Goal: Transaction & Acquisition: Purchase product/service

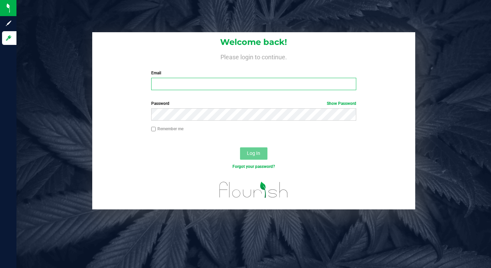
type input "[EMAIL_ADDRESS][DOMAIN_NAME]"
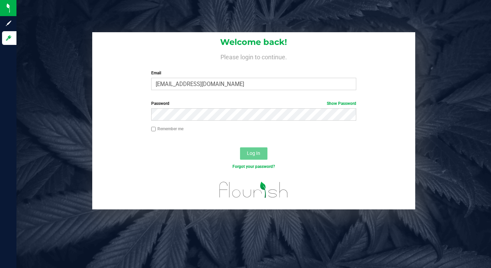
click at [258, 155] on span "Log In" at bounding box center [253, 153] width 13 height 5
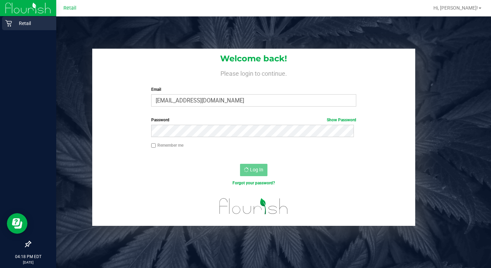
click at [29, 25] on p "Retail" at bounding box center [32, 23] width 41 height 8
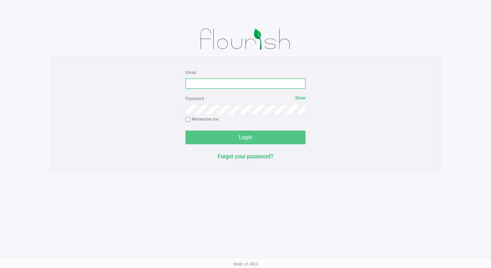
type input "[EMAIL_ADDRESS][DOMAIN_NAME]"
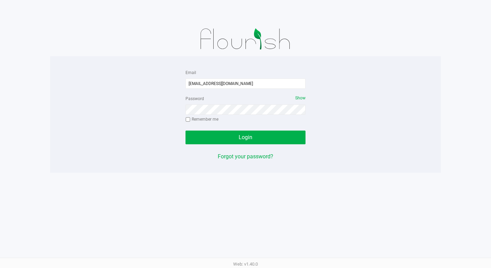
click at [228, 135] on div "Login" at bounding box center [246, 138] width 120 height 14
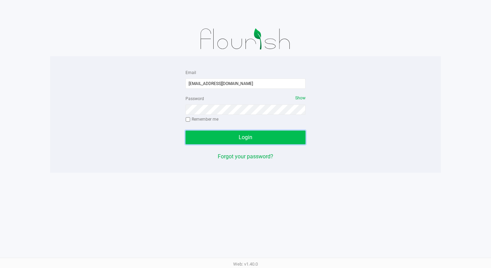
click at [257, 133] on button "Login" at bounding box center [246, 138] width 120 height 14
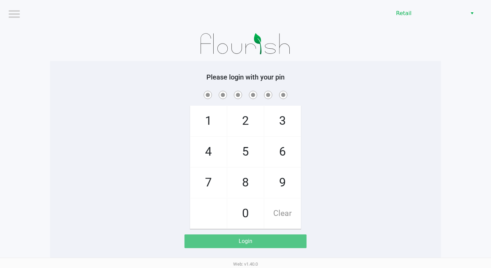
click at [249, 149] on span "5" at bounding box center [245, 152] width 36 height 30
click at [287, 216] on span "Clear" at bounding box center [282, 214] width 36 height 30
checkbox input "true"
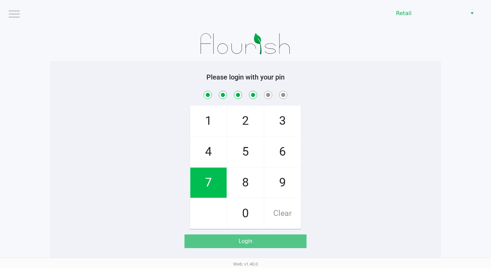
checkbox input "true"
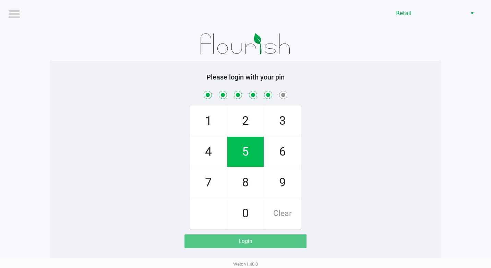
checkbox input "true"
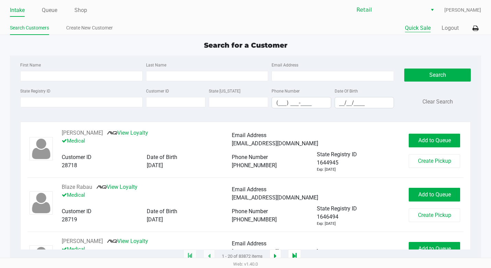
click at [418, 26] on button "Quick Sale" at bounding box center [418, 28] width 26 height 8
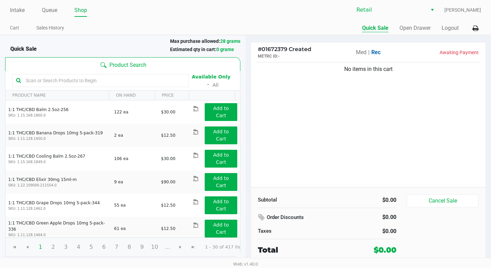
click at [423, 32] on div "Quick Sale Open Drawer Logout" at bounding box center [364, 28] width 236 height 13
click at [423, 32] on button "Open Drawer" at bounding box center [414, 28] width 31 height 8
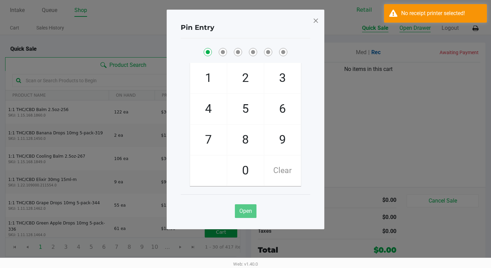
checkbox input "true"
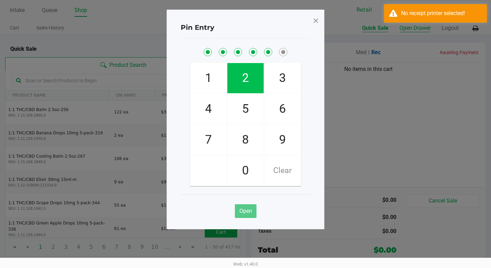
checkbox input "true"
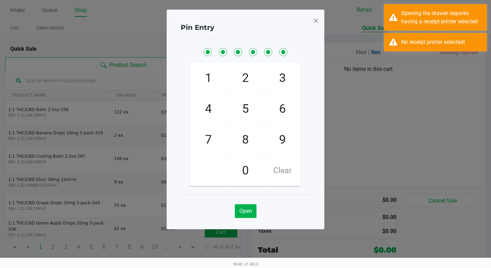
click at [321, 20] on div "Pin Entry 1 4 7 2 5 8 0 3 6 9 Clear Open" at bounding box center [246, 120] width 158 height 220
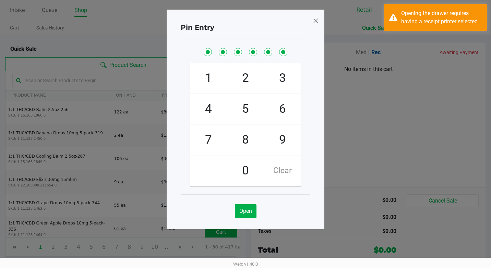
click at [315, 22] on span at bounding box center [316, 20] width 6 height 11
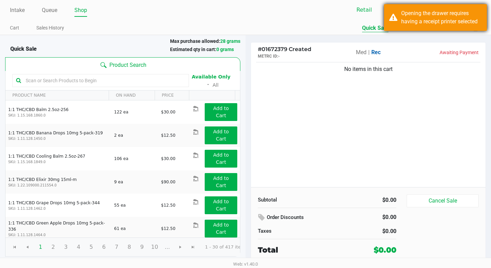
click at [459, 19] on div "Opening the drawer requires having a receipt printer selected" at bounding box center [441, 17] width 81 height 16
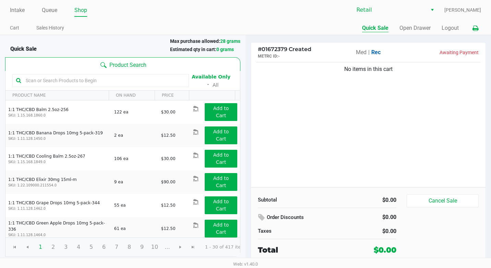
click at [473, 29] on icon at bounding box center [476, 28] width 6 height 5
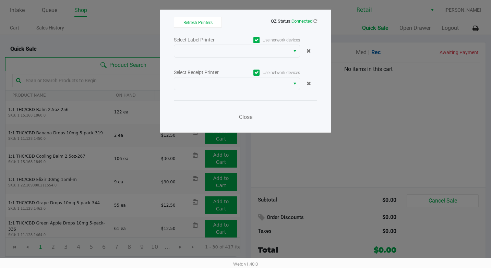
click at [260, 74] on label "Use network devices" at bounding box center [268, 73] width 63 height 6
click at [0, 0] on input "Use network devices" at bounding box center [0, 0] width 0 height 0
click at [262, 40] on label "Use network devices" at bounding box center [268, 40] width 63 height 6
click at [0, 0] on input "Use network devices" at bounding box center [0, 0] width 0 height 0
click at [258, 44] on div "Use network devices" at bounding box center [268, 39] width 63 height 9
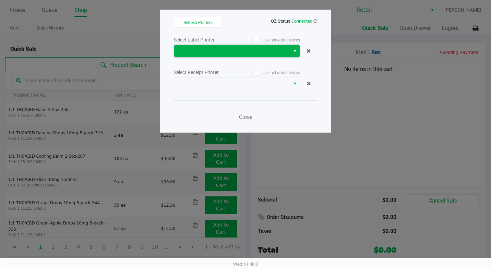
click at [257, 45] on span at bounding box center [232, 51] width 116 height 12
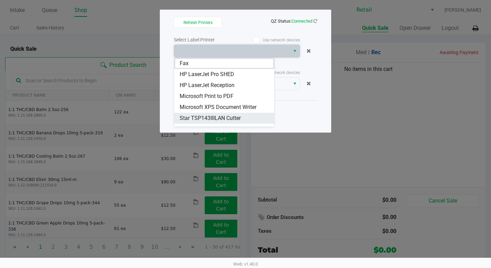
click at [203, 117] on span "Star TSP143IIILAN Cutter" at bounding box center [210, 118] width 61 height 8
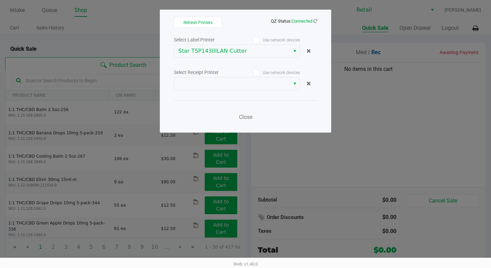
click at [219, 91] on div "Select Label Printer Use network devices Star TSP143IIILAN Cutter Select Receip…" at bounding box center [245, 80] width 143 height 90
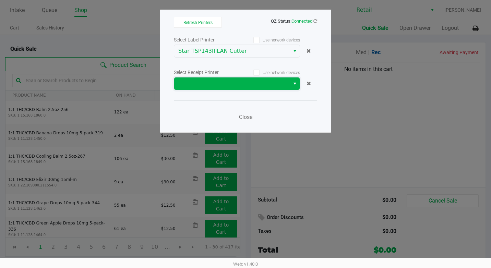
click at [229, 81] on span at bounding box center [231, 84] width 107 height 8
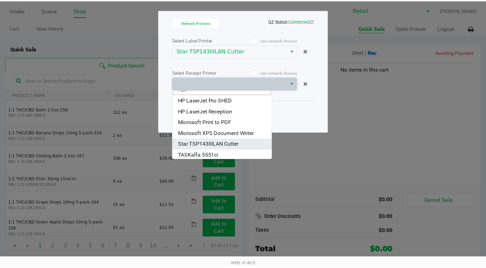
scroll to position [8, 0]
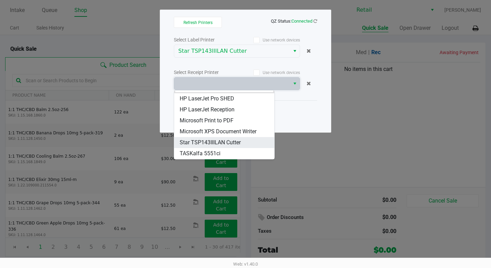
click at [226, 143] on span "Star TSP143IIILAN Cutter" at bounding box center [210, 143] width 61 height 8
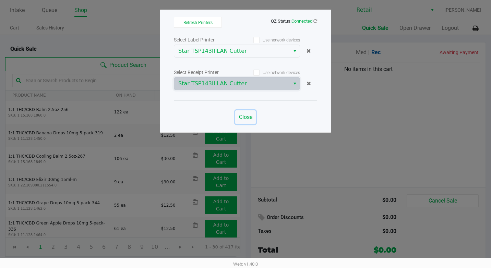
click at [239, 115] on span "Close" at bounding box center [245, 117] width 13 height 7
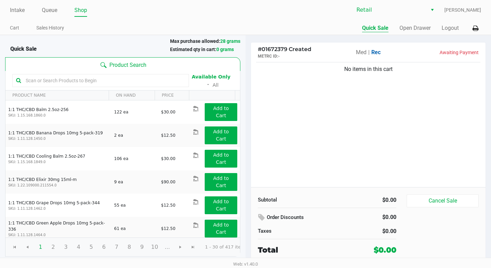
click at [421, 34] on div "Quick Sale Open Drawer Logout" at bounding box center [364, 28] width 236 height 13
click at [423, 29] on button "Open Drawer" at bounding box center [414, 28] width 31 height 8
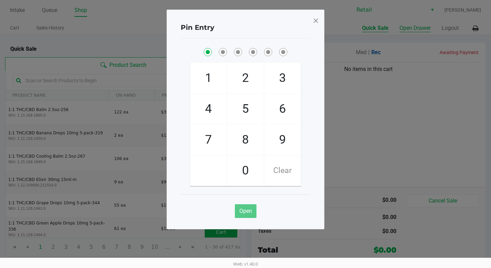
checkbox input "true"
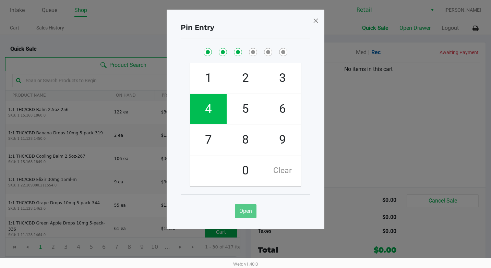
checkbox input "true"
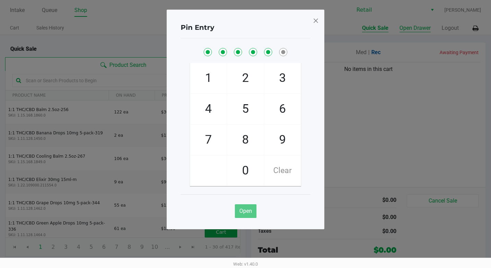
checkbox input "true"
click at [312, 21] on div "Pin Entry 1 4 7 2 5 8 0 3 6 9 Clear Open" at bounding box center [246, 120] width 158 height 220
click at [315, 19] on span at bounding box center [316, 20] width 6 height 11
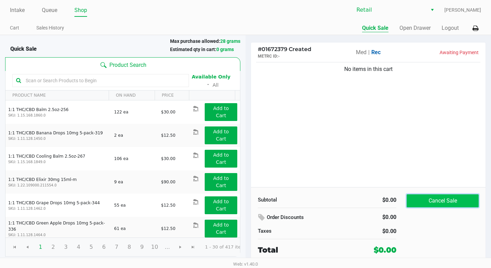
click at [464, 202] on button "Cancel Sale" at bounding box center [443, 200] width 72 height 13
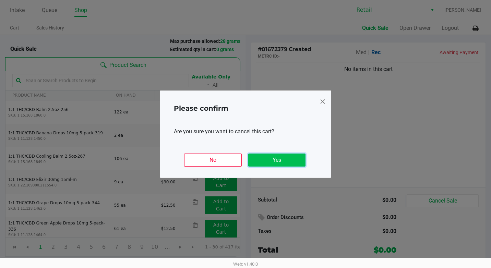
click at [292, 165] on button "Yes" at bounding box center [276, 160] width 57 height 13
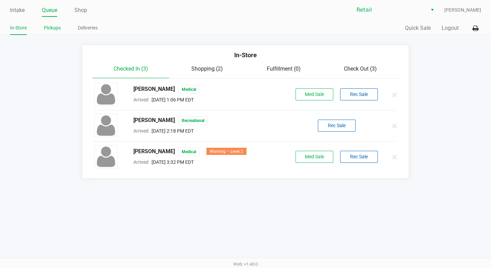
click at [53, 28] on link "Pickups" at bounding box center [52, 28] width 17 height 9
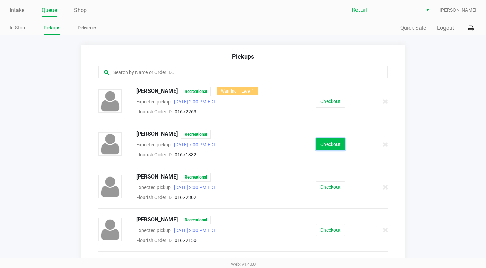
click at [316, 142] on button "Checkout" at bounding box center [330, 145] width 29 height 12
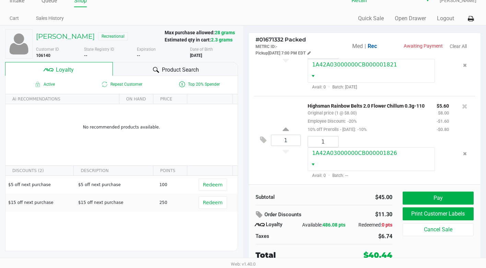
scroll to position [246, 0]
click at [54, 5] on link "Queue" at bounding box center [48, 1] width 15 height 10
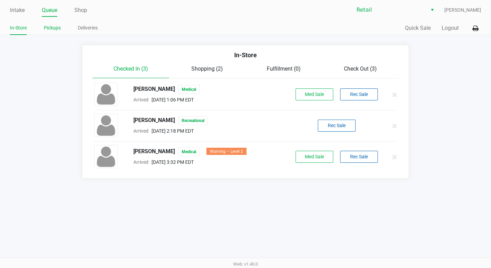
click at [50, 26] on link "Pickups" at bounding box center [52, 28] width 17 height 9
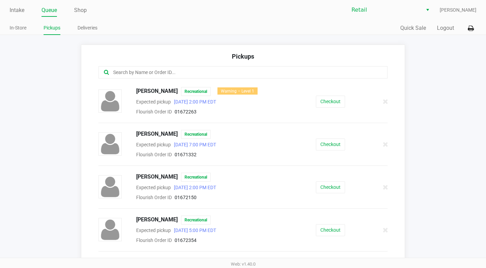
click at [187, 71] on input "text" at bounding box center [237, 73] width 250 height 8
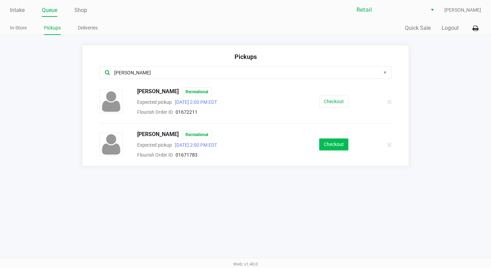
type input "sara"
click at [347, 143] on button "Checkout" at bounding box center [333, 145] width 29 height 12
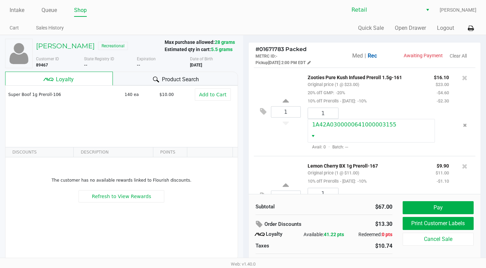
scroll to position [10, 0]
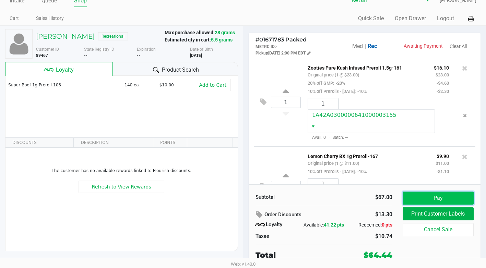
click at [433, 198] on button "Pay" at bounding box center [438, 198] width 71 height 13
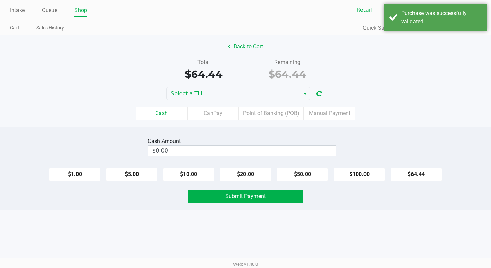
click at [230, 51] on button "Back to Cart" at bounding box center [246, 46] width 44 height 13
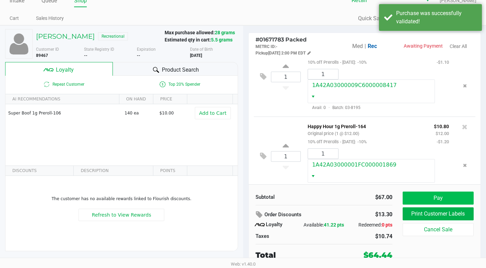
scroll to position [171, 0]
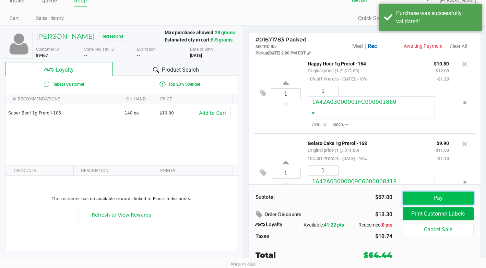
click at [426, 192] on button "Pay" at bounding box center [438, 198] width 71 height 13
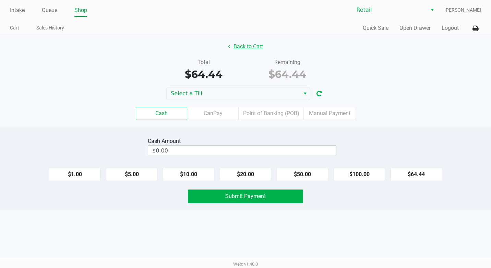
click at [246, 50] on button "Back to Cart" at bounding box center [246, 46] width 44 height 13
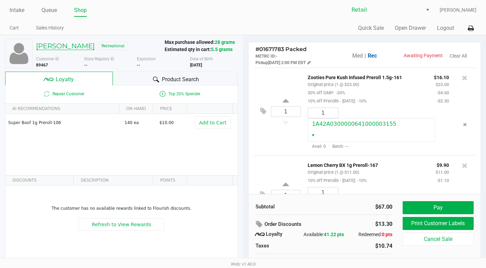
click at [58, 48] on h5 "Sarah Loucks" at bounding box center [65, 46] width 59 height 8
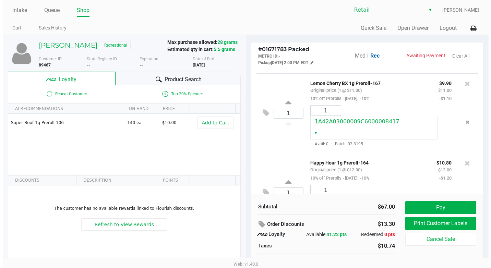
scroll to position [274, 0]
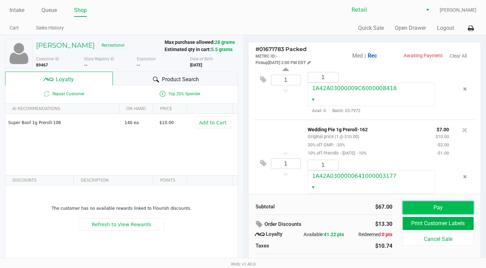
click at [423, 206] on button "Pay" at bounding box center [438, 207] width 71 height 13
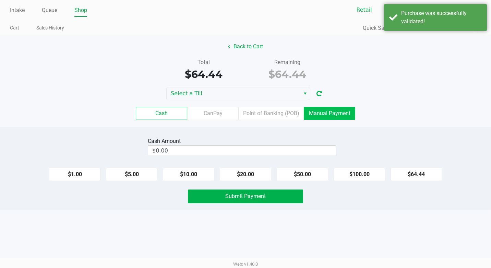
click at [337, 107] on label "Manual Payment" at bounding box center [329, 113] width 51 height 13
click at [0, 0] on 8 "Manual Payment" at bounding box center [0, 0] width 0 height 0
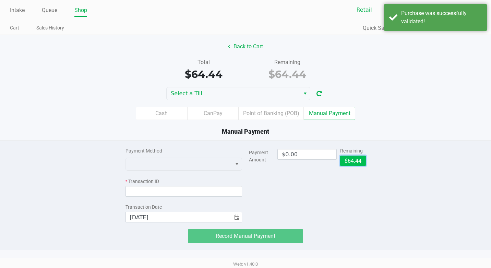
click at [354, 162] on button "$64.44" at bounding box center [353, 161] width 26 height 10
type input "$64.44"
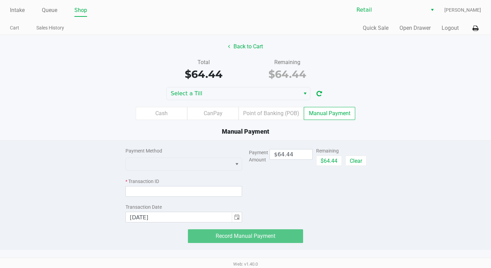
drag, startPoint x: 219, startPoint y: 154, endPoint x: 216, endPoint y: 157, distance: 4.1
click at [219, 154] on div "Payment Method" at bounding box center [183, 150] width 117 height 7
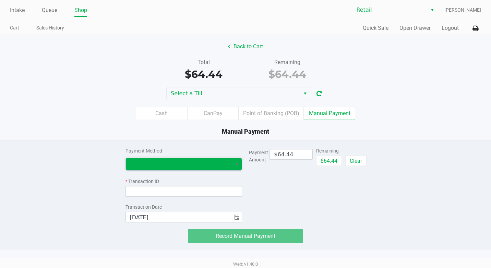
click at [213, 162] on span at bounding box center [179, 164] width 98 height 8
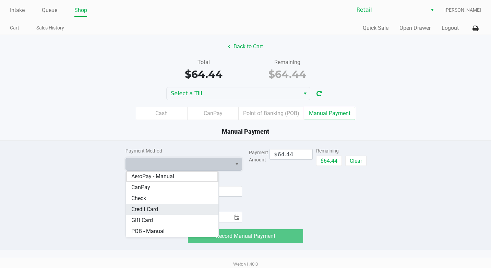
click at [172, 208] on Card "Credit Card" at bounding box center [172, 209] width 93 height 11
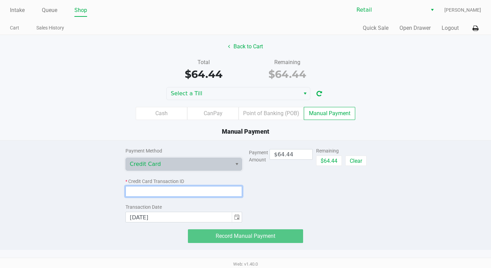
click at [174, 192] on input at bounding box center [183, 191] width 117 height 11
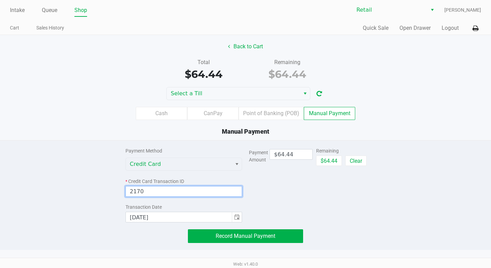
type input "2170"
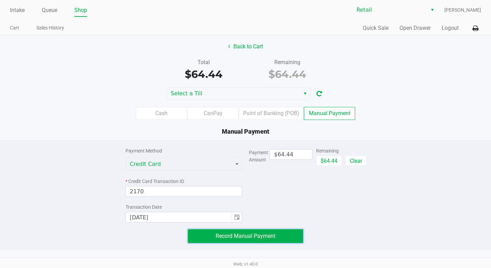
click at [257, 235] on span "Record Manual Payment" at bounding box center [246, 236] width 60 height 7
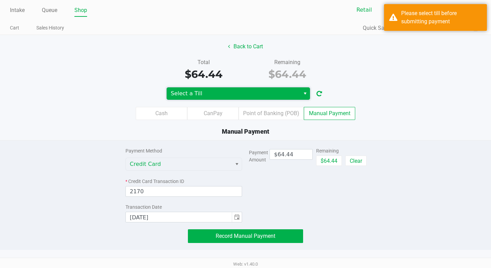
click at [288, 94] on span "Select a Till" at bounding box center [233, 93] width 125 height 8
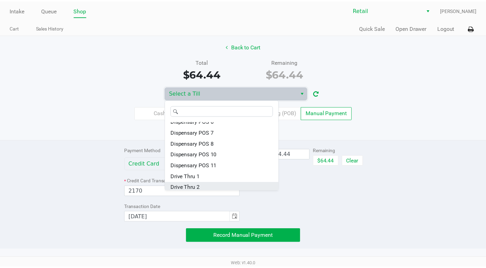
scroll to position [51, 0]
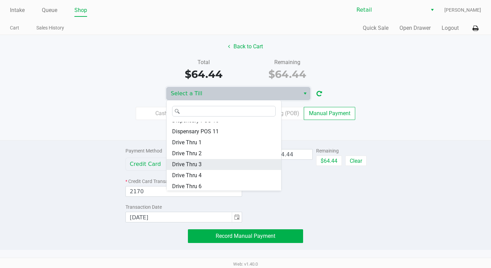
click at [204, 164] on li "Drive Thru 3" at bounding box center [224, 164] width 115 height 11
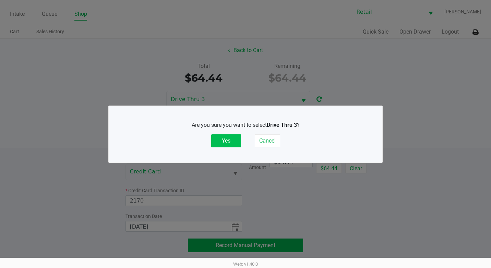
click at [232, 141] on button "Yes" at bounding box center [226, 140] width 30 height 13
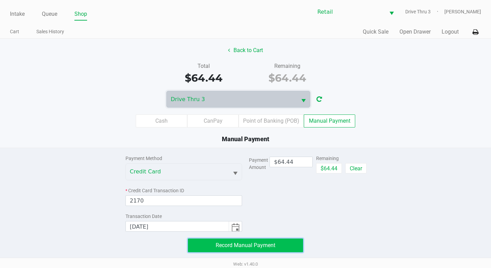
click at [252, 247] on span "Record Manual Payment" at bounding box center [246, 245] width 60 height 7
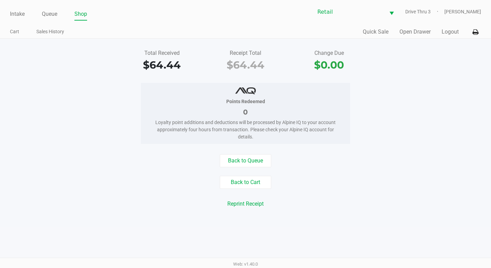
click at [59, 15] on ul "Intake Queue Shop" at bounding box center [128, 15] width 236 height 12
click at [58, 15] on ul "Intake Queue Shop" at bounding box center [128, 15] width 236 height 12
click at [54, 15] on link "Queue" at bounding box center [49, 14] width 15 height 10
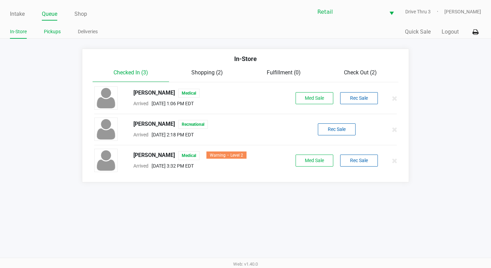
click at [49, 32] on link "Pickups" at bounding box center [52, 31] width 17 height 9
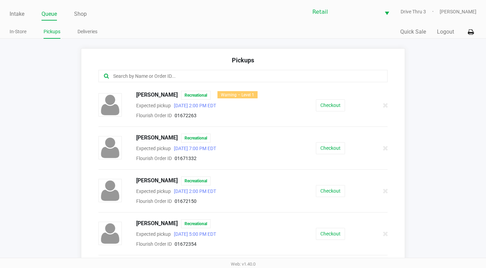
click at [152, 76] on input "text" at bounding box center [237, 76] width 250 height 8
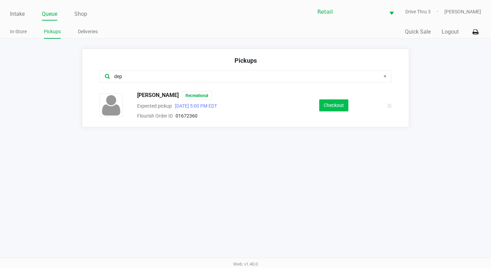
type input "dep"
click at [331, 103] on button "Checkout" at bounding box center [333, 105] width 29 height 12
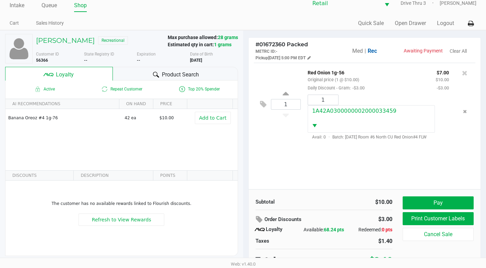
scroll to position [13, 0]
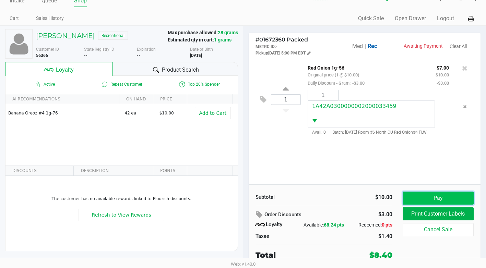
click at [447, 196] on button "Pay" at bounding box center [438, 198] width 71 height 13
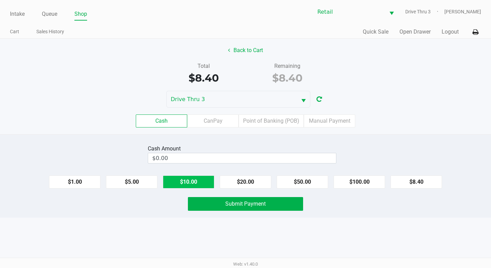
click at [196, 184] on button "$10.00" at bounding box center [188, 182] width 51 height 13
type input "$10.00"
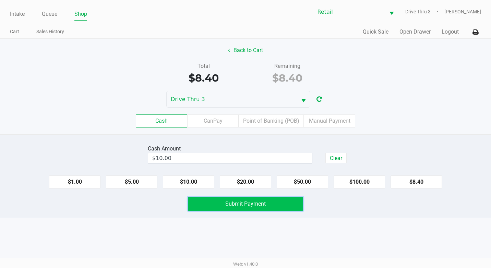
click at [242, 204] on span "Submit Payment" at bounding box center [245, 204] width 40 height 7
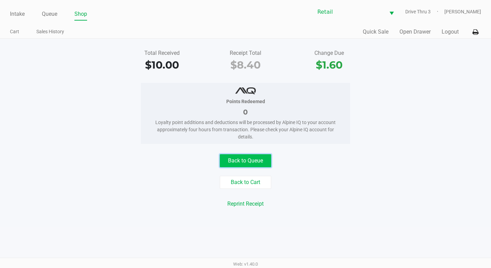
click at [249, 160] on button "Back to Queue" at bounding box center [245, 160] width 51 height 13
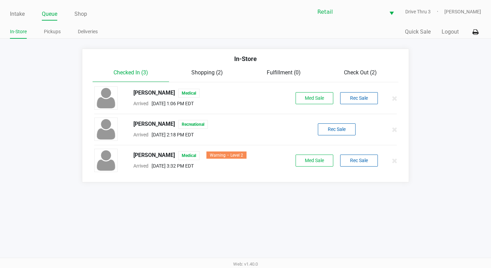
click at [63, 27] on ul "In-Store Pickups Deliveries" at bounding box center [128, 33] width 236 height 12
click at [55, 31] on link "Pickups" at bounding box center [52, 31] width 17 height 9
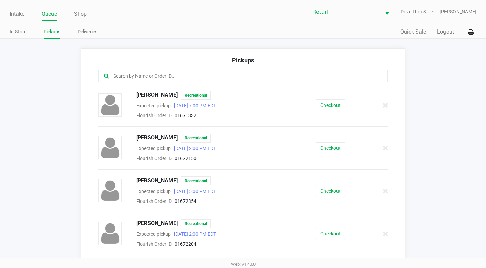
click at [165, 76] on input "text" at bounding box center [237, 76] width 250 height 8
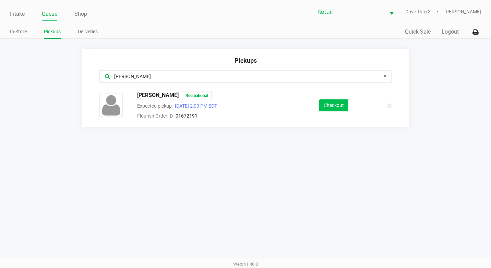
type input "keith"
click at [325, 103] on button "Checkout" at bounding box center [333, 105] width 29 height 12
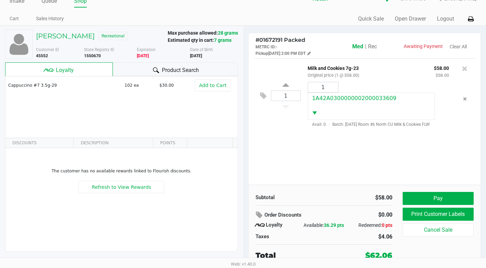
scroll to position [13, 0]
click at [433, 193] on button "Pay" at bounding box center [438, 198] width 71 height 13
click at [374, 45] on span "Rec" at bounding box center [372, 46] width 9 height 7
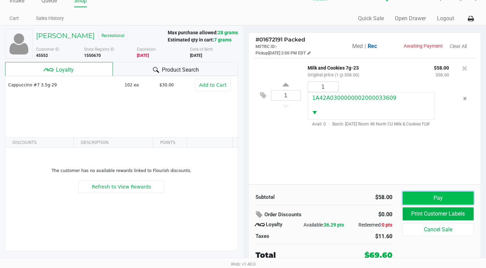
click at [424, 197] on button "Pay" at bounding box center [438, 198] width 71 height 13
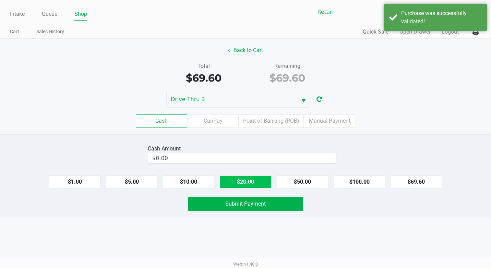
click at [243, 177] on button "$20.00" at bounding box center [245, 182] width 51 height 13
type input "$80.00"
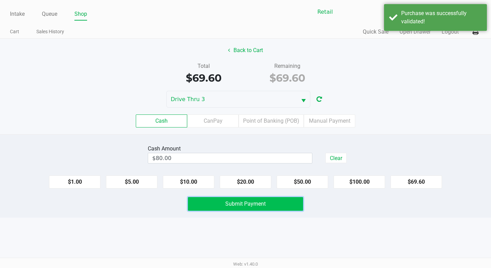
click at [246, 203] on span "Submit Payment" at bounding box center [245, 204] width 40 height 7
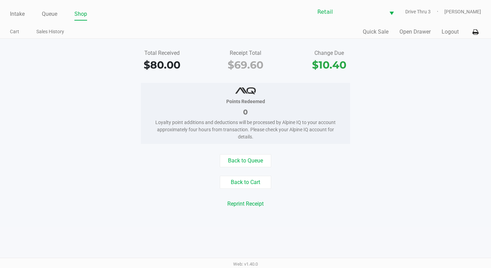
click at [47, 7] on div "Intake Queue Shop Retail Drive Thru 3 Adil Ramos" at bounding box center [245, 11] width 471 height 17
click at [47, 10] on link "Queue" at bounding box center [49, 14] width 15 height 10
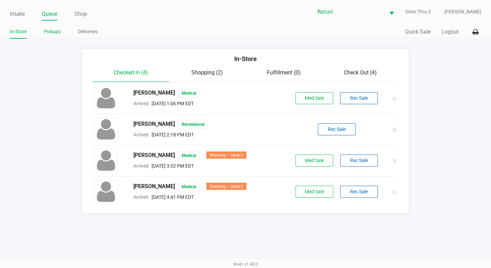
click at [60, 34] on ul "In-Store Pickups Deliveries" at bounding box center [128, 33] width 236 height 12
click at [58, 32] on link "Pickups" at bounding box center [52, 31] width 17 height 9
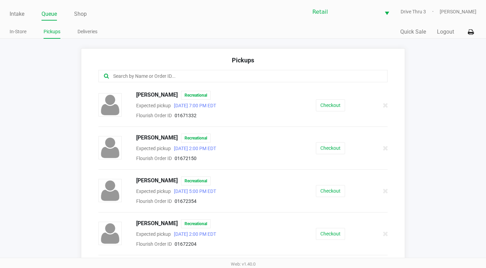
click at [154, 85] on div at bounding box center [242, 80] width 299 height 21
click at [152, 77] on input "text" at bounding box center [237, 76] width 250 height 8
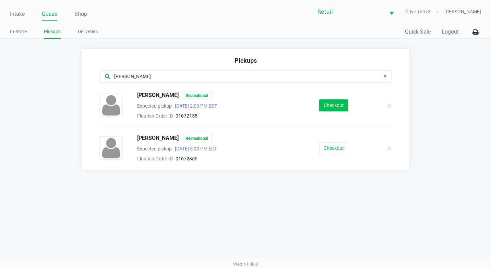
type input "ken"
click at [334, 106] on button "Checkout" at bounding box center [333, 105] width 29 height 12
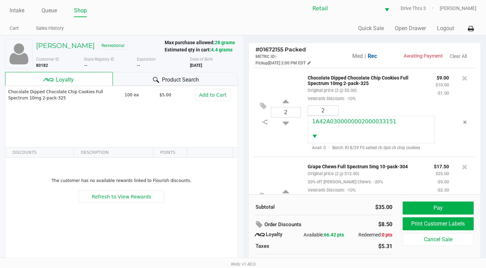
scroll to position [13, 0]
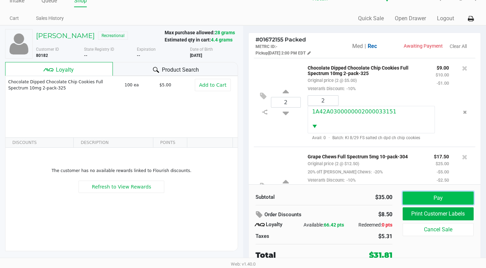
click at [442, 194] on button "Pay" at bounding box center [438, 198] width 71 height 13
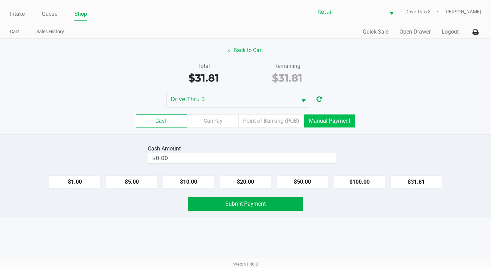
click at [331, 119] on label "Manual Payment" at bounding box center [329, 121] width 51 height 13
click at [0, 0] on 8 "Manual Payment" at bounding box center [0, 0] width 0 height 0
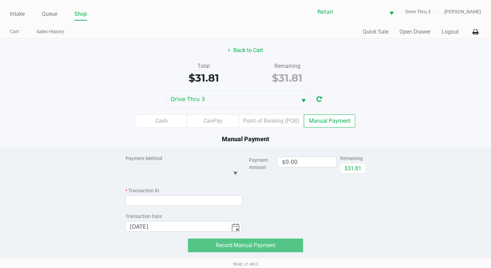
click at [348, 163] on div "Remaining $31.81" at bounding box center [353, 164] width 26 height 19
click at [354, 176] on div "$31.81" at bounding box center [353, 170] width 26 height 15
click at [352, 168] on button "$31.81" at bounding box center [353, 168] width 26 height 10
type input "$31.81"
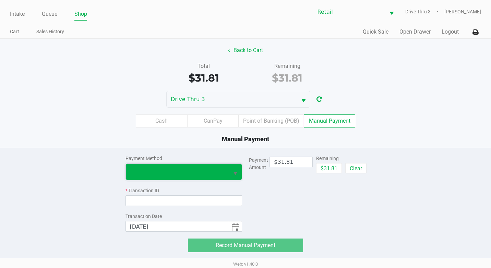
click at [128, 177] on span at bounding box center [177, 172] width 103 height 16
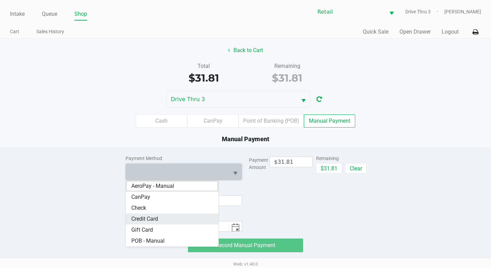
click at [156, 214] on Card "Credit Card" at bounding box center [172, 219] width 93 height 11
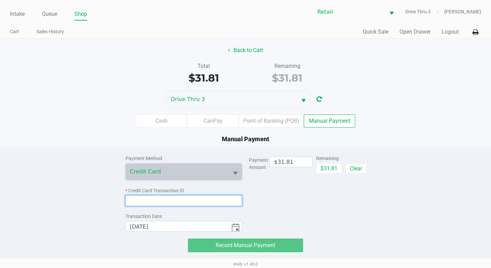
click at [164, 200] on input at bounding box center [183, 200] width 117 height 11
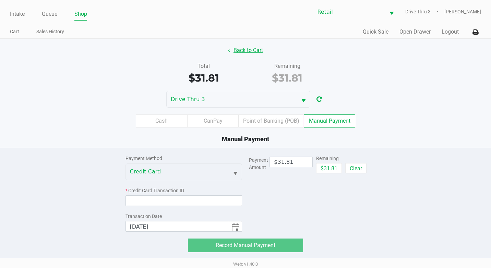
click at [260, 55] on button "Back to Cart" at bounding box center [246, 50] width 44 height 13
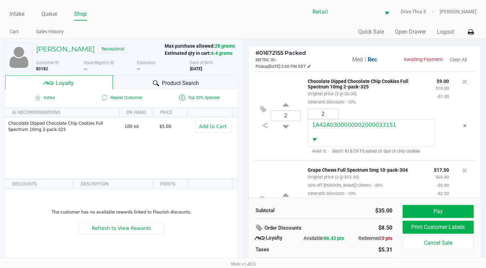
click at [76, 41] on div "Kenneth Capuano Recreational Max purchase allowed: 28 grams Estimated qty in ca…" at bounding box center [121, 153] width 233 height 229
click at [73, 49] on h5 "Kenneth Capuano" at bounding box center [65, 49] width 59 height 8
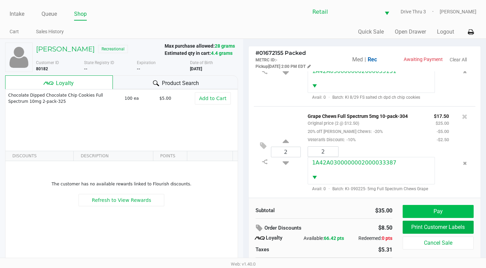
scroll to position [65, 0]
click at [461, 212] on button "Pay" at bounding box center [438, 211] width 71 height 13
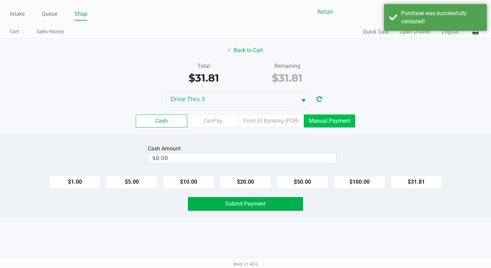
click at [309, 118] on label "Manual Payment" at bounding box center [329, 121] width 51 height 13
click at [0, 0] on 8 "Manual Payment" at bounding box center [0, 0] width 0 height 0
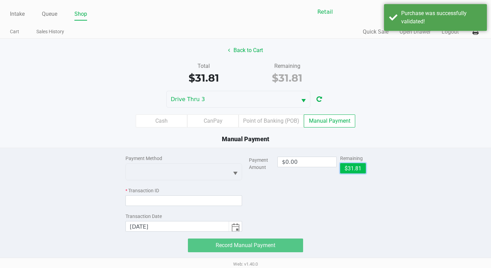
click at [360, 170] on button "$31.81" at bounding box center [353, 168] width 26 height 10
type input "$31.81"
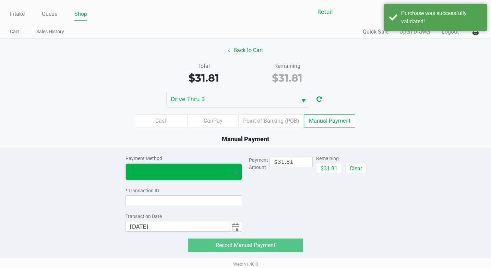
click at [213, 168] on span at bounding box center [177, 172] width 95 height 8
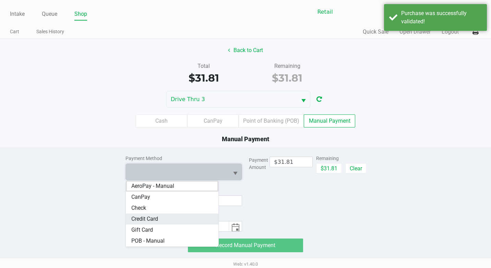
click at [171, 215] on Card "Credit Card" at bounding box center [172, 219] width 93 height 11
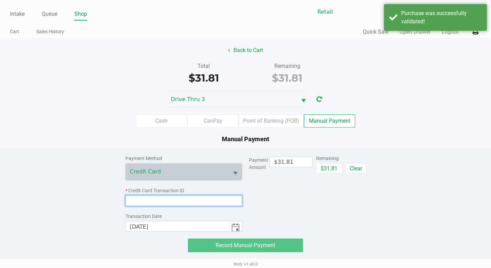
click at [176, 201] on input at bounding box center [183, 200] width 117 height 11
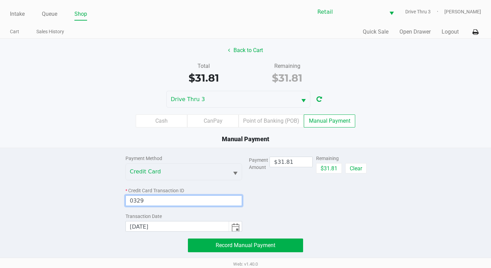
type input "0329"
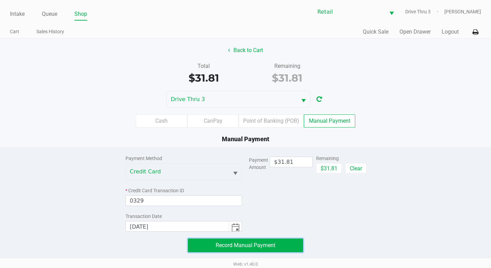
click at [275, 244] on span "Record Manual Payment" at bounding box center [246, 245] width 60 height 7
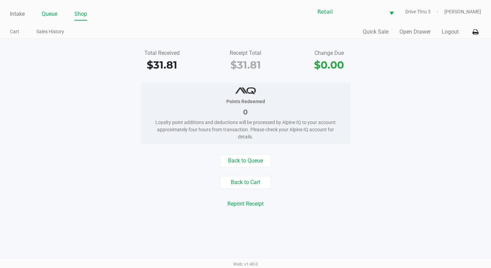
click at [57, 11] on link "Queue" at bounding box center [49, 14] width 15 height 10
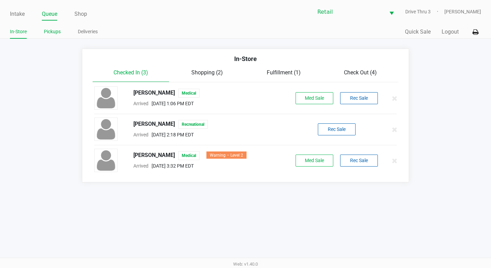
click at [47, 30] on link "Pickups" at bounding box center [52, 31] width 17 height 9
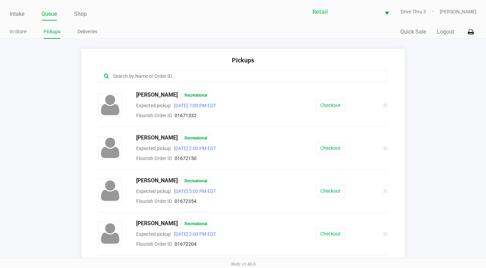
click at [209, 78] on input "text" at bounding box center [237, 76] width 250 height 8
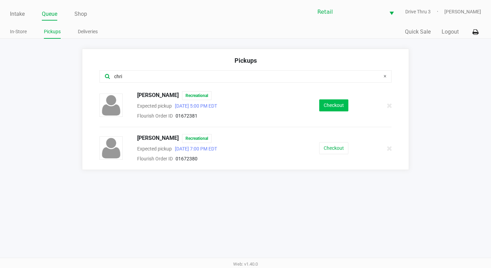
type input "chri"
click at [336, 104] on button "Checkout" at bounding box center [333, 105] width 29 height 12
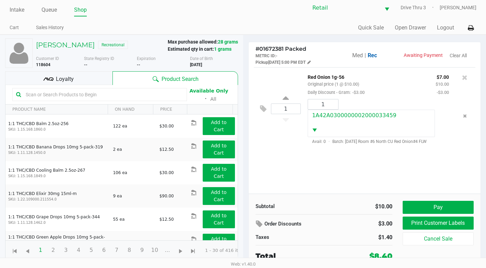
scroll to position [5, 0]
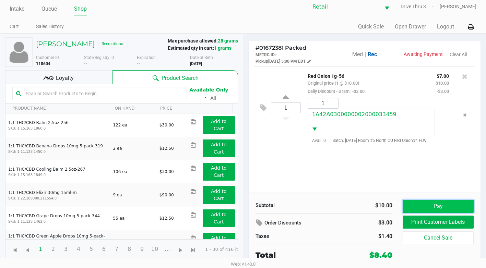
click at [437, 206] on button "Pay" at bounding box center [438, 206] width 71 height 13
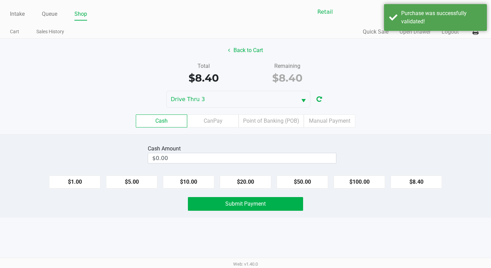
click at [338, 106] on div "Drive Thru 3" at bounding box center [245, 99] width 491 height 17
click at [332, 121] on label "Manual Payment" at bounding box center [329, 121] width 51 height 13
click at [0, 0] on 8 "Manual Payment" at bounding box center [0, 0] width 0 height 0
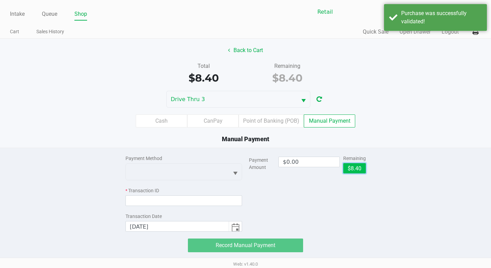
click at [360, 167] on button "$8.40" at bounding box center [354, 168] width 23 height 10
type input "$8.40"
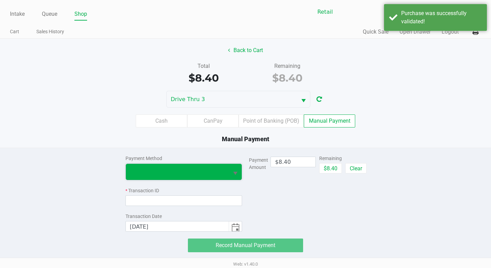
click at [163, 167] on span at bounding box center [177, 172] width 103 height 16
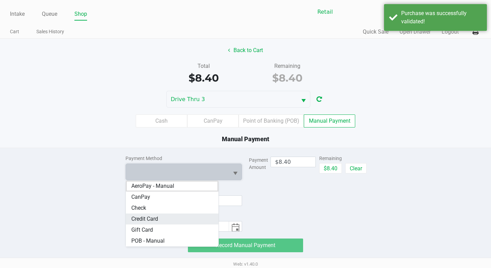
click at [174, 216] on Card "Credit Card" at bounding box center [172, 219] width 93 height 11
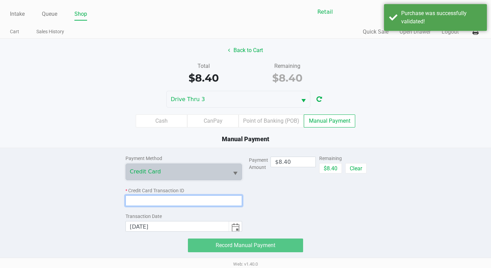
drag, startPoint x: 178, startPoint y: 201, endPoint x: 189, endPoint y: 203, distance: 11.4
click at [178, 201] on input at bounding box center [183, 200] width 117 height 11
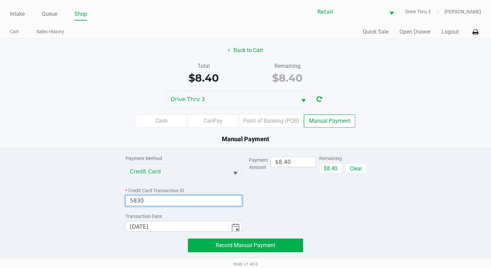
type input "5830"
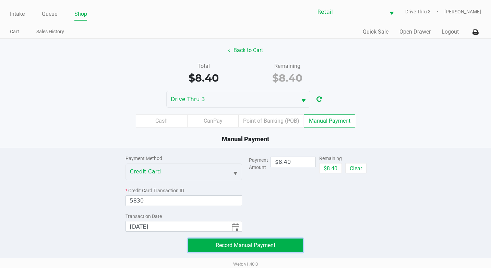
click at [294, 246] on button "Record Manual Payment" at bounding box center [245, 246] width 115 height 14
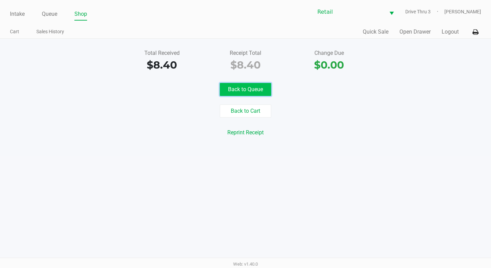
click at [269, 89] on button "Back to Queue" at bounding box center [245, 89] width 51 height 13
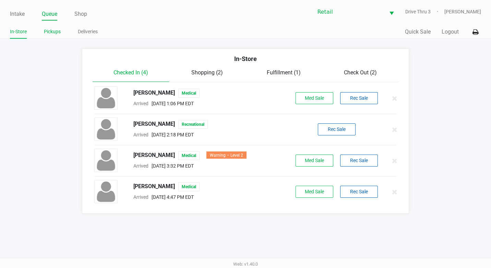
click at [49, 32] on link "Pickups" at bounding box center [52, 31] width 17 height 9
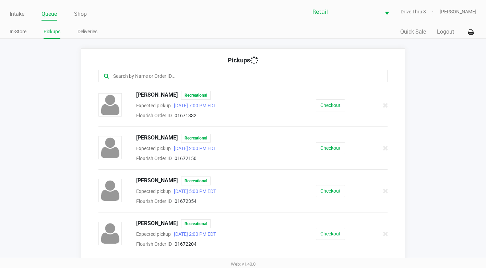
click at [176, 73] on input "text" at bounding box center [237, 76] width 250 height 8
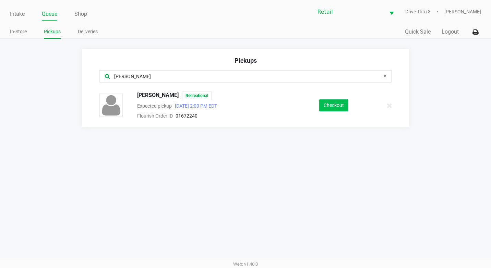
type input "olivia"
click at [332, 106] on button "Checkout" at bounding box center [333, 105] width 29 height 12
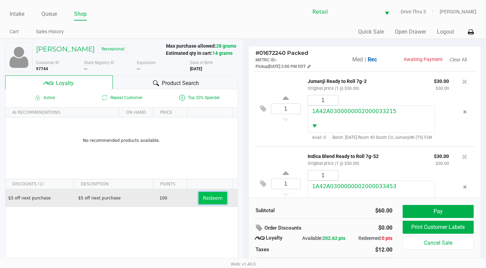
click at [200, 202] on button "Redeem" at bounding box center [213, 198] width 28 height 12
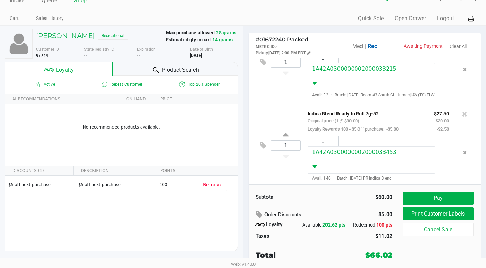
scroll to position [25, 0]
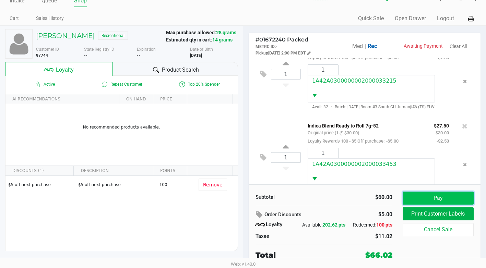
click at [429, 201] on button "Pay" at bounding box center [438, 198] width 71 height 13
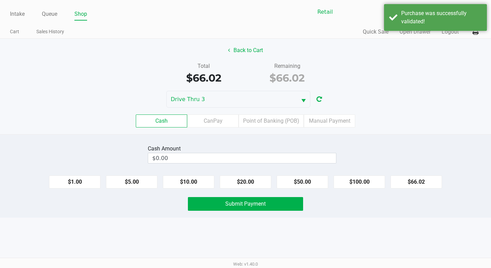
click at [373, 130] on div "Cash CanPay Point of Banking (POB) Manual Payment" at bounding box center [245, 121] width 501 height 27
click at [333, 122] on label "Manual Payment" at bounding box center [329, 121] width 51 height 13
click at [0, 0] on 8 "Manual Payment" at bounding box center [0, 0] width 0 height 0
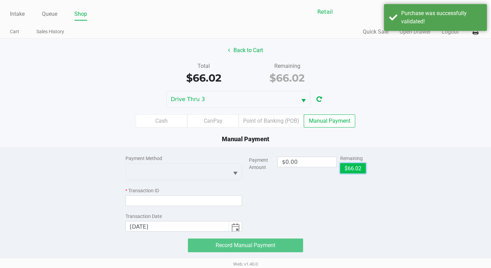
click at [357, 167] on button "$66.02" at bounding box center [353, 168] width 26 height 10
type input "$66.02"
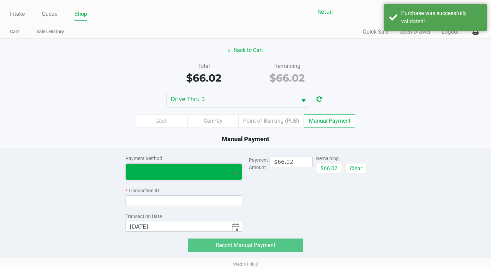
click at [187, 172] on span at bounding box center [177, 172] width 95 height 8
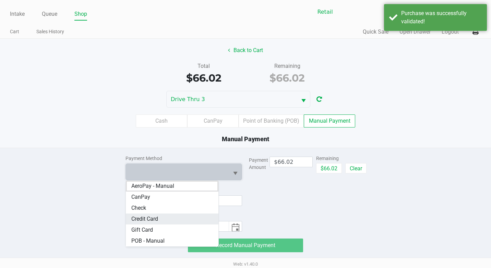
click at [144, 218] on span "Credit Card" at bounding box center [144, 219] width 27 height 8
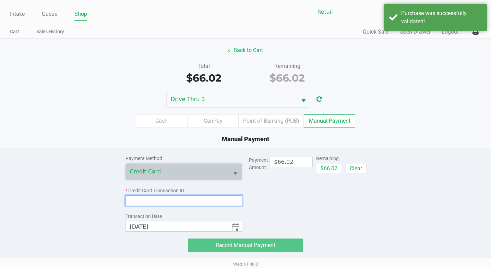
drag, startPoint x: 208, startPoint y: 197, endPoint x: 212, endPoint y: 203, distance: 7.1
click at [208, 197] on input at bounding box center [183, 200] width 117 height 11
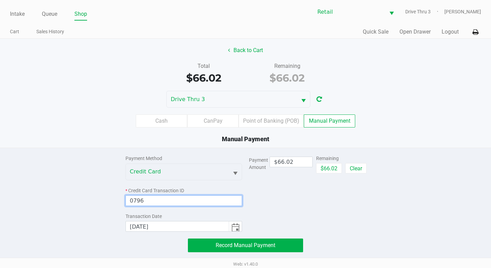
type input "0796"
drag, startPoint x: 279, startPoint y: 233, endPoint x: 274, endPoint y: 236, distance: 6.6
click at [274, 236] on div "Payment Method Credit Card * Credit Card Transaction ID 0796 Transaction Date 9…" at bounding box center [245, 200] width 251 height 104
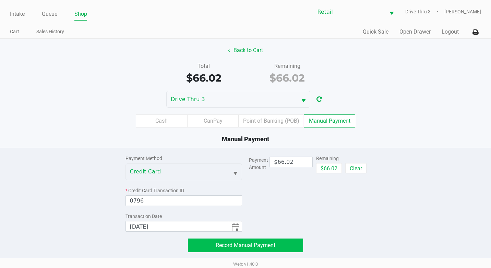
drag, startPoint x: 274, startPoint y: 236, endPoint x: 270, endPoint y: 248, distance: 12.3
click at [270, 247] on div "Payment Method Credit Card * Credit Card Transaction ID 0796 Transaction Date 9…" at bounding box center [245, 200] width 251 height 104
click at [270, 248] on span "Record Manual Payment" at bounding box center [246, 245] width 60 height 7
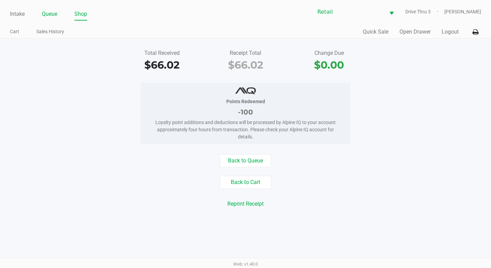
click at [51, 14] on link "Queue" at bounding box center [49, 14] width 15 height 10
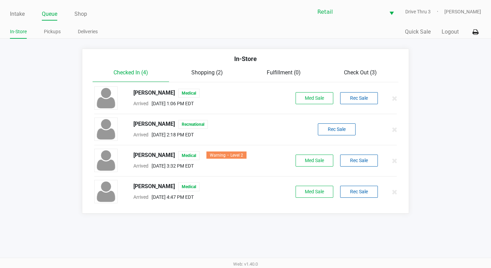
click at [52, 25] on div "Intake Queue Shop Retail Drive Thru 3 Adil Ramos In-Store Pickups Deliveries Qu…" at bounding box center [245, 19] width 491 height 39
click at [52, 27] on li "Pickups" at bounding box center [52, 33] width 17 height 12
click at [52, 32] on link "Pickups" at bounding box center [52, 31] width 17 height 9
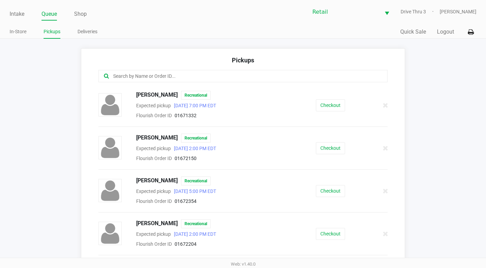
click at [232, 66] on div "Pickups" at bounding box center [242, 63] width 289 height 14
click at [226, 78] on input "text" at bounding box center [237, 76] width 250 height 8
click at [225, 75] on input "text" at bounding box center [237, 76] width 250 height 8
type input "m"
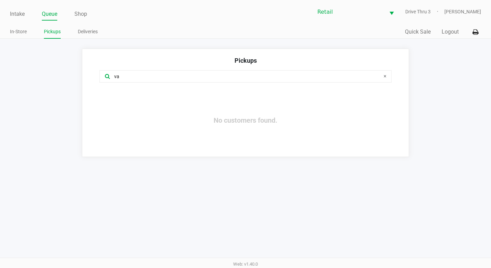
type input "v"
type input "m"
type input "5"
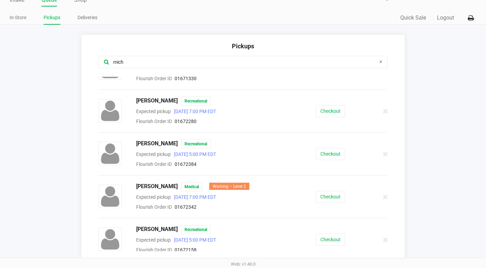
scroll to position [69, 0]
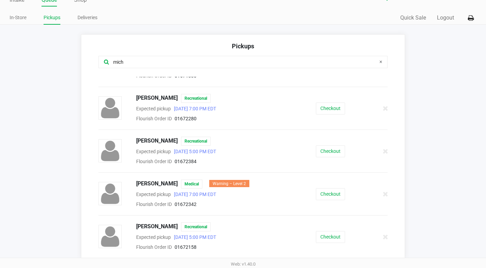
type input "mich"
click at [322, 142] on div "Michael Vaughan Recreational Expected pickup Sep 22, 2025 5:00 PM EDT Flourish …" at bounding box center [242, 151] width 299 height 29
click at [323, 149] on button "Checkout" at bounding box center [330, 151] width 29 height 12
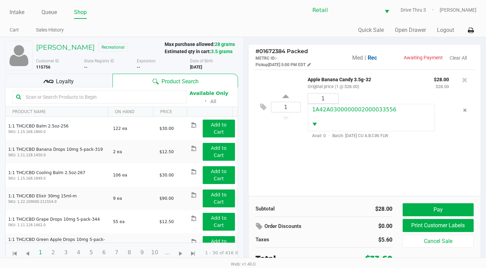
scroll to position [5, 0]
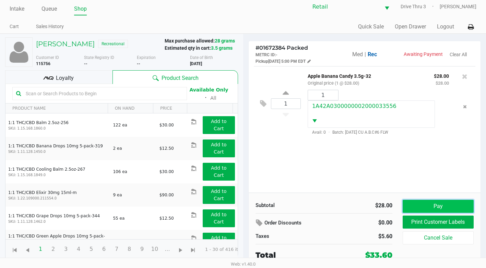
click at [446, 205] on button "Pay" at bounding box center [438, 206] width 71 height 13
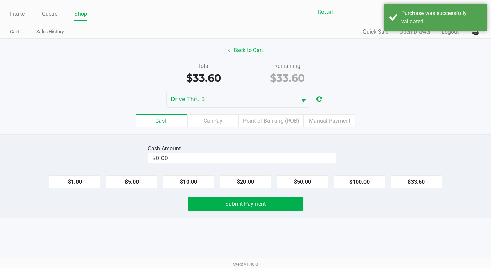
click at [286, 190] on div "Cash Amount $0.00 $1.00 $5.00 $10.00 $20.00 $50.00 $100.00 $33.60 Submit Payment" at bounding box center [245, 175] width 491 height 83
click at [255, 185] on button "$20.00" at bounding box center [245, 182] width 51 height 13
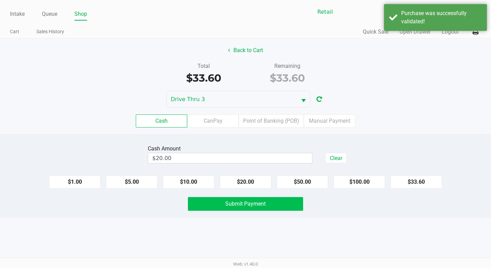
type input "$40.00"
click at [249, 213] on div "Cash Amount $40.00 Clear $1.00 $5.00 $10.00 $20.00 $50.00 $100.00 $33.60 Submit…" at bounding box center [245, 175] width 491 height 83
click at [256, 204] on span "Submit Payment" at bounding box center [245, 204] width 40 height 7
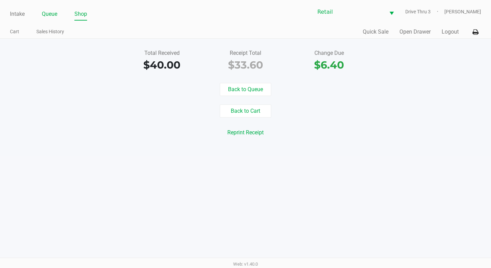
click at [45, 9] on link "Queue" at bounding box center [49, 14] width 15 height 10
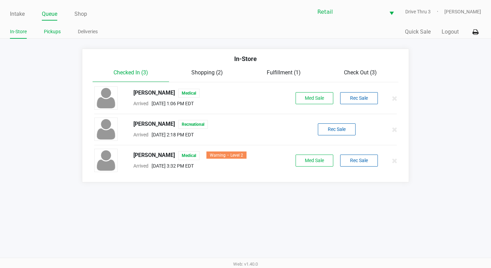
click at [50, 27] on li "Pickups" at bounding box center [52, 33] width 17 height 12
click at [59, 35] on link "Pickups" at bounding box center [52, 31] width 17 height 9
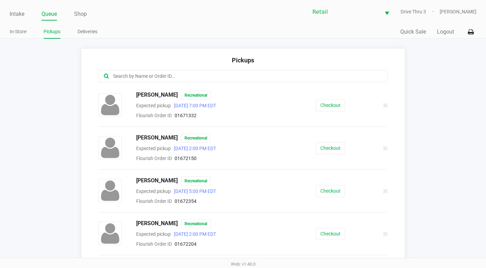
drag, startPoint x: 188, startPoint y: 76, endPoint x: 191, endPoint y: 74, distance: 4.0
click at [190, 75] on input "text" at bounding box center [237, 76] width 250 height 8
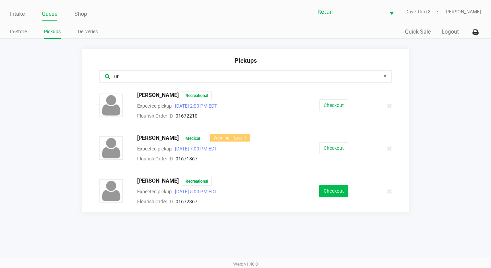
type input "ur"
click at [338, 193] on button "Checkout" at bounding box center [333, 191] width 29 height 12
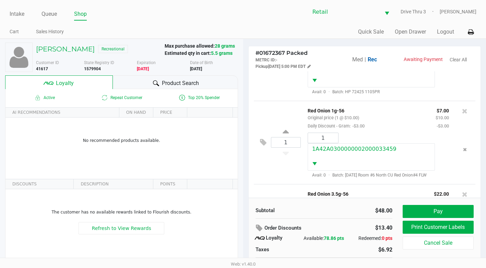
scroll to position [163, 0]
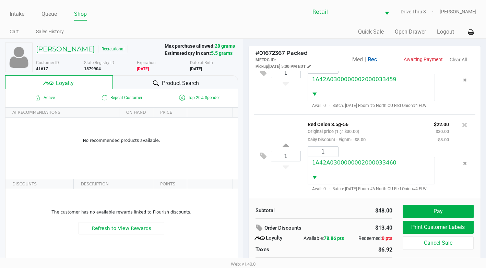
click at [95, 45] on h5 "Urszula Kitkowska Giard" at bounding box center [65, 49] width 59 height 8
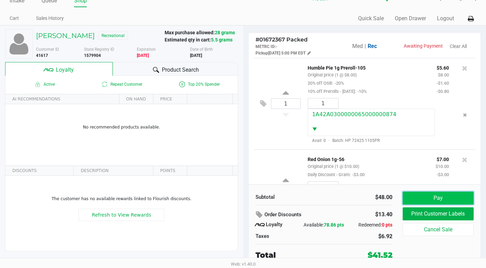
click at [442, 200] on button "Pay" at bounding box center [438, 198] width 71 height 13
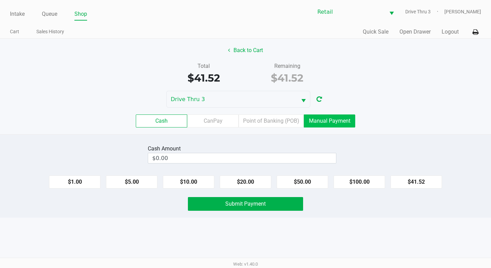
click at [321, 119] on label "Manual Payment" at bounding box center [329, 121] width 51 height 13
click at [0, 0] on 8 "Manual Payment" at bounding box center [0, 0] width 0 height 0
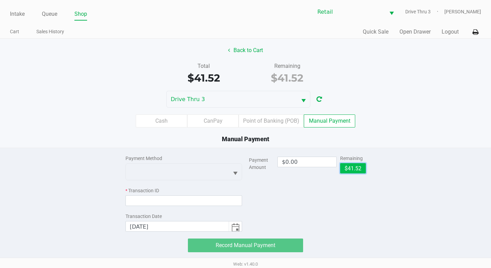
click at [356, 174] on button "$41.52" at bounding box center [353, 168] width 26 height 10
type input "$41.52"
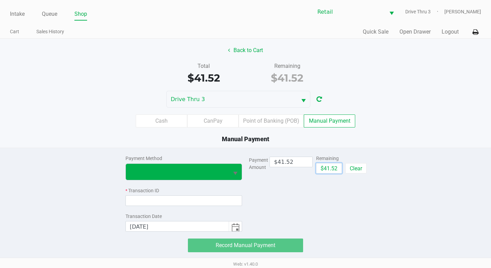
drag, startPoint x: 230, startPoint y: 170, endPoint x: 223, endPoint y: 178, distance: 9.7
click at [229, 170] on button "Select" at bounding box center [235, 172] width 13 height 16
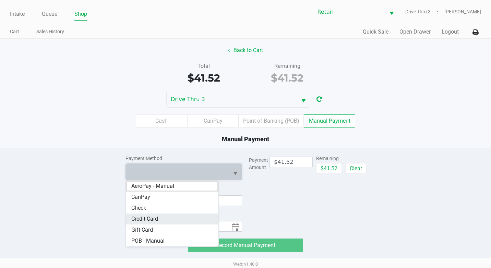
click at [175, 219] on Card "Credit Card" at bounding box center [172, 219] width 93 height 11
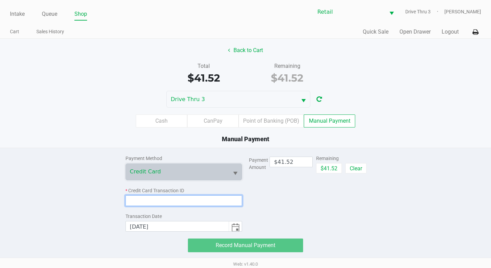
click at [185, 201] on input at bounding box center [183, 200] width 117 height 11
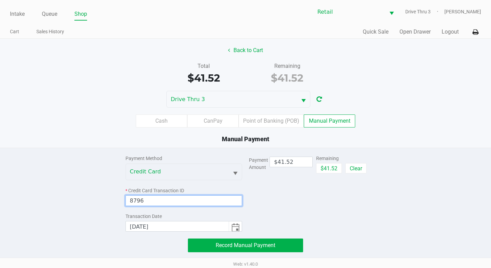
type input "8796"
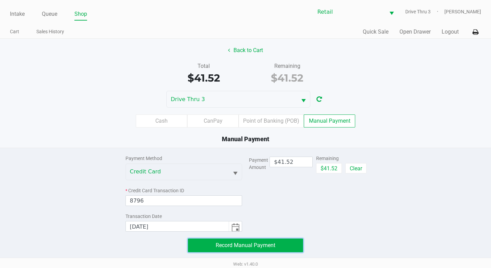
click at [258, 243] on span "Record Manual Payment" at bounding box center [246, 245] width 60 height 7
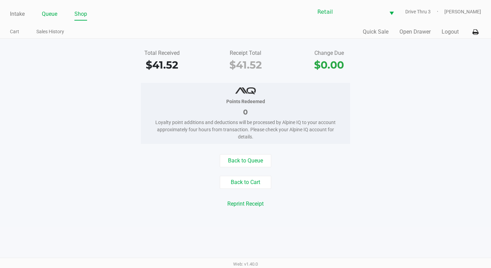
click at [53, 19] on link "Queue" at bounding box center [49, 14] width 15 height 10
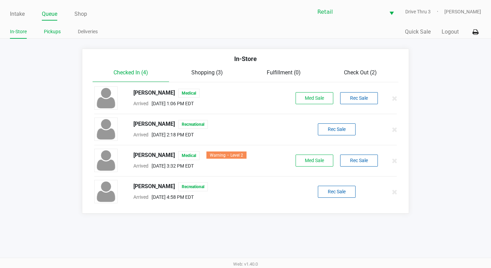
click at [51, 27] on li "Pickups" at bounding box center [52, 33] width 17 height 12
click at [50, 32] on link "Pickups" at bounding box center [52, 31] width 17 height 9
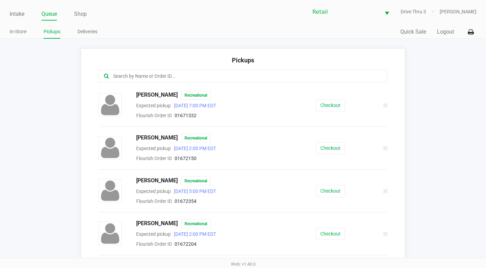
click at [139, 72] on div at bounding box center [242, 76] width 289 height 12
click at [137, 74] on input "text" at bounding box center [237, 76] width 250 height 8
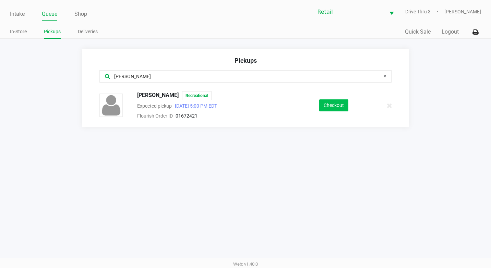
type input "marcus"
click at [341, 105] on button "Checkout" at bounding box center [333, 105] width 29 height 12
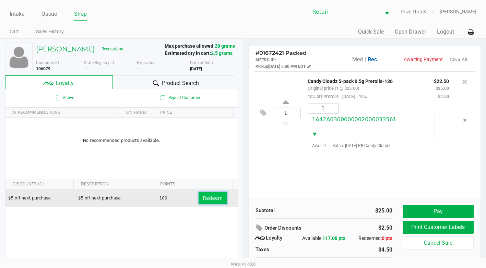
click at [203, 197] on span "Redeem" at bounding box center [213, 197] width 20 height 5
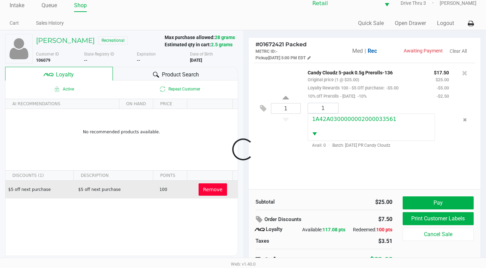
scroll to position [13, 0]
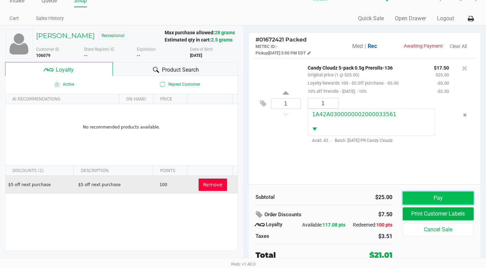
click at [410, 194] on button "Pay" at bounding box center [438, 198] width 71 height 13
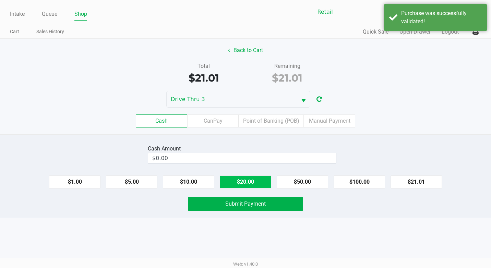
click at [243, 184] on button "$20.00" at bounding box center [245, 182] width 51 height 13
type input "$40.00"
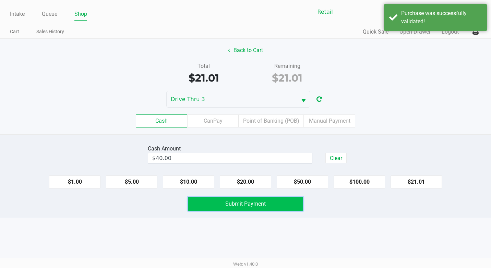
click at [258, 206] on span "Submit Payment" at bounding box center [245, 204] width 40 height 7
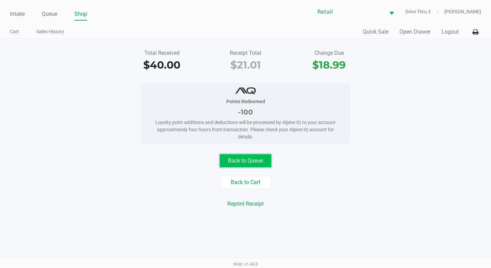
click at [252, 165] on button "Back to Queue" at bounding box center [245, 160] width 51 height 13
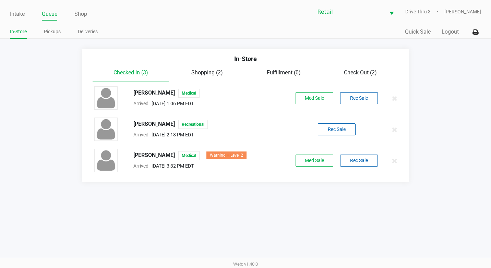
click at [62, 29] on ul "In-Store Pickups Deliveries" at bounding box center [128, 33] width 236 height 12
click at [57, 29] on link "Pickups" at bounding box center [52, 31] width 17 height 9
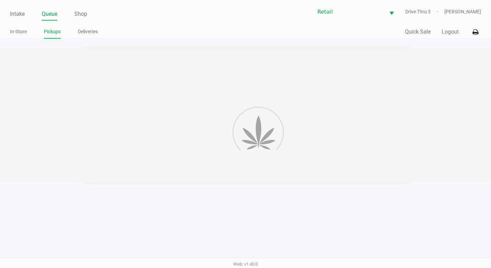
drag, startPoint x: 57, startPoint y: 29, endPoint x: 159, endPoint y: 65, distance: 108.8
click at [159, 65] on div at bounding box center [245, 116] width 491 height 134
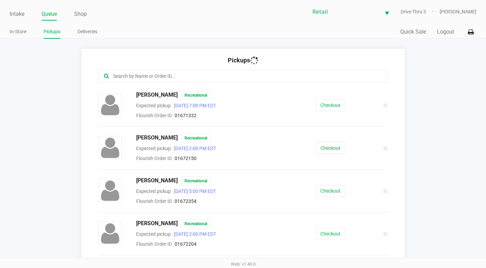
click at [163, 74] on input "text" at bounding box center [237, 76] width 250 height 8
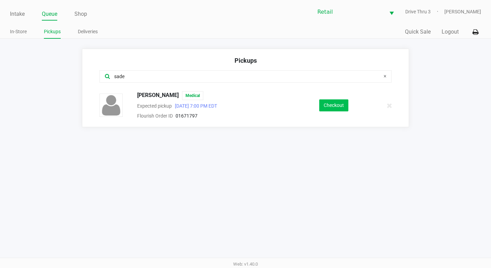
type input "sade"
click at [320, 108] on button "Checkout" at bounding box center [333, 105] width 29 height 12
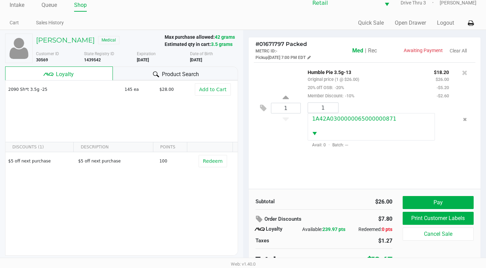
scroll to position [13, 0]
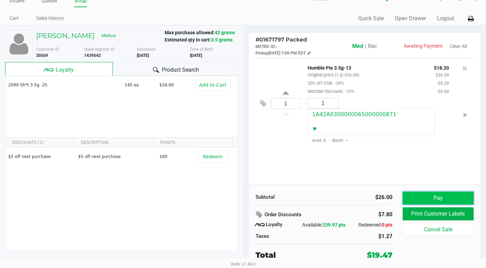
click at [439, 201] on button "Pay" at bounding box center [438, 198] width 71 height 13
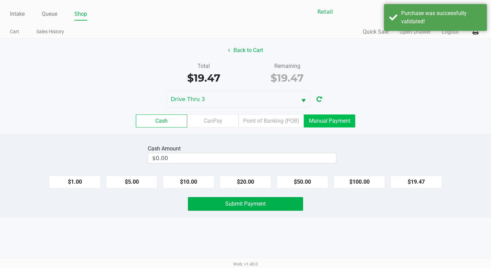
click at [327, 121] on label "Manual Payment" at bounding box center [329, 121] width 51 height 13
click at [0, 0] on 8 "Manual Payment" at bounding box center [0, 0] width 0 height 0
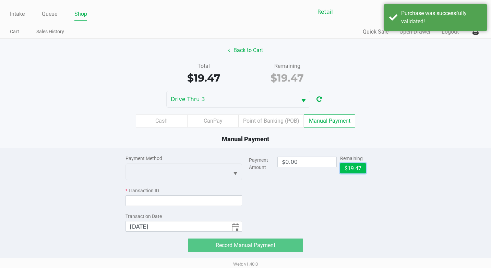
click at [348, 169] on button "$19.47" at bounding box center [353, 168] width 26 height 10
type input "$19.47"
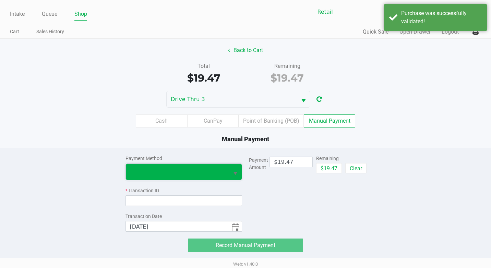
click at [205, 175] on span at bounding box center [177, 172] width 95 height 8
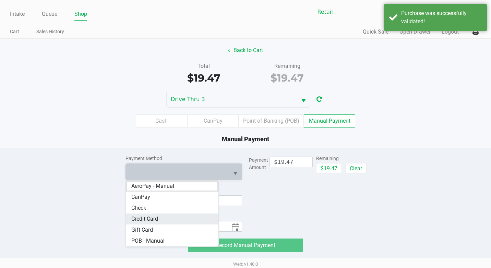
drag, startPoint x: 164, startPoint y: 224, endPoint x: 183, endPoint y: 194, distance: 35.5
click at [163, 224] on Card "Credit Card" at bounding box center [172, 219] width 93 height 11
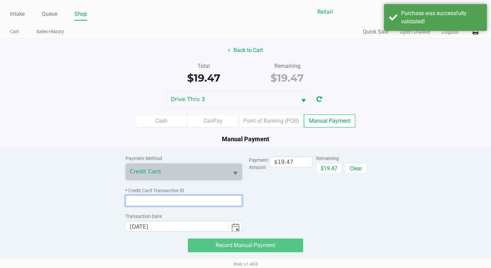
click at [184, 198] on input at bounding box center [183, 200] width 117 height 11
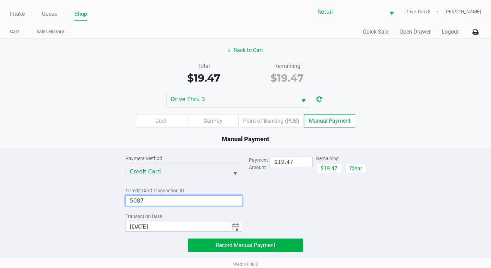
type input "5087"
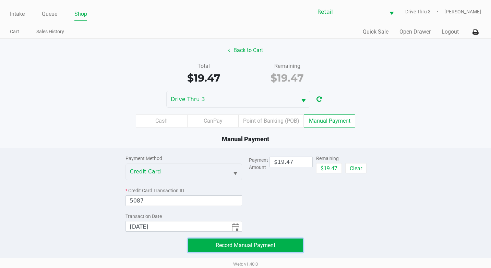
click at [271, 248] on span "Record Manual Payment" at bounding box center [246, 245] width 60 height 7
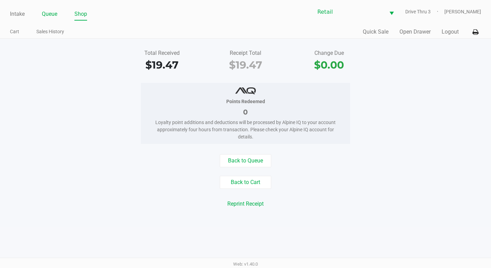
click at [50, 11] on link "Queue" at bounding box center [49, 14] width 15 height 10
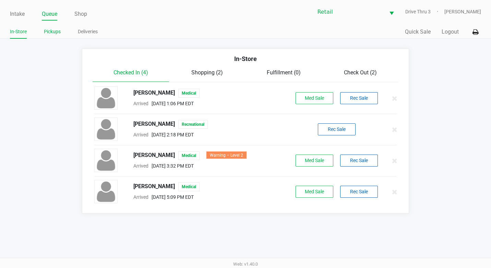
drag, startPoint x: 50, startPoint y: 11, endPoint x: 47, endPoint y: 33, distance: 22.2
click at [47, 33] on link "Pickups" at bounding box center [52, 31] width 17 height 9
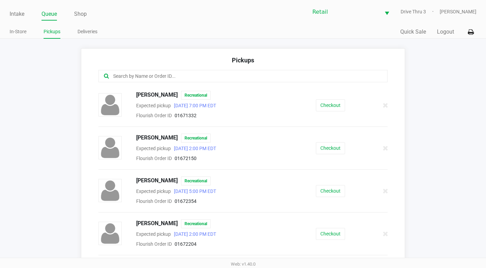
click at [141, 76] on input "text" at bounding box center [237, 76] width 250 height 8
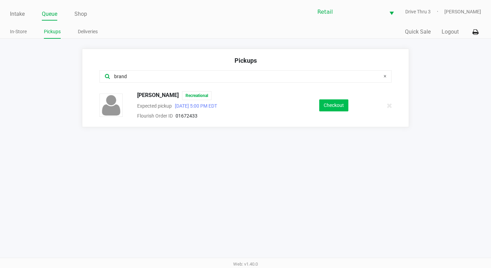
type input "brand"
click at [336, 109] on button "Checkout" at bounding box center [333, 105] width 29 height 12
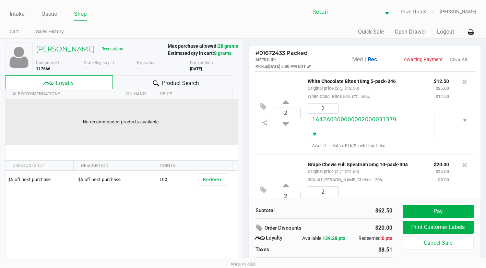
scroll to position [28, 0]
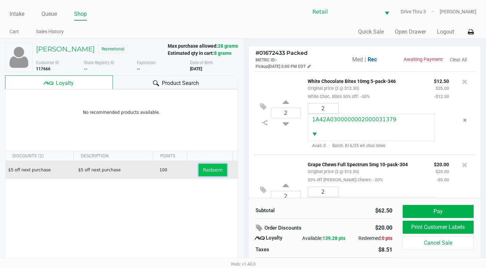
click at [203, 171] on span "Redeem" at bounding box center [213, 169] width 20 height 5
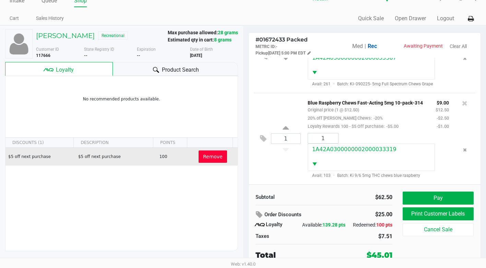
scroll to position [177, 0]
click at [452, 194] on button "Pay" at bounding box center [438, 198] width 71 height 13
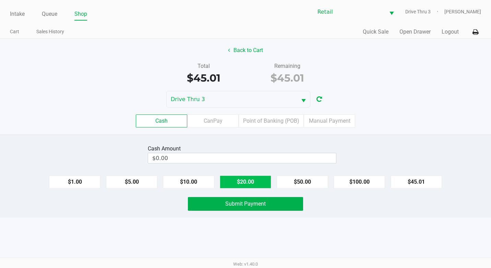
click at [259, 188] on button "$20.00" at bounding box center [245, 182] width 51 height 13
click at [259, 182] on button "$20.00" at bounding box center [245, 182] width 51 height 13
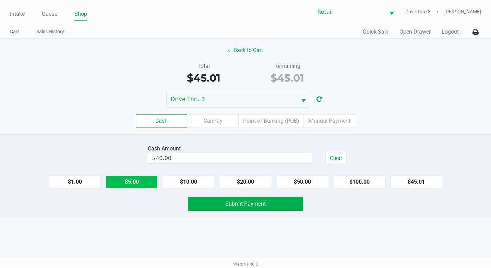
click at [139, 181] on button "$5.00" at bounding box center [131, 182] width 51 height 13
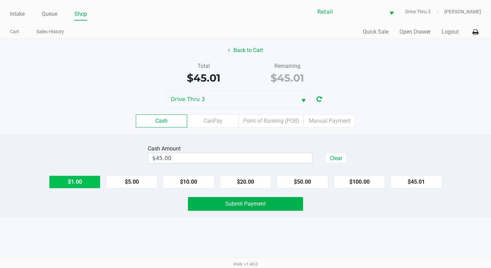
click at [94, 183] on button "$1.00" at bounding box center [74, 182] width 51 height 13
type input "$46.00"
drag, startPoint x: 279, startPoint y: 208, endPoint x: 404, endPoint y: 266, distance: 137.2
click at [280, 208] on button "Submit Payment" at bounding box center [245, 204] width 115 height 14
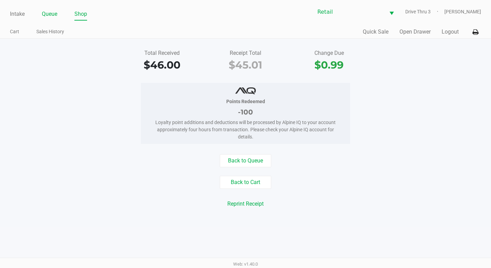
click at [53, 15] on link "Queue" at bounding box center [49, 14] width 15 height 10
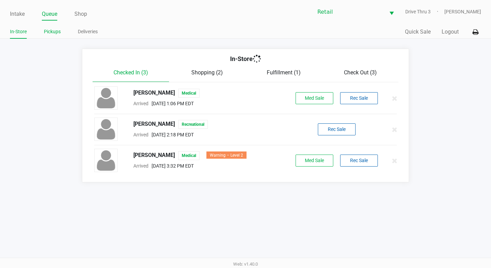
click at [54, 33] on link "Pickups" at bounding box center [52, 31] width 17 height 9
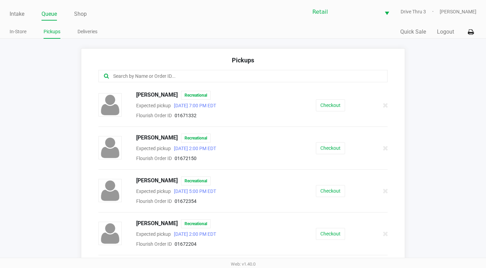
click at [192, 77] on input "text" at bounding box center [237, 76] width 250 height 8
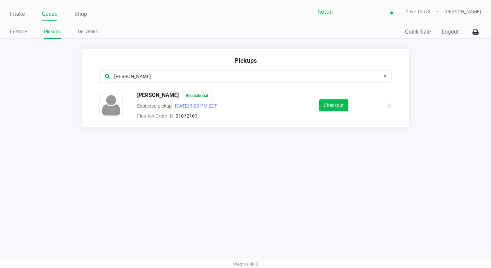
type input "erica"
click at [336, 105] on button "Checkout" at bounding box center [333, 105] width 29 height 12
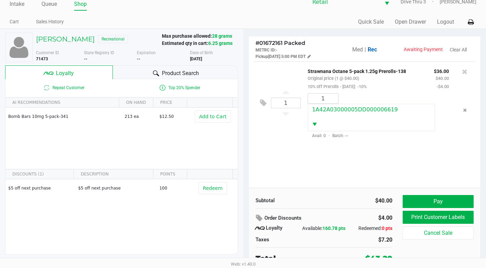
scroll to position [13, 0]
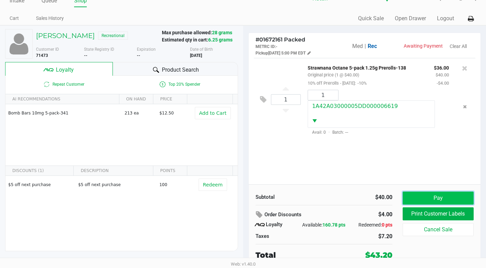
click at [427, 200] on button "Pay" at bounding box center [438, 198] width 71 height 13
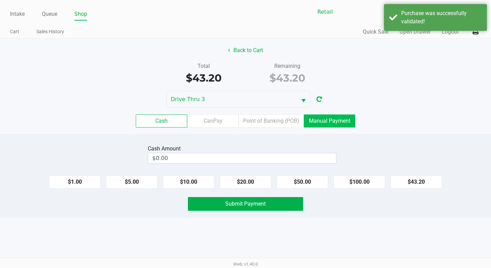
click at [330, 123] on label "Manual Payment" at bounding box center [329, 121] width 51 height 13
click at [0, 0] on 8 "Manual Payment" at bounding box center [0, 0] width 0 height 0
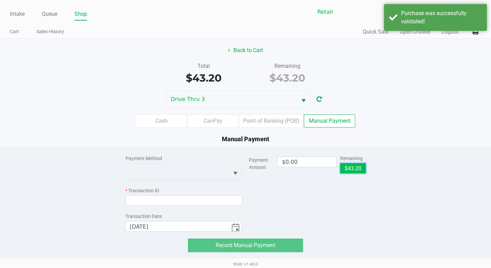
click at [349, 165] on button "$43.20" at bounding box center [353, 168] width 26 height 10
type input "$43.20"
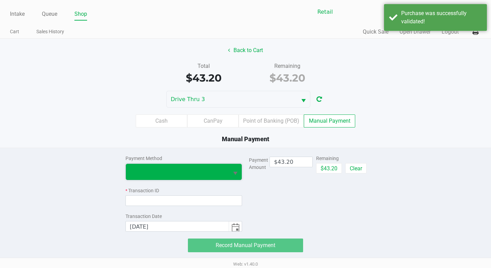
click at [128, 170] on span at bounding box center [177, 172] width 103 height 16
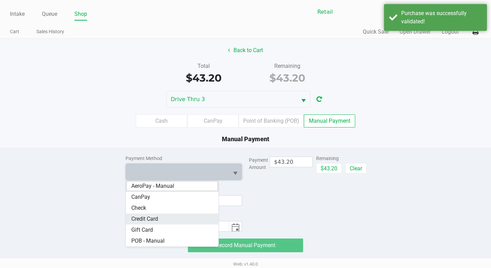
click at [163, 217] on Card "Credit Card" at bounding box center [172, 219] width 93 height 11
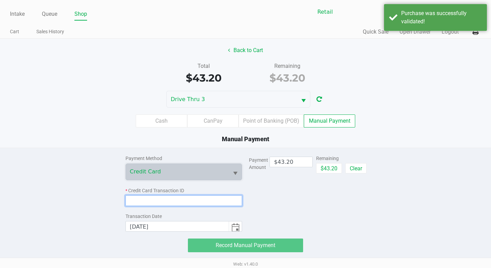
click at [179, 200] on input at bounding box center [183, 200] width 117 height 11
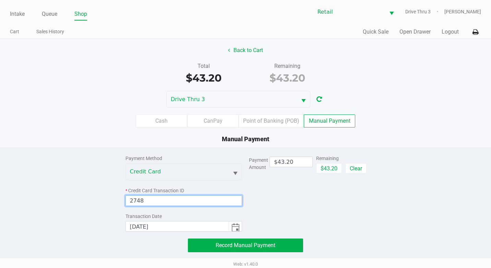
type input "2748"
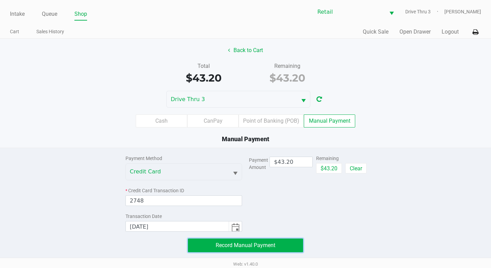
click at [269, 244] on span "Record Manual Payment" at bounding box center [246, 245] width 60 height 7
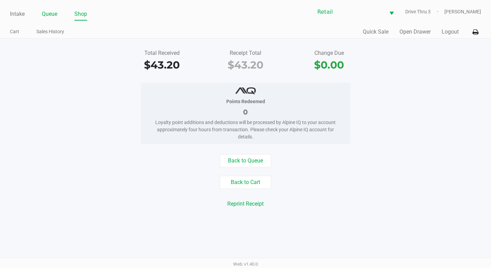
click at [42, 13] on link "Queue" at bounding box center [49, 14] width 15 height 10
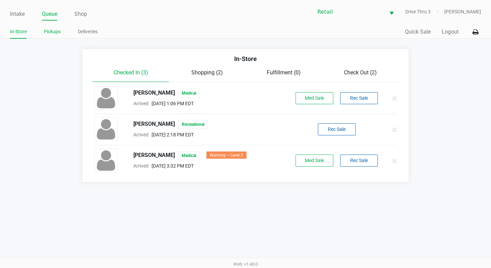
click at [56, 28] on link "Pickups" at bounding box center [52, 31] width 17 height 9
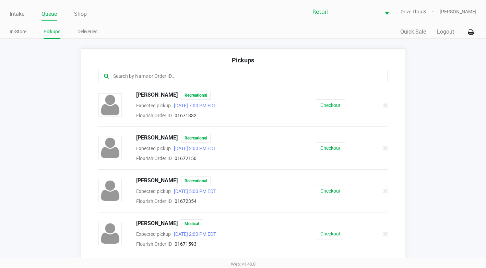
click at [156, 73] on input "text" at bounding box center [237, 76] width 250 height 8
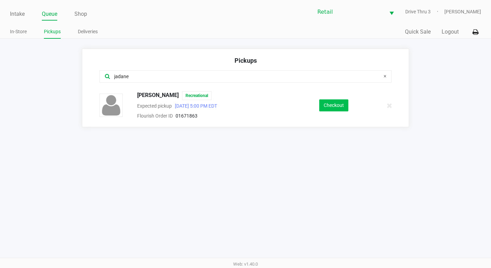
type input "jadane"
click at [337, 108] on button "Checkout" at bounding box center [333, 105] width 29 height 12
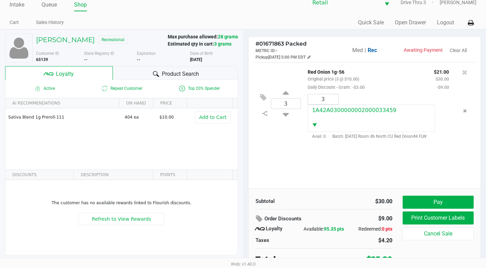
scroll to position [13, 0]
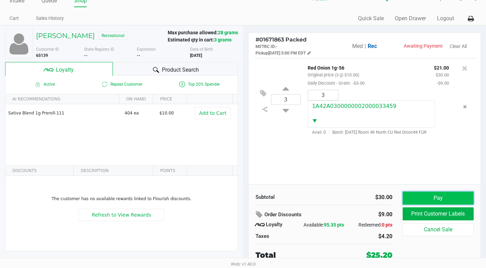
click at [420, 201] on button "Pay" at bounding box center [438, 198] width 71 height 13
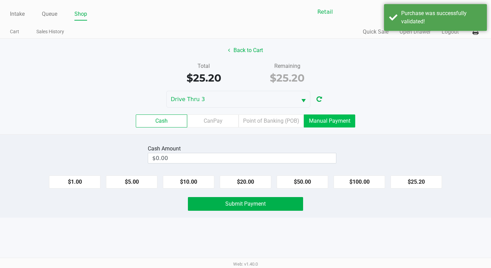
click at [354, 124] on label "Manual Payment" at bounding box center [329, 121] width 51 height 13
click at [0, 0] on 8 "Manual Payment" at bounding box center [0, 0] width 0 height 0
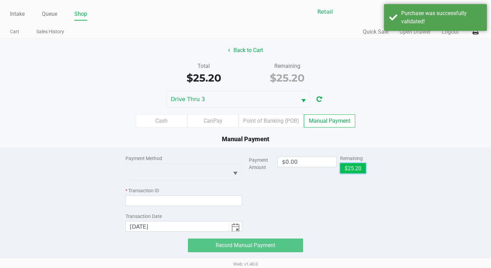
click at [357, 170] on button "$25.20" at bounding box center [353, 168] width 26 height 10
type input "$25.20"
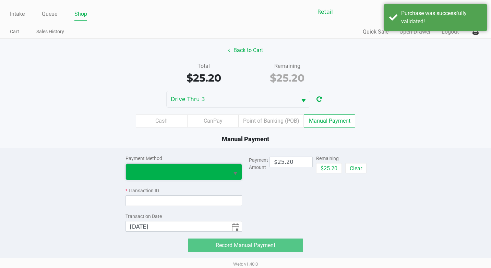
click at [221, 173] on span at bounding box center [177, 172] width 95 height 8
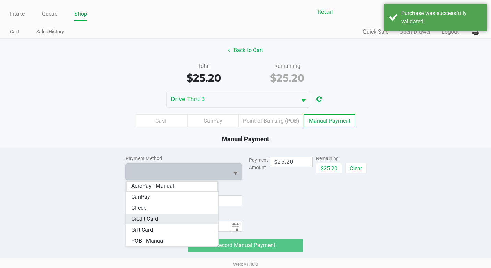
click at [146, 221] on span "Credit Card" at bounding box center [144, 219] width 27 height 8
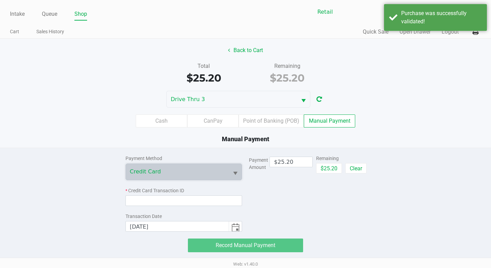
click at [203, 194] on div "* Credit Card Transaction ID" at bounding box center [183, 190] width 117 height 7
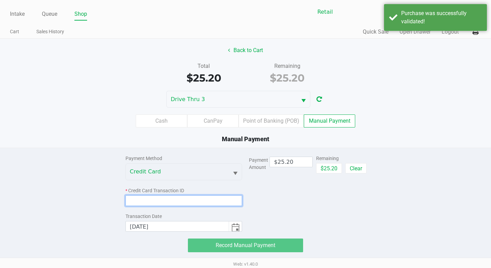
click at [203, 202] on input at bounding box center [183, 200] width 117 height 11
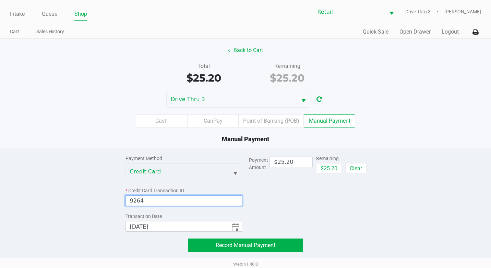
type input "9264"
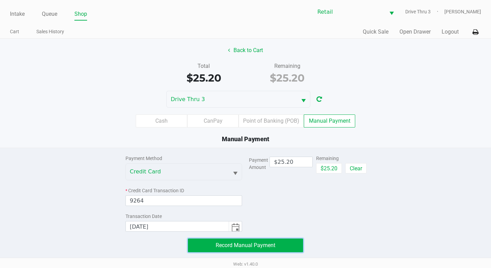
click at [272, 243] on span "Record Manual Payment" at bounding box center [246, 245] width 60 height 7
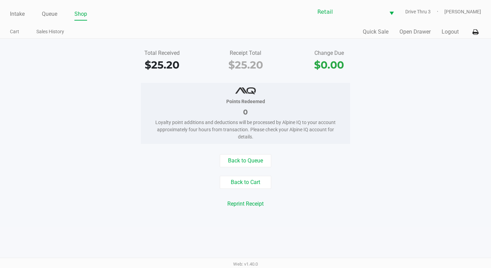
click at [58, 16] on ul "Intake Queue Shop" at bounding box center [128, 15] width 236 height 12
click at [52, 14] on link "Queue" at bounding box center [49, 14] width 15 height 10
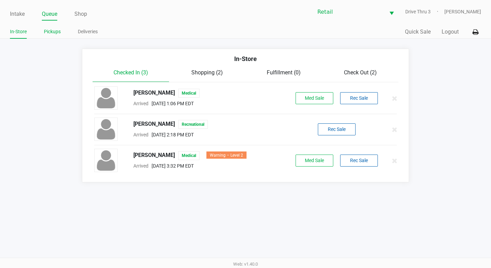
click at [49, 29] on link "Pickups" at bounding box center [52, 31] width 17 height 9
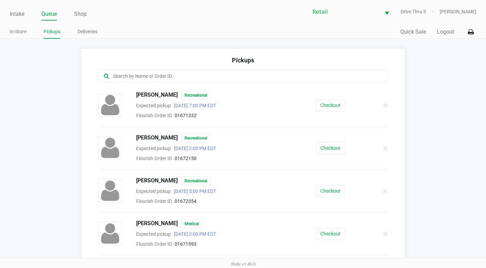
click at [149, 75] on input "text" at bounding box center [237, 76] width 250 height 8
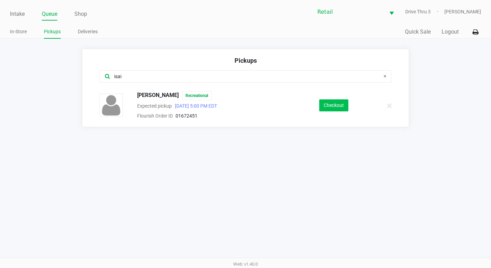
type input "isai"
click at [340, 111] on button "Checkout" at bounding box center [333, 105] width 29 height 12
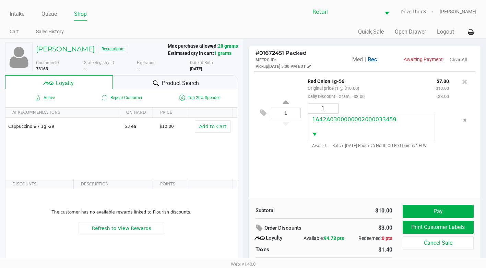
scroll to position [13, 0]
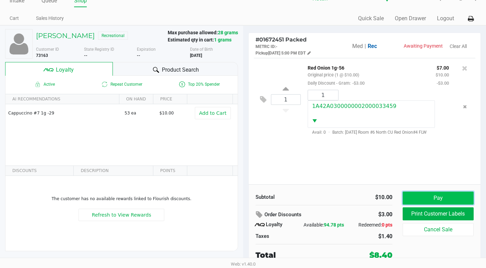
click at [450, 201] on button "Pay" at bounding box center [438, 198] width 71 height 13
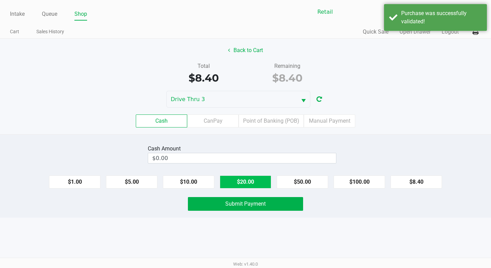
click at [241, 183] on button "$20.00" at bounding box center [245, 182] width 51 height 13
type input "$20.00"
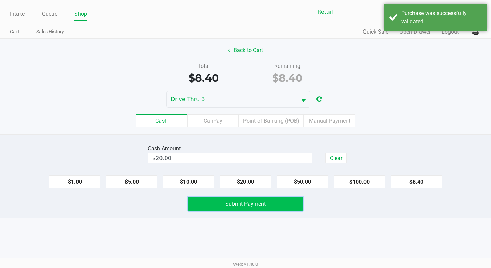
click at [241, 199] on button "Submit Payment" at bounding box center [245, 204] width 115 height 14
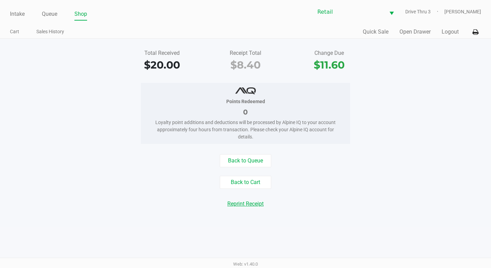
click at [243, 205] on button "Reprint Receipt" at bounding box center [245, 204] width 45 height 13
click at [52, 18] on link "Queue" at bounding box center [49, 14] width 15 height 10
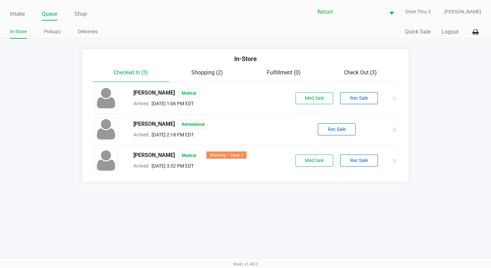
click at [48, 26] on div "In-Store Pickups Deliveries" at bounding box center [128, 32] width 236 height 13
click at [48, 28] on link "Pickups" at bounding box center [52, 31] width 17 height 9
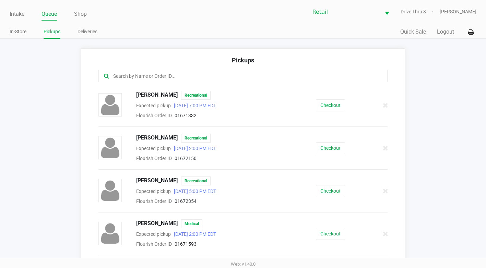
click at [160, 75] on input "text" at bounding box center [237, 76] width 250 height 8
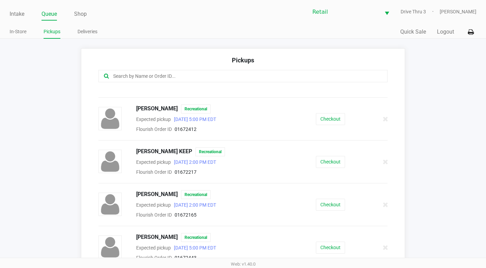
scroll to position [274, 0]
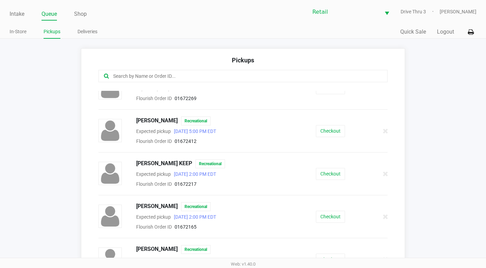
click at [193, 72] on div at bounding box center [242, 76] width 289 height 12
click at [185, 72] on div at bounding box center [242, 76] width 289 height 12
drag, startPoint x: 146, startPoint y: 70, endPoint x: 138, endPoint y: 73, distance: 8.7
click at [142, 72] on div at bounding box center [242, 76] width 289 height 12
click at [138, 73] on input "text" at bounding box center [237, 76] width 250 height 8
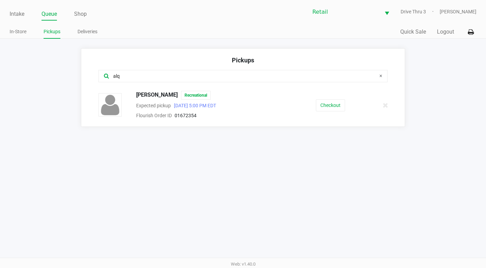
scroll to position [0, 0]
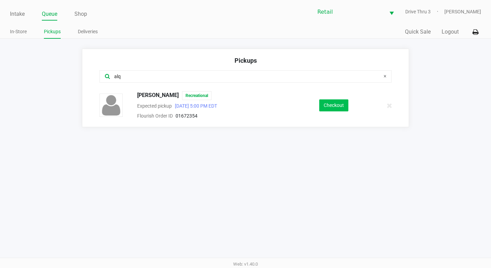
type input "alq"
click at [322, 100] on button "Checkout" at bounding box center [333, 105] width 29 height 12
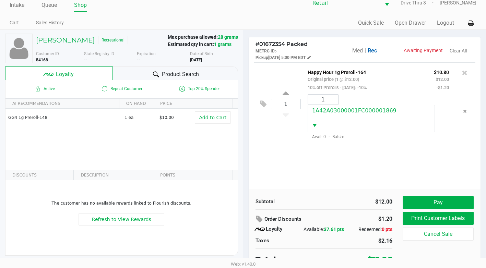
scroll to position [13, 0]
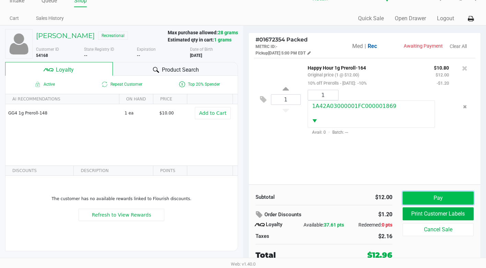
click at [443, 197] on button "Pay" at bounding box center [438, 198] width 71 height 13
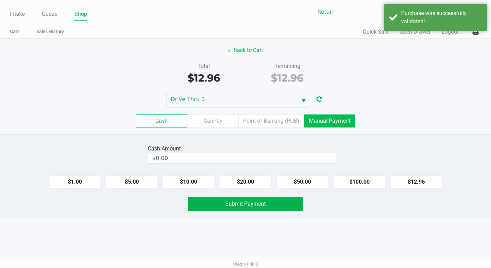
click at [337, 117] on label "Manual Payment" at bounding box center [329, 121] width 51 height 13
click at [0, 0] on 8 "Manual Payment" at bounding box center [0, 0] width 0 height 0
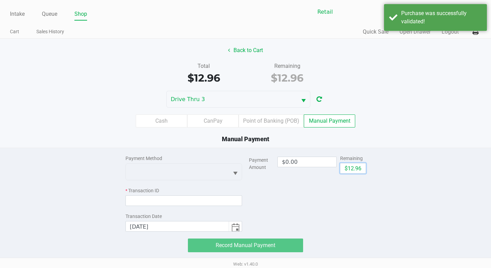
drag, startPoint x: 346, startPoint y: 165, endPoint x: 265, endPoint y: 175, distance: 81.9
click at [347, 166] on button "$12.96" at bounding box center [353, 168] width 26 height 10
type input "$12.96"
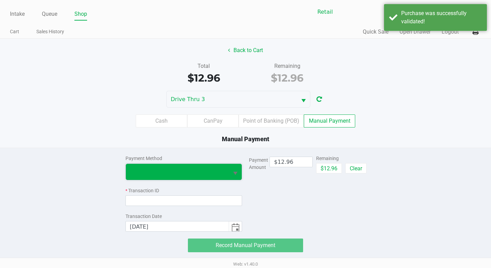
drag, startPoint x: 220, startPoint y: 170, endPoint x: 215, endPoint y: 176, distance: 7.5
click at [220, 170] on span at bounding box center [177, 172] width 95 height 8
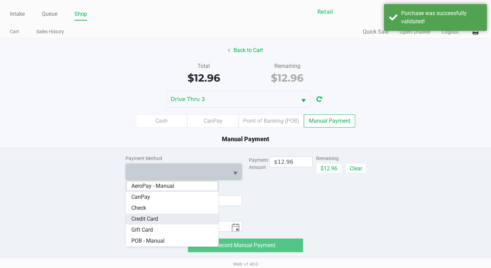
click at [163, 217] on Card "Credit Card" at bounding box center [172, 219] width 93 height 11
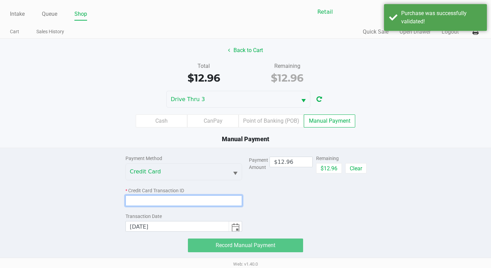
click at [166, 202] on input at bounding box center [183, 200] width 117 height 11
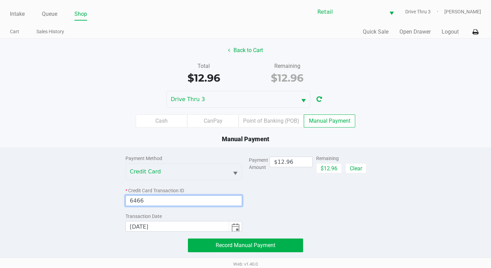
type input "6466"
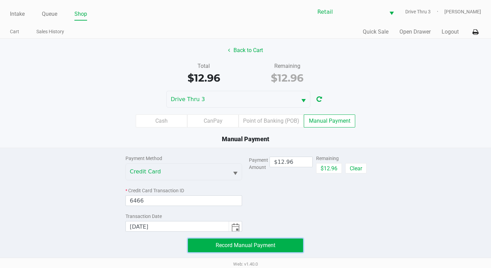
click at [278, 243] on button "Record Manual Payment" at bounding box center [245, 246] width 115 height 14
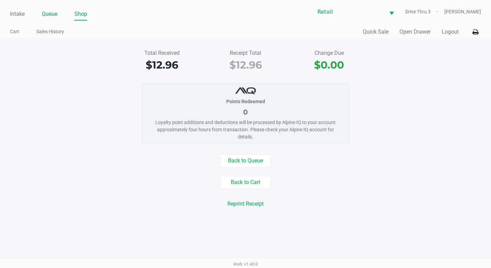
click at [43, 12] on link "Queue" at bounding box center [49, 14] width 15 height 10
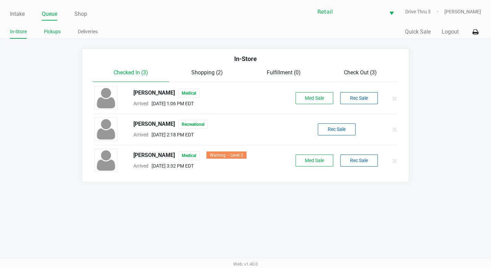
click at [53, 35] on link "Pickups" at bounding box center [52, 31] width 17 height 9
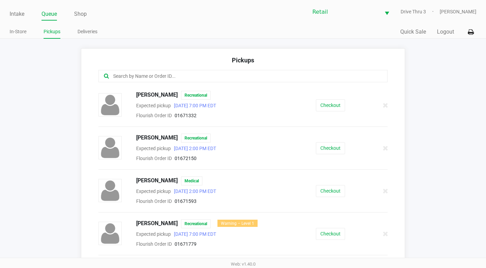
click at [155, 74] on input "text" at bounding box center [237, 76] width 250 height 8
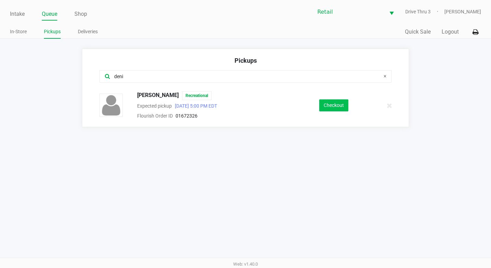
type input "deni"
click at [325, 104] on button "Checkout" at bounding box center [333, 105] width 29 height 12
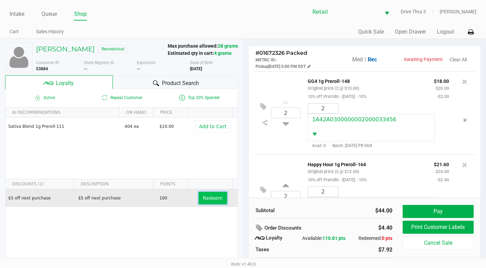
click at [203, 199] on span "Redeem" at bounding box center [213, 197] width 20 height 5
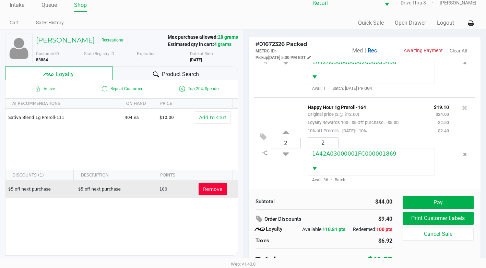
scroll to position [13, 0]
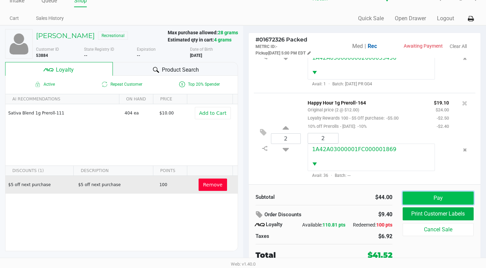
click at [431, 200] on button "Pay" at bounding box center [438, 198] width 71 height 13
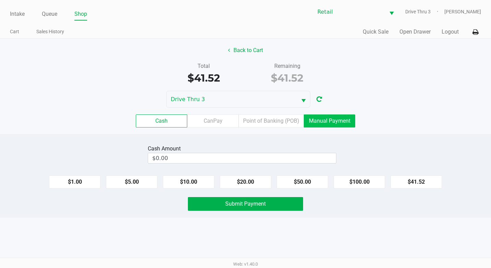
click at [335, 120] on label "Manual Payment" at bounding box center [329, 121] width 51 height 13
click at [0, 0] on 8 "Manual Payment" at bounding box center [0, 0] width 0 height 0
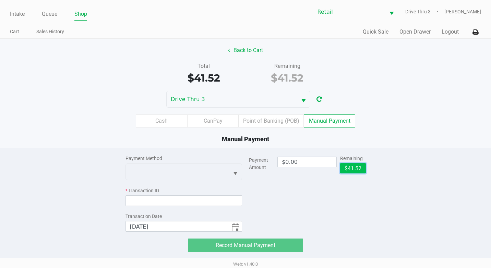
click at [351, 173] on button "$41.52" at bounding box center [353, 168] width 26 height 10
type input "$41.52"
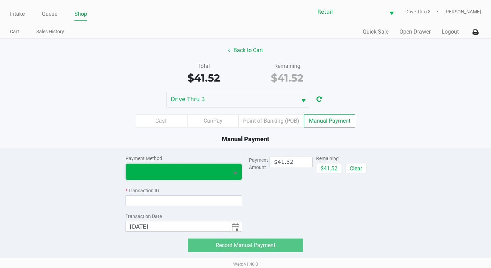
click at [223, 177] on span at bounding box center [177, 172] width 103 height 16
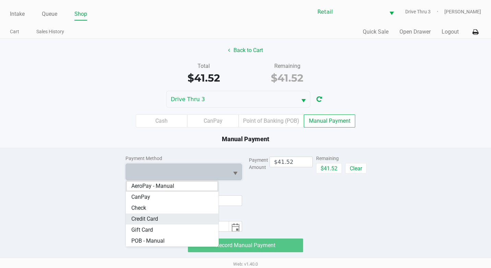
click at [174, 219] on Card "Credit Card" at bounding box center [172, 219] width 93 height 11
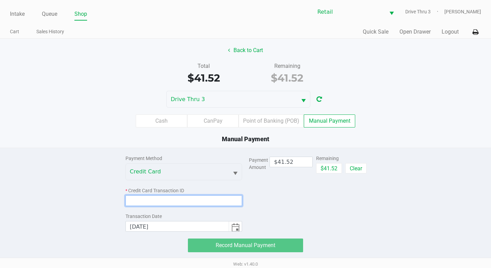
click at [170, 195] on input at bounding box center [183, 200] width 117 height 11
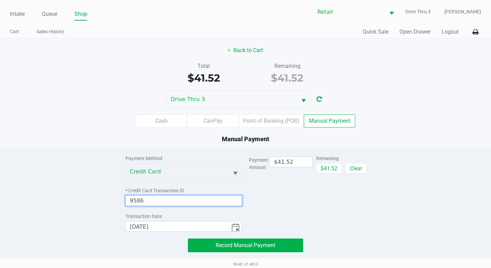
type input "9586"
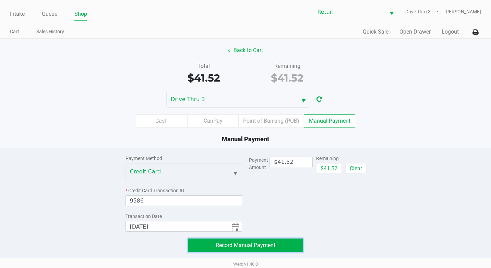
click at [256, 247] on span "Record Manual Payment" at bounding box center [246, 245] width 60 height 7
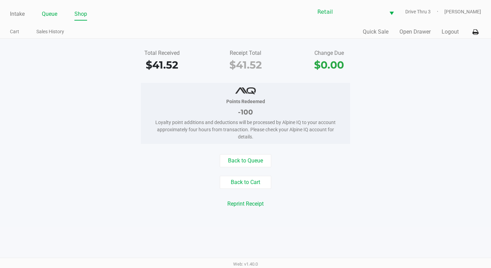
click at [44, 12] on link "Queue" at bounding box center [49, 14] width 15 height 10
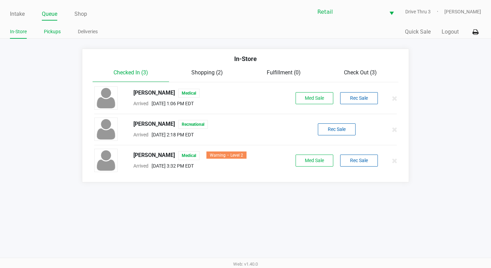
click at [55, 27] on li "Pickups" at bounding box center [52, 33] width 17 height 12
click at [55, 29] on link "Pickups" at bounding box center [52, 31] width 17 height 9
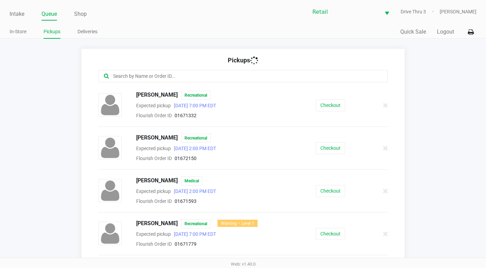
click at [159, 69] on div "Pickups" at bounding box center [242, 63] width 289 height 14
click at [163, 74] on input "text" at bounding box center [237, 76] width 250 height 8
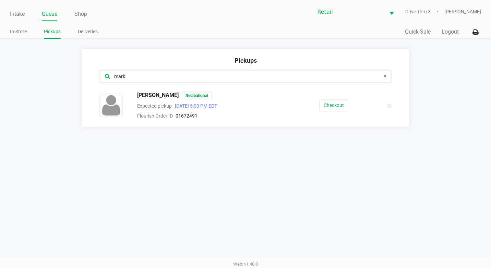
type input "mark"
click at [341, 106] on button "Checkout" at bounding box center [333, 105] width 29 height 12
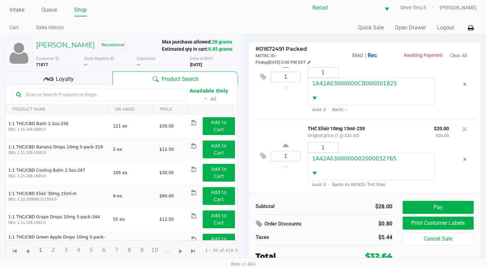
scroll to position [5, 0]
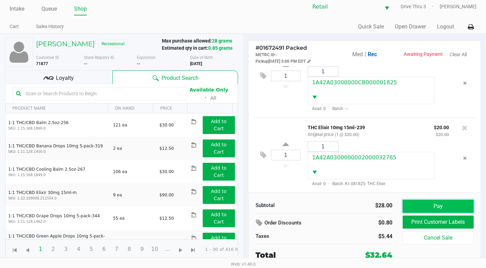
click at [444, 205] on button "Pay" at bounding box center [438, 206] width 71 height 13
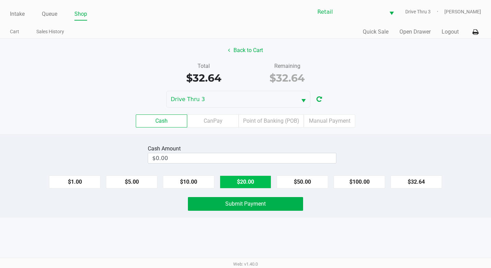
click at [263, 177] on button "$20.00" at bounding box center [245, 182] width 51 height 13
type input "$40.00"
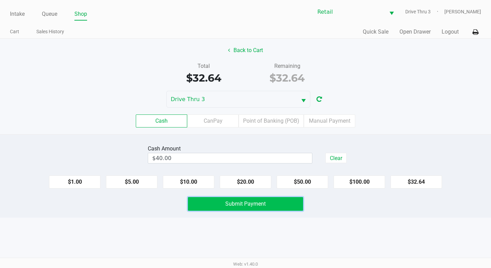
click at [249, 202] on span "Submit Payment" at bounding box center [245, 204] width 40 height 7
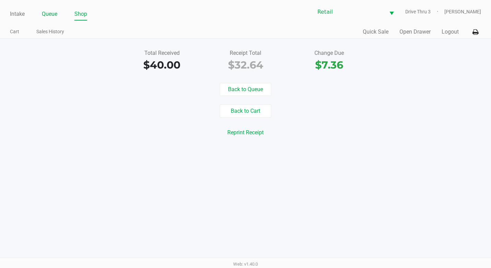
click at [42, 12] on link "Queue" at bounding box center [49, 14] width 15 height 10
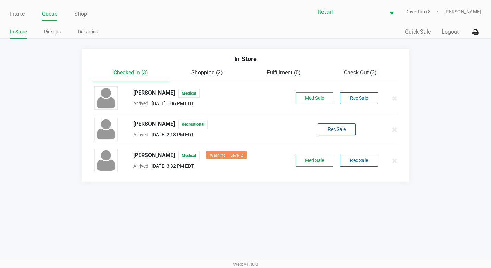
click at [51, 24] on div "Intake Queue Shop Retail Drive Thru 3 Adil Ramos In-Store Pickups Deliveries Qu…" at bounding box center [245, 19] width 491 height 39
click at [51, 28] on link "Pickups" at bounding box center [52, 31] width 17 height 9
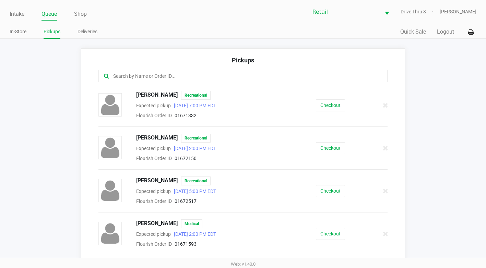
click at [124, 72] on div at bounding box center [242, 76] width 289 height 12
click at [125, 74] on input "text" at bounding box center [237, 76] width 250 height 8
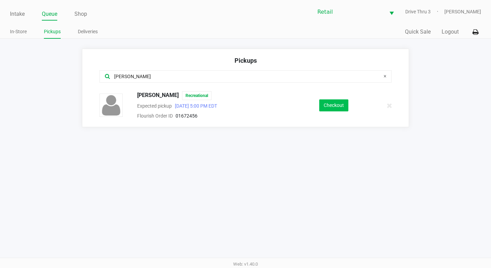
type input "eunice"
click at [339, 109] on button "Checkout" at bounding box center [333, 105] width 29 height 12
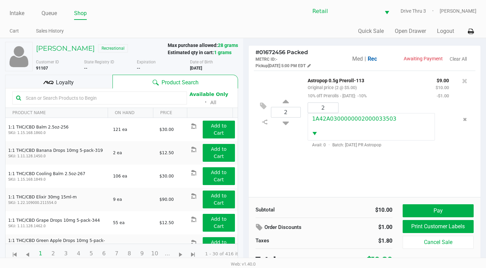
scroll to position [5, 0]
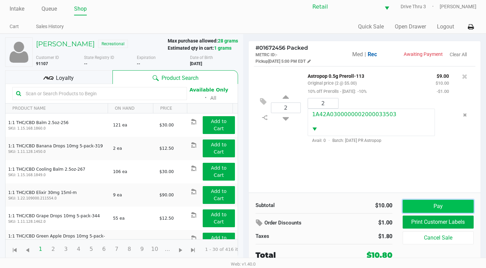
click at [445, 207] on button "Pay" at bounding box center [438, 206] width 71 height 13
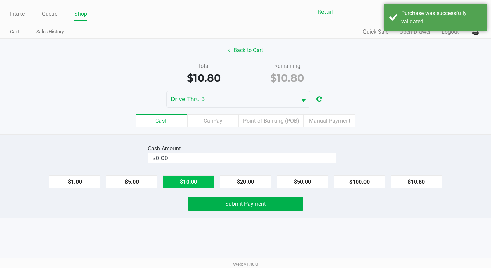
click at [172, 176] on button "$10.00" at bounding box center [188, 182] width 51 height 13
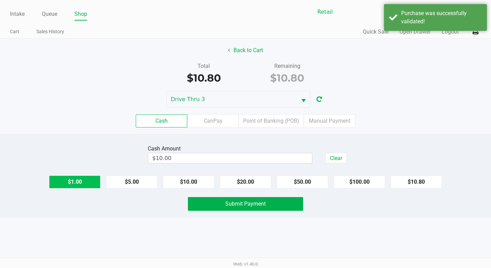
click at [92, 178] on button "$1.00" at bounding box center [74, 182] width 51 height 13
type input "$11.00"
click at [225, 193] on div "Cash Amount $11.00 Clear $1.00 $5.00 $10.00 $20.00 $50.00 $100.00 $10.80 Submit…" at bounding box center [245, 175] width 491 height 83
click at [288, 213] on div "Cash Amount $11.00 Clear $1.00 $5.00 $10.00 $20.00 $50.00 $100.00 $10.80 Submit…" at bounding box center [245, 175] width 491 height 83
click at [292, 208] on button "Submit Payment" at bounding box center [245, 204] width 115 height 14
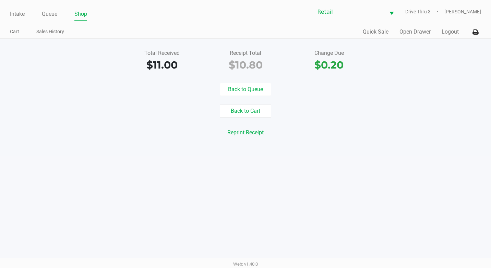
click at [59, 14] on ul "Intake Queue Shop" at bounding box center [128, 15] width 236 height 12
click at [43, 14] on link "Queue" at bounding box center [49, 14] width 15 height 10
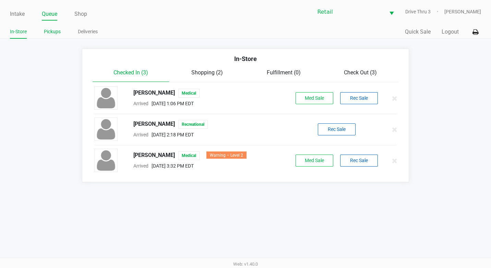
click at [50, 29] on link "Pickups" at bounding box center [52, 31] width 17 height 9
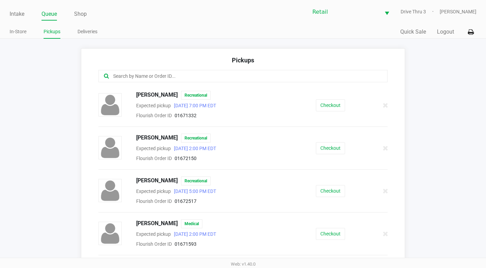
click at [149, 74] on input "text" at bounding box center [237, 76] width 250 height 8
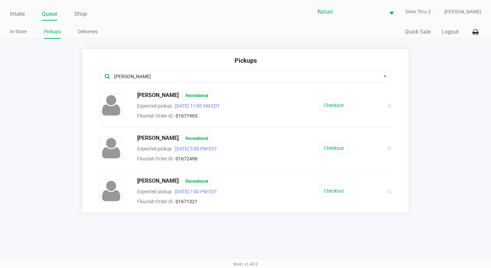
type input "robert"
click at [316, 141] on div "Robert O’day Recreational Expected pickup Sep 22, 2025 5:00 PM EDT Flourish Ord…" at bounding box center [245, 148] width 303 height 29
click at [326, 151] on button "Checkout" at bounding box center [333, 148] width 29 height 12
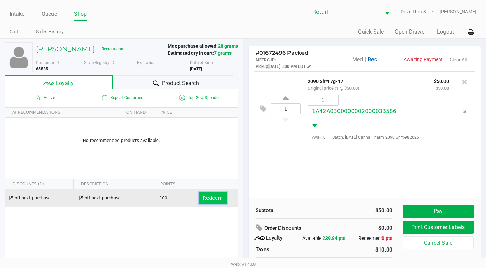
click at [204, 201] on span "Redeem" at bounding box center [213, 197] width 20 height 5
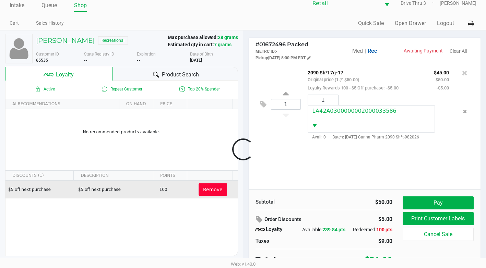
scroll to position [13, 0]
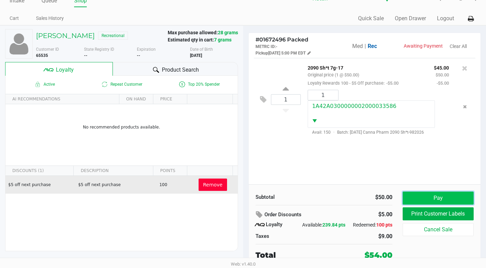
click at [442, 194] on button "Pay" at bounding box center [438, 198] width 71 height 13
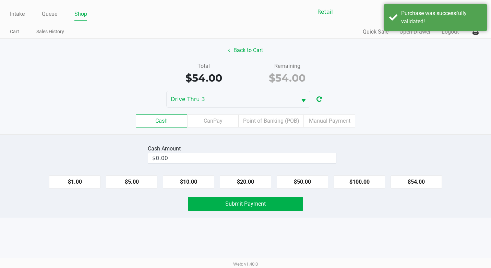
click at [262, 174] on div "$1.00 $5.00 $10.00 $20.00 $50.00 $100.00 $54.00" at bounding box center [245, 179] width 491 height 19
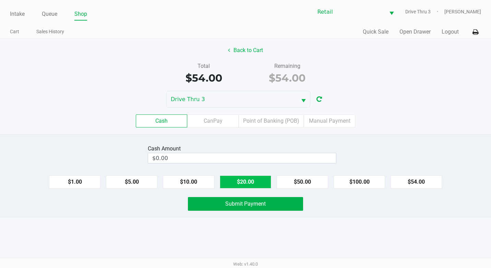
click at [252, 181] on button "$20.00" at bounding box center [245, 182] width 51 height 13
type input "$60.00"
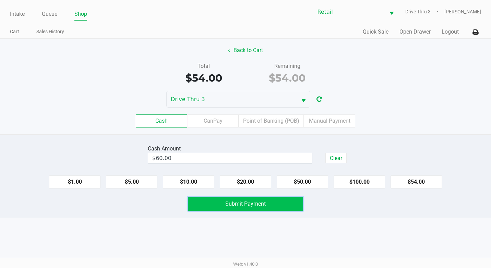
click at [243, 200] on button "Submit Payment" at bounding box center [245, 204] width 115 height 14
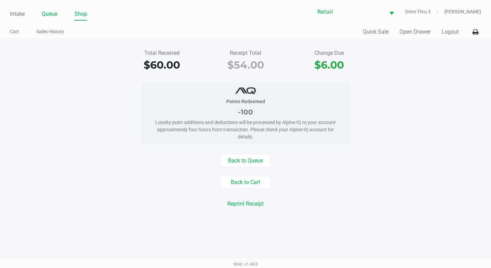
click at [53, 14] on link "Queue" at bounding box center [49, 14] width 15 height 10
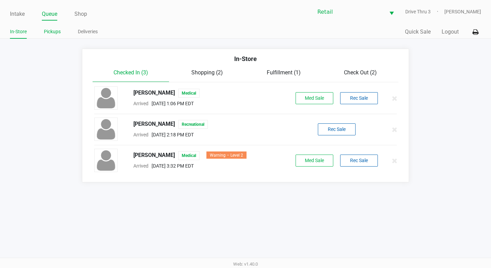
click at [58, 35] on link "Pickups" at bounding box center [52, 31] width 17 height 9
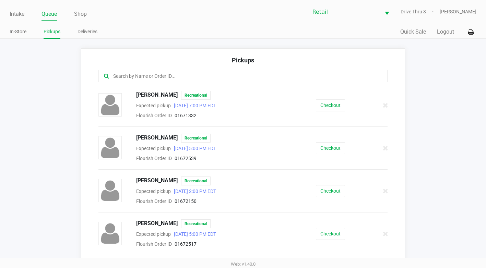
click at [203, 78] on input "text" at bounding box center [237, 76] width 250 height 8
type input "n"
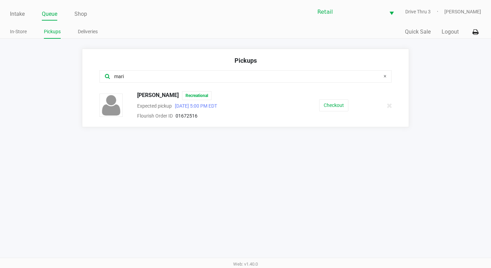
type input "mari"
click at [386, 77] on icon at bounding box center [384, 75] width 3 height 5
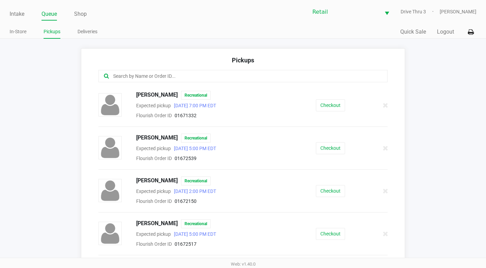
click at [176, 73] on input "text" at bounding box center [237, 76] width 250 height 8
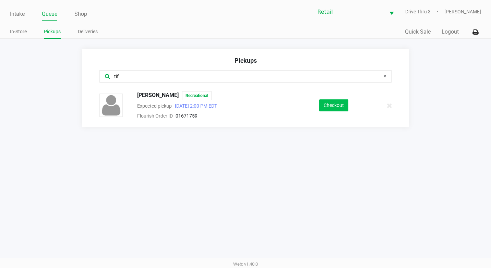
type input "tif"
click at [327, 105] on button "Checkout" at bounding box center [333, 105] width 29 height 12
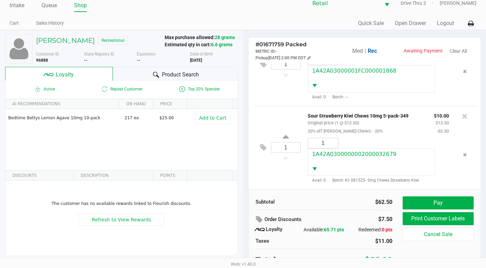
scroll to position [13, 0]
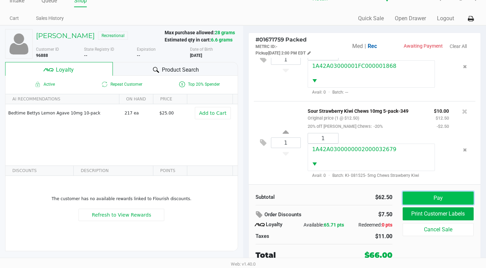
click at [424, 196] on button "Pay" at bounding box center [438, 198] width 71 height 13
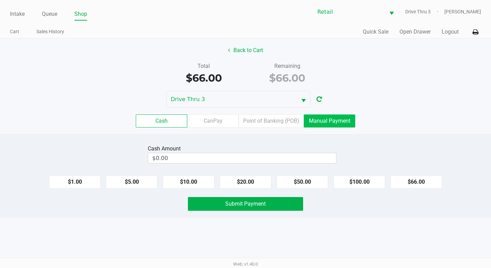
click at [324, 124] on label "Manual Payment" at bounding box center [329, 121] width 51 height 13
click at [0, 0] on 8 "Manual Payment" at bounding box center [0, 0] width 0 height 0
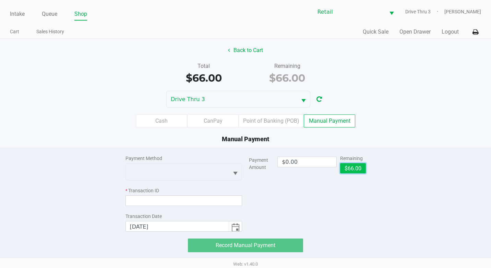
click at [360, 170] on button "$66.00" at bounding box center [353, 168] width 26 height 10
type input "$66.00"
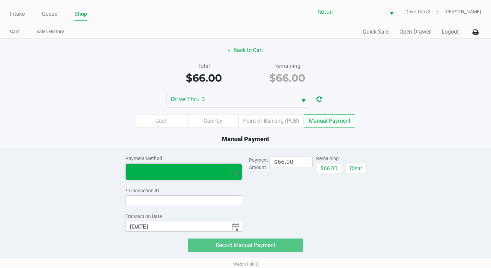
click at [193, 164] on kendo-dropdownlist at bounding box center [183, 172] width 117 height 17
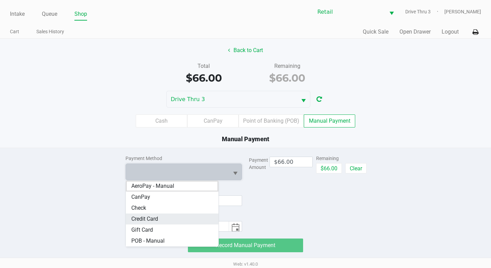
click at [166, 216] on Card "Credit Card" at bounding box center [172, 219] width 93 height 11
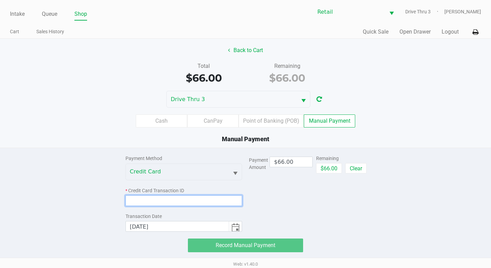
click at [185, 197] on input at bounding box center [183, 200] width 117 height 11
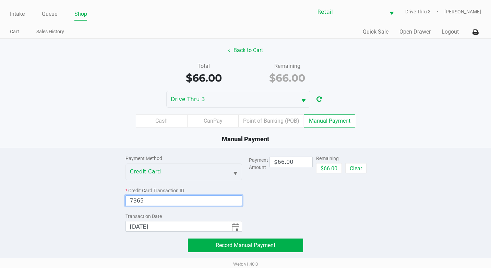
type input "7365"
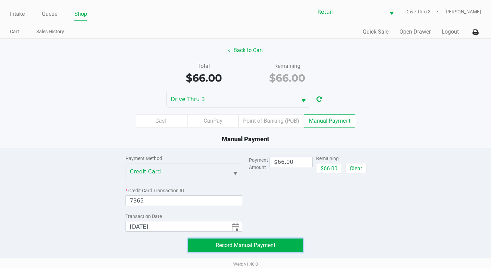
click at [274, 247] on span "Record Manual Payment" at bounding box center [246, 245] width 60 height 7
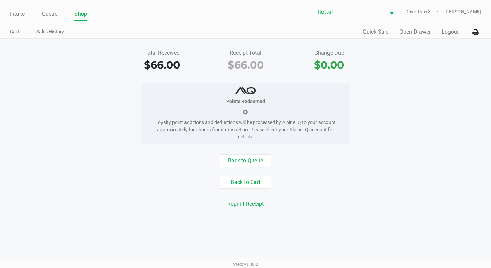
click at [40, 17] on ul "Intake Queue Shop" at bounding box center [128, 15] width 236 height 12
click at [43, 15] on link "Queue" at bounding box center [49, 14] width 15 height 10
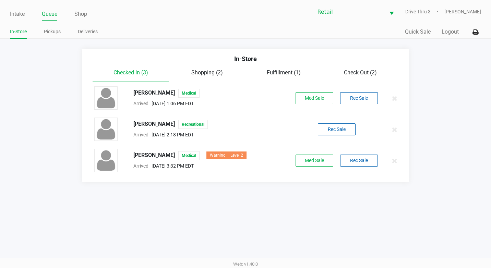
drag, startPoint x: 44, startPoint y: 16, endPoint x: 48, endPoint y: 22, distance: 7.2
click at [45, 19] on link "Queue" at bounding box center [49, 14] width 15 height 10
click at [53, 27] on link "Pickups" at bounding box center [52, 31] width 17 height 9
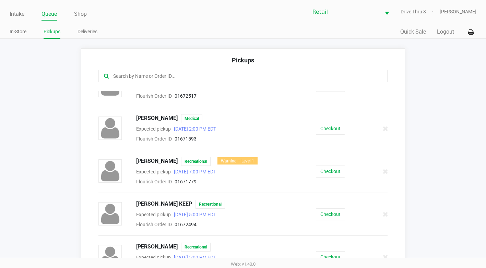
scroll to position [171, 0]
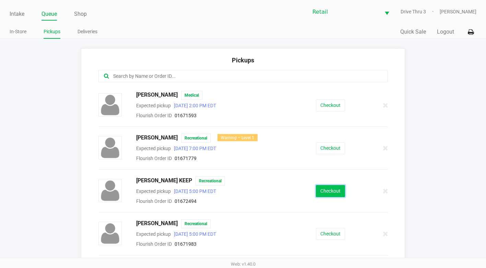
click at [330, 194] on button "Checkout" at bounding box center [330, 191] width 29 height 12
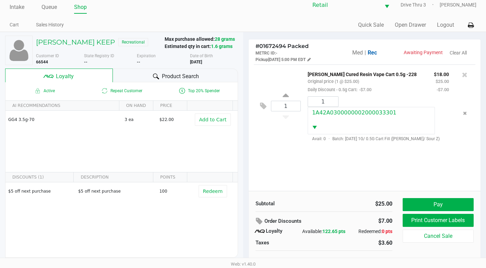
scroll to position [13, 0]
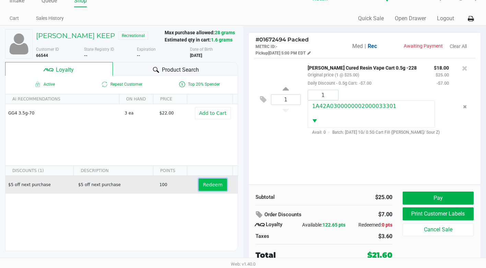
click at [213, 184] on button "Redeem" at bounding box center [213, 185] width 28 height 12
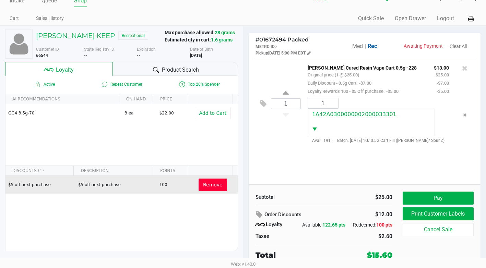
click at [205, 188] on span "Remove" at bounding box center [213, 184] width 20 height 5
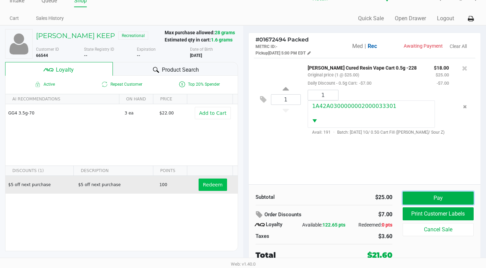
click at [422, 193] on button "Pay" at bounding box center [438, 198] width 71 height 13
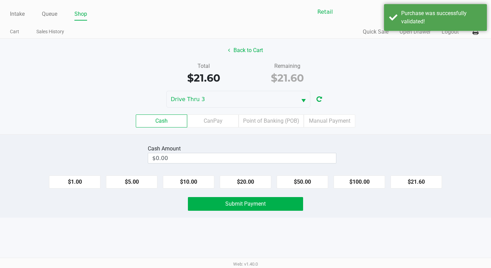
drag, startPoint x: 340, startPoint y: 123, endPoint x: 342, endPoint y: 139, distance: 16.2
click at [340, 130] on div "Cash CanPay Point of Banking (POB) Manual Payment" at bounding box center [245, 121] width 501 height 27
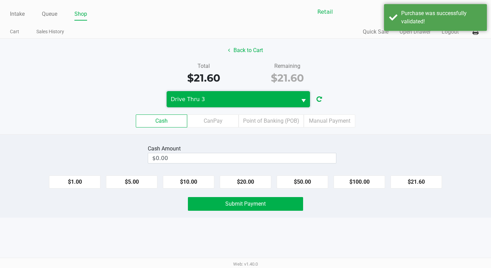
click at [287, 105] on span "Drive Thru 3" at bounding box center [232, 99] width 130 height 16
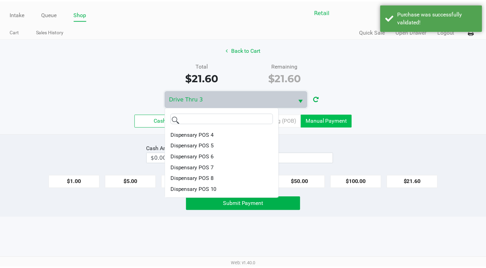
scroll to position [41, 0]
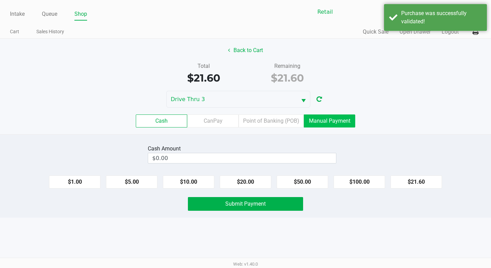
click at [318, 116] on label "Manual Payment" at bounding box center [329, 121] width 51 height 13
click at [0, 0] on 8 "Manual Payment" at bounding box center [0, 0] width 0 height 0
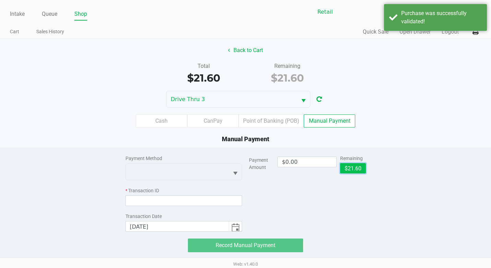
click at [351, 164] on button "$21.60" at bounding box center [353, 168] width 26 height 10
type input "$21.60"
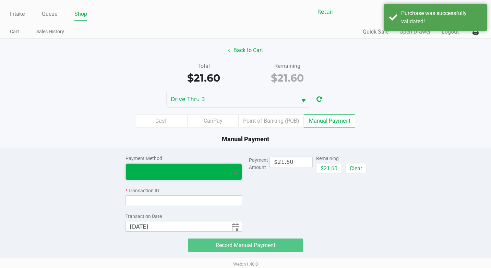
click at [203, 167] on span at bounding box center [177, 172] width 103 height 16
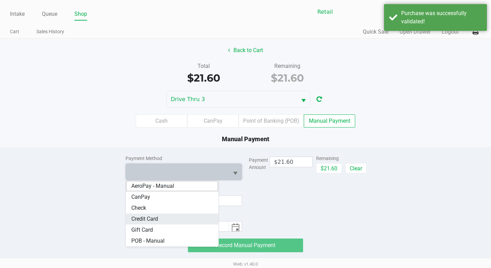
click at [169, 218] on Card "Credit Card" at bounding box center [172, 219] width 93 height 11
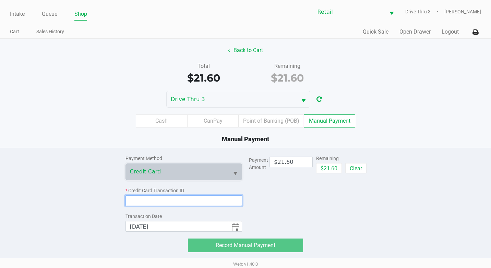
drag, startPoint x: 215, startPoint y: 201, endPoint x: 268, endPoint y: 232, distance: 61.2
click at [215, 201] on input at bounding box center [183, 200] width 117 height 11
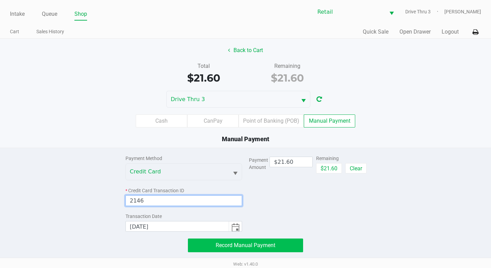
type input "2146"
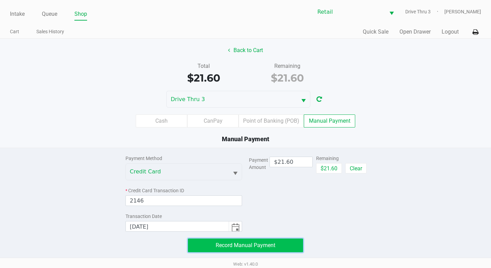
click at [270, 244] on span "Record Manual Payment" at bounding box center [246, 245] width 60 height 7
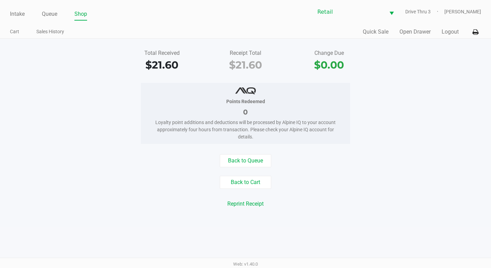
click at [49, 23] on div "Intake Queue Shop Retail Drive Thru 3 Adil Ramos Cart Sales History Quick Sale …" at bounding box center [245, 19] width 491 height 39
click at [52, 12] on link "Queue" at bounding box center [49, 14] width 15 height 10
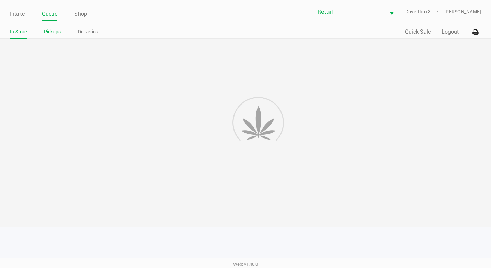
click at [48, 32] on link "Pickups" at bounding box center [52, 31] width 17 height 9
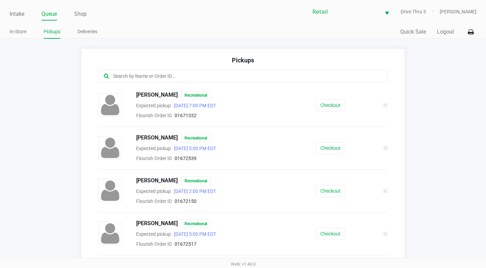
click at [117, 74] on input "text" at bounding box center [237, 76] width 250 height 8
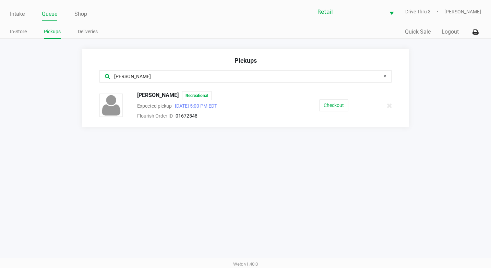
type input "dani"
click at [326, 103] on button "Checkout" at bounding box center [333, 105] width 29 height 12
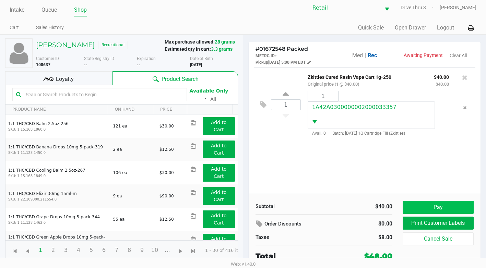
scroll to position [5, 0]
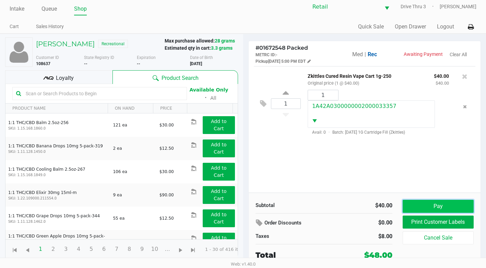
click at [422, 209] on button "Pay" at bounding box center [438, 206] width 71 height 13
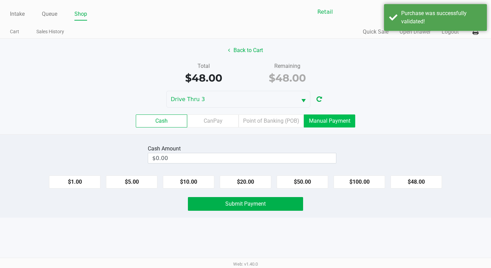
click at [340, 124] on label "Manual Payment" at bounding box center [329, 121] width 51 height 13
click at [0, 0] on 8 "Manual Payment" at bounding box center [0, 0] width 0 height 0
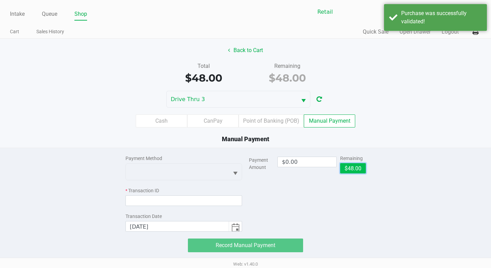
click at [351, 165] on button "$48.00" at bounding box center [353, 168] width 26 height 10
type input "$48.00"
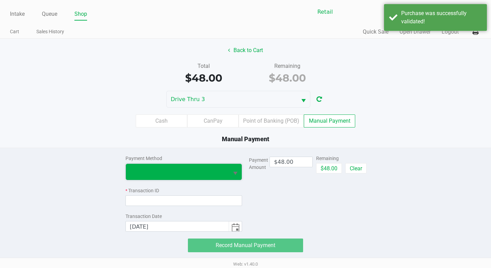
drag, startPoint x: 183, startPoint y: 165, endPoint x: 189, endPoint y: 179, distance: 15.5
click at [182, 165] on span at bounding box center [177, 172] width 103 height 16
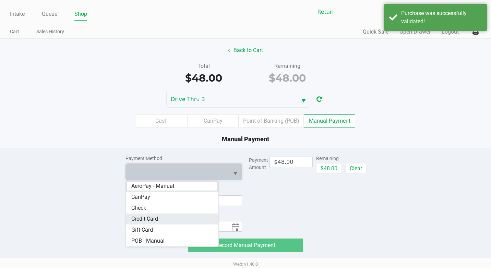
click at [187, 215] on Card "Credit Card" at bounding box center [172, 219] width 93 height 11
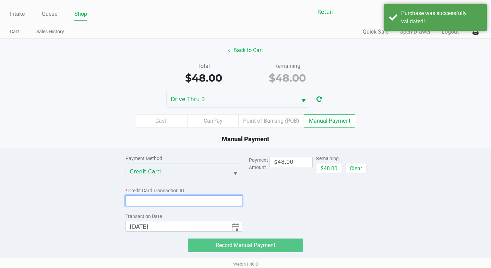
click at [191, 203] on input at bounding box center [183, 200] width 117 height 11
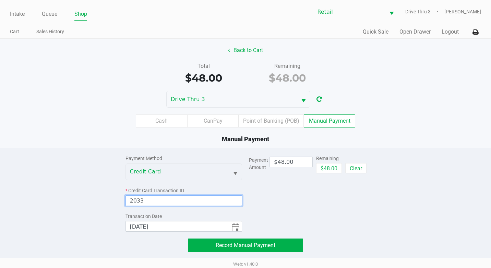
type input "2033"
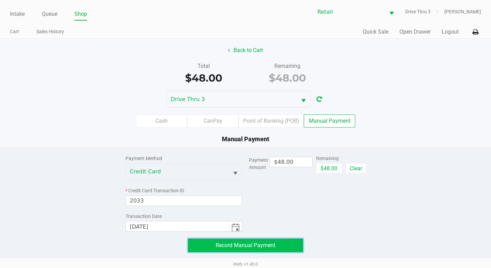
click at [256, 243] on span "Record Manual Payment" at bounding box center [246, 245] width 60 height 7
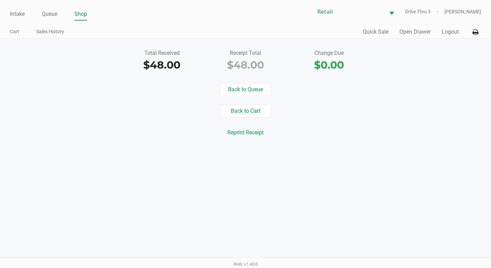
drag, startPoint x: 42, startPoint y: 7, endPoint x: 44, endPoint y: 11, distance: 3.7
click at [43, 7] on div "Intake Queue Shop Retail Drive Thru 3 Adil Ramos" at bounding box center [245, 11] width 471 height 17
drag, startPoint x: 44, startPoint y: 11, endPoint x: 47, endPoint y: 25, distance: 14.6
click at [44, 12] on link "Queue" at bounding box center [49, 14] width 15 height 10
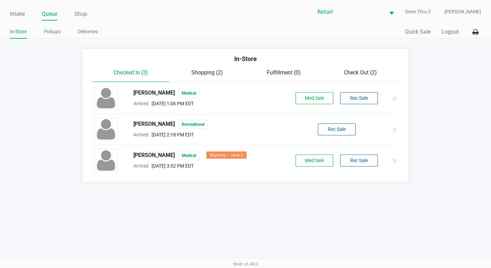
drag, startPoint x: 52, startPoint y: 26, endPoint x: 62, endPoint y: 43, distance: 19.5
click at [52, 27] on div "In-Store Pickups Deliveries" at bounding box center [128, 32] width 236 height 13
click at [55, 31] on link "Pickups" at bounding box center [52, 31] width 17 height 9
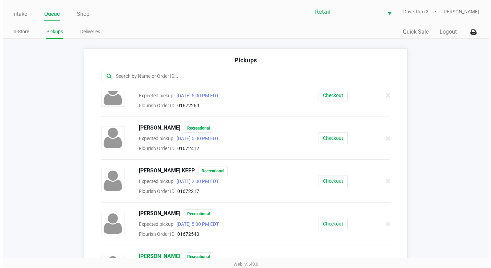
scroll to position [377, 0]
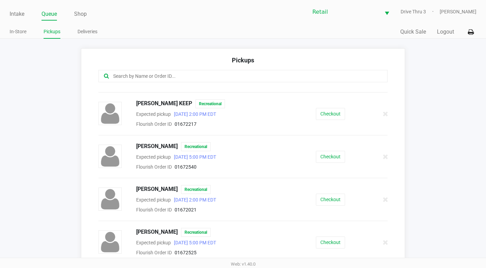
click at [183, 75] on input "text" at bounding box center [237, 76] width 250 height 8
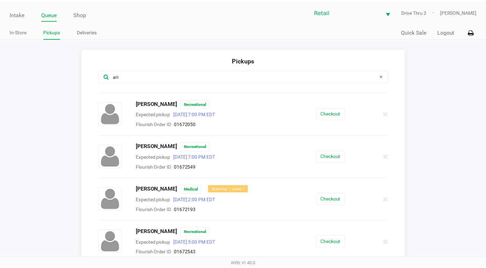
scroll to position [0, 0]
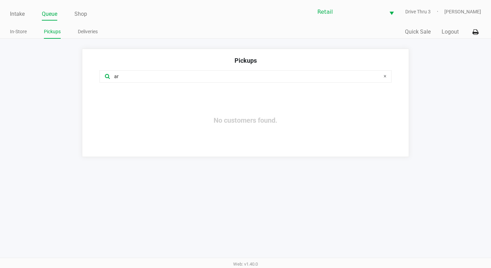
type input "a"
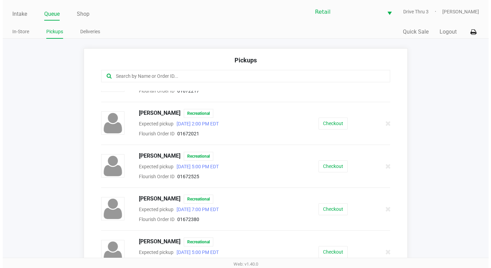
scroll to position [377, 0]
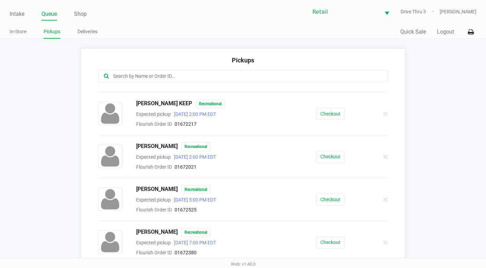
click at [172, 84] on div at bounding box center [242, 80] width 299 height 21
click at [176, 79] on input "text" at bounding box center [237, 76] width 250 height 8
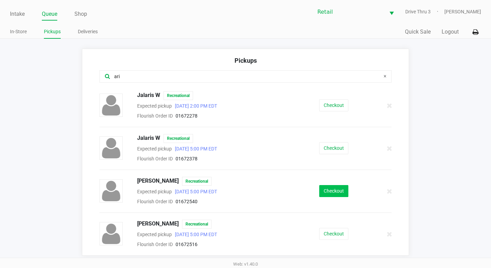
type input "ari"
click at [328, 188] on button "Checkout" at bounding box center [333, 191] width 29 height 12
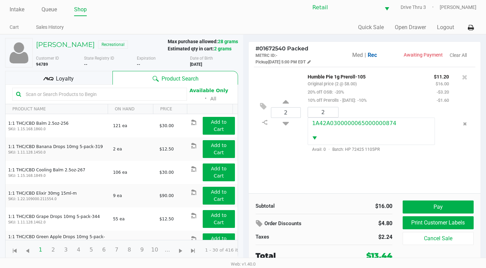
scroll to position [5, 0]
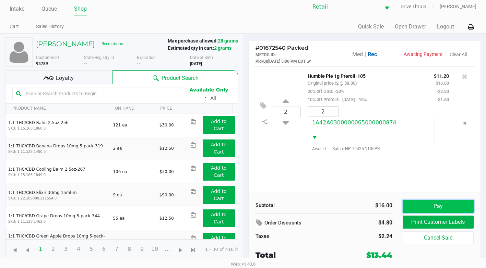
click at [452, 210] on button "Pay" at bounding box center [438, 206] width 71 height 13
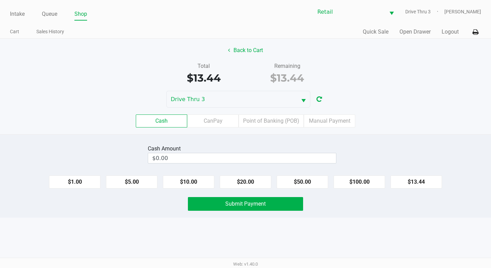
drag, startPoint x: 412, startPoint y: 194, endPoint x: 412, endPoint y: 190, distance: 4.2
click at [412, 192] on div "Cash Amount $0.00 $1.00 $5.00 $10.00 $20.00 $50.00 $100.00 $13.44 Submit Payment" at bounding box center [245, 175] width 491 height 83
click at [428, 178] on button "$13.44" at bounding box center [416, 182] width 51 height 13
type input "$13.44"
click at [275, 202] on button "Submit Payment" at bounding box center [245, 204] width 115 height 14
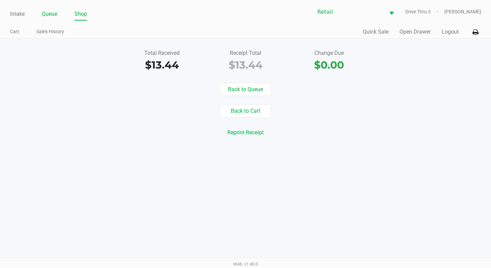
click at [52, 10] on link "Queue" at bounding box center [49, 14] width 15 height 10
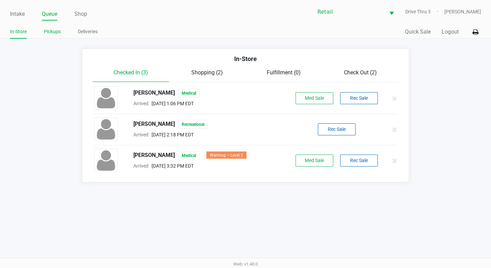
click at [56, 31] on link "Pickups" at bounding box center [52, 31] width 17 height 9
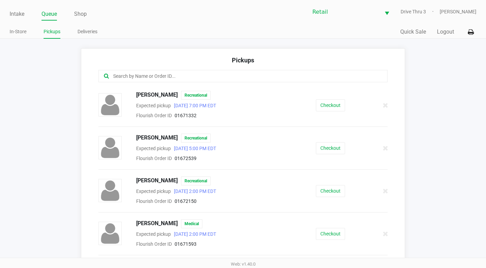
click at [140, 80] on input "text" at bounding box center [237, 76] width 250 height 8
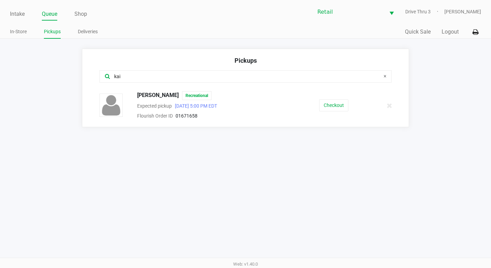
type input "kai"
click at [347, 105] on div "Checkout" at bounding box center [334, 105] width 76 height 12
click at [339, 105] on button "Checkout" at bounding box center [333, 105] width 29 height 12
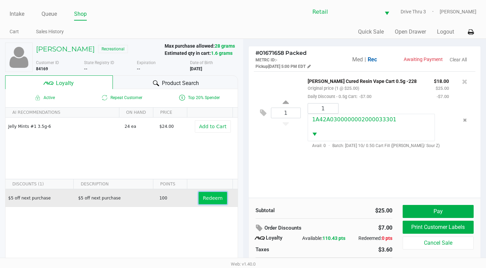
click at [203, 196] on span "Redeem" at bounding box center [213, 197] width 20 height 5
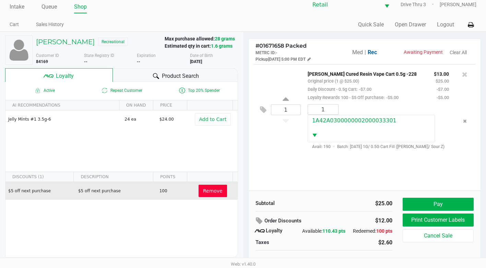
scroll to position [13, 0]
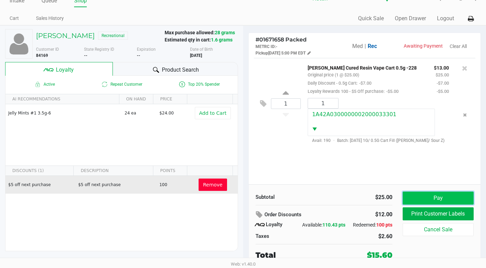
click at [419, 193] on button "Pay" at bounding box center [438, 198] width 71 height 13
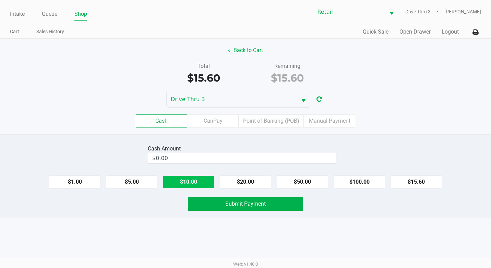
drag, startPoint x: 192, startPoint y: 183, endPoint x: 118, endPoint y: 174, distance: 75.3
click at [190, 183] on button "$10.00" at bounding box center [188, 182] width 51 height 13
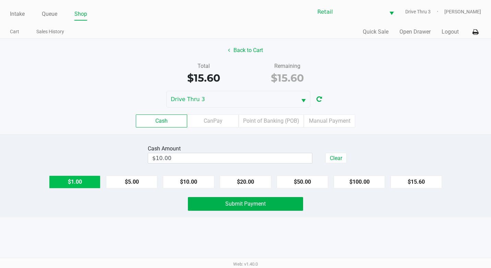
drag, startPoint x: 134, startPoint y: 180, endPoint x: 95, endPoint y: 178, distance: 38.8
click at [127, 180] on button "$5.00" at bounding box center [131, 182] width 51 height 13
click at [89, 178] on button "$1.00" at bounding box center [74, 182] width 51 height 13
type input "$16.00"
click at [204, 207] on button "Submit Payment" at bounding box center [245, 204] width 115 height 14
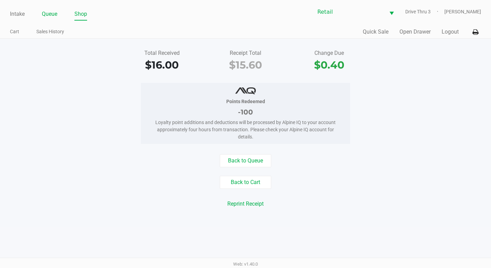
click at [49, 11] on link "Queue" at bounding box center [49, 14] width 15 height 10
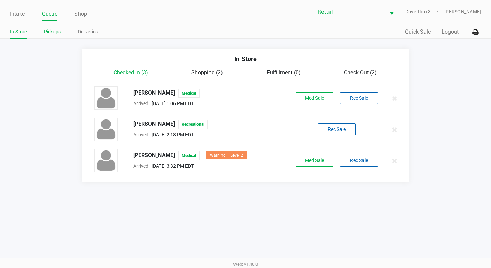
click at [49, 31] on link "Pickups" at bounding box center [52, 31] width 17 height 9
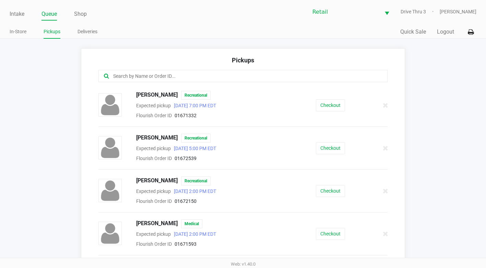
click at [175, 72] on input "text" at bounding box center [237, 76] width 250 height 8
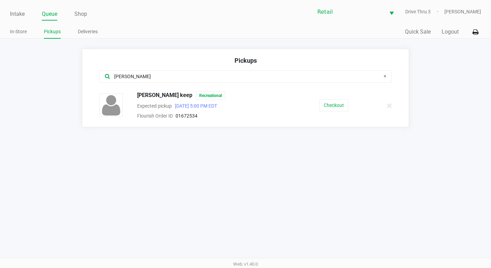
type input "jay"
click at [336, 104] on button "Checkout" at bounding box center [333, 105] width 29 height 12
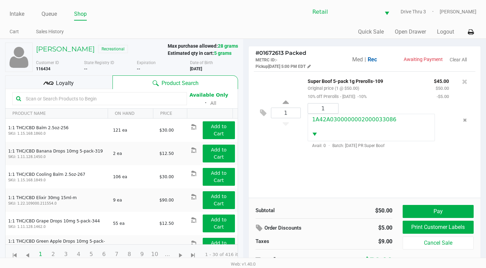
scroll to position [5, 0]
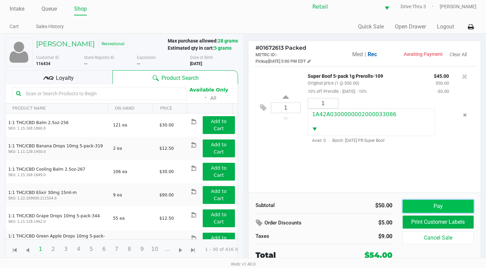
click at [418, 203] on button "Pay" at bounding box center [438, 206] width 71 height 13
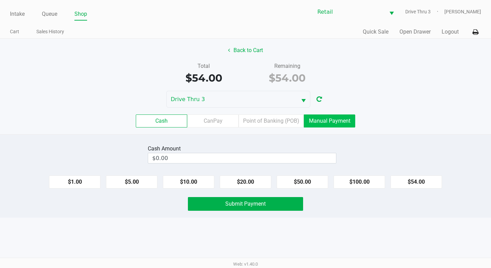
click at [332, 115] on label "Manual Payment" at bounding box center [329, 121] width 51 height 13
click at [0, 0] on 8 "Manual Payment" at bounding box center [0, 0] width 0 height 0
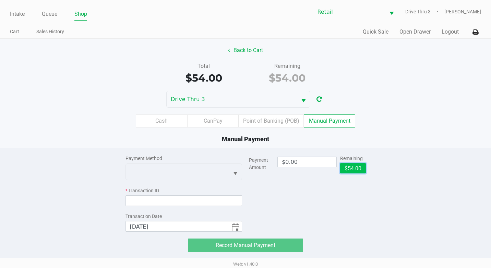
click at [348, 167] on button "$54.00" at bounding box center [353, 168] width 26 height 10
type input "$54.00"
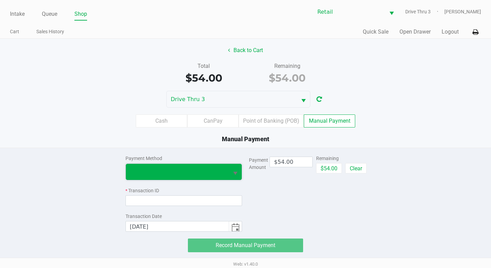
click at [207, 174] on span at bounding box center [177, 172] width 95 height 8
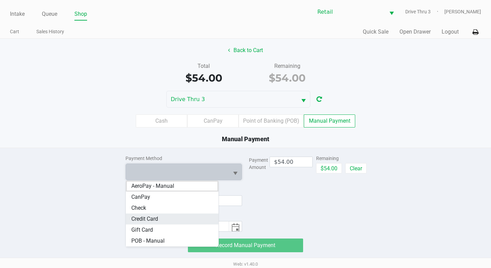
click at [148, 215] on span "Credit Card" at bounding box center [144, 219] width 27 height 8
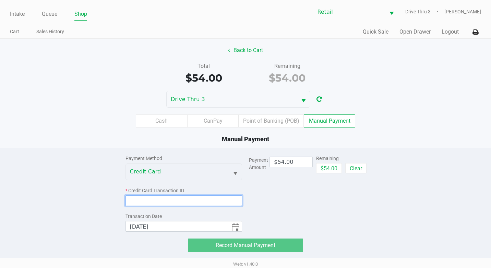
drag, startPoint x: 160, startPoint y: 202, endPoint x: 172, endPoint y: 202, distance: 11.7
click at [160, 202] on input at bounding box center [183, 200] width 117 height 11
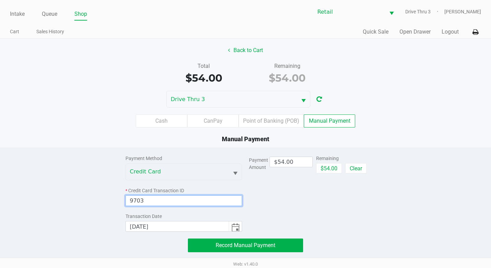
type input "9703"
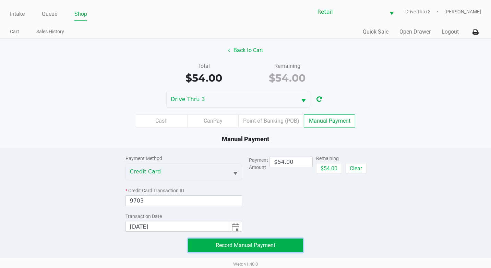
click at [278, 248] on button "Record Manual Payment" at bounding box center [245, 246] width 115 height 14
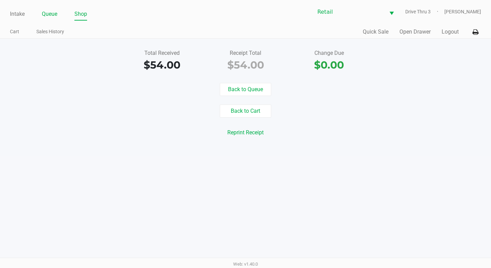
drag, startPoint x: 60, startPoint y: 11, endPoint x: 57, endPoint y: 12, distance: 4.0
click at [57, 12] on ul "Intake Queue Shop" at bounding box center [128, 15] width 236 height 12
click at [57, 12] on link "Queue" at bounding box center [49, 14] width 15 height 10
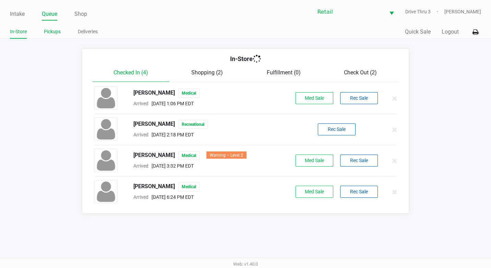
drag, startPoint x: 49, startPoint y: 31, endPoint x: 46, endPoint y: 37, distance: 6.4
click at [48, 32] on link "Pickups" at bounding box center [52, 31] width 17 height 9
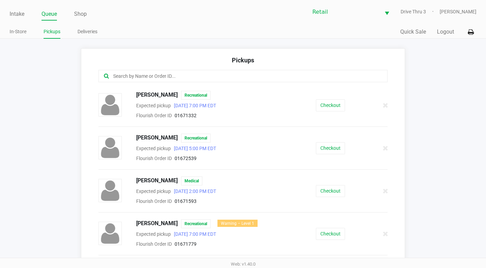
click at [138, 72] on div at bounding box center [242, 76] width 289 height 12
click at [140, 77] on input "text" at bounding box center [237, 76] width 250 height 8
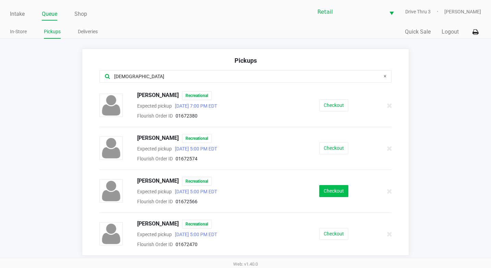
type input "christ"
click at [346, 188] on button "Checkout" at bounding box center [333, 191] width 29 height 12
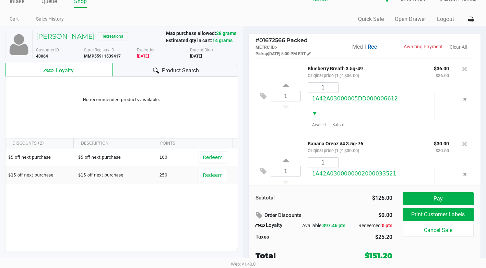
scroll to position [13, 0]
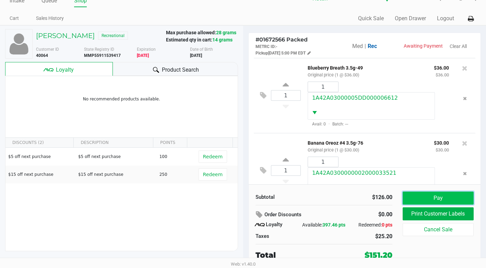
click at [422, 200] on button "Pay" at bounding box center [438, 198] width 71 height 13
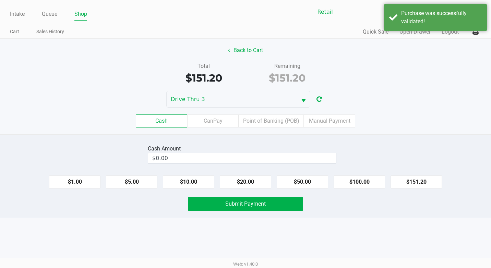
click at [253, 158] on div "Cash Amount $0.00" at bounding box center [242, 154] width 189 height 22
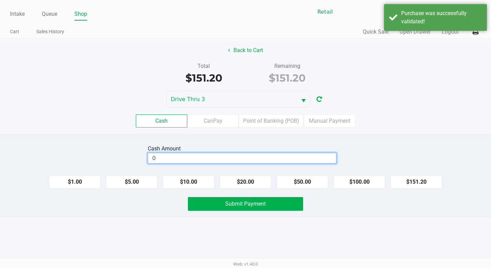
click at [253, 158] on input "0" at bounding box center [242, 158] width 188 height 10
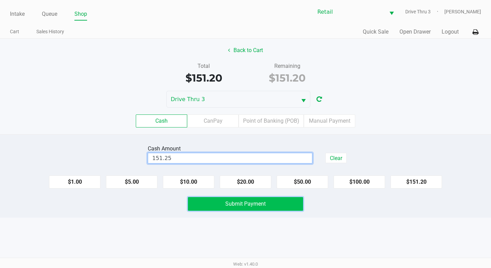
type input "$151.25"
click at [246, 201] on span "Submit Payment" at bounding box center [245, 204] width 40 height 7
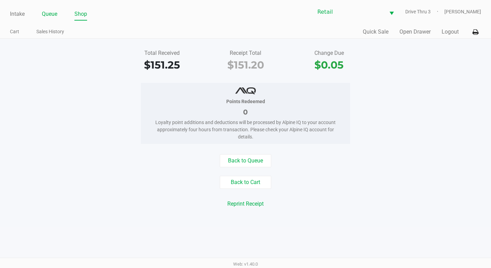
click at [55, 12] on link "Queue" at bounding box center [49, 14] width 15 height 10
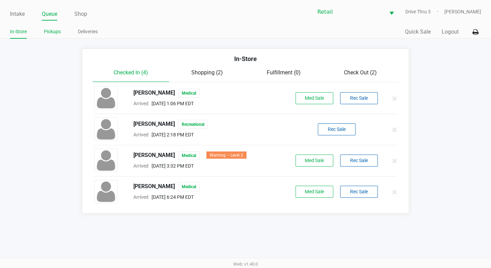
click at [56, 33] on link "Pickups" at bounding box center [52, 31] width 17 height 9
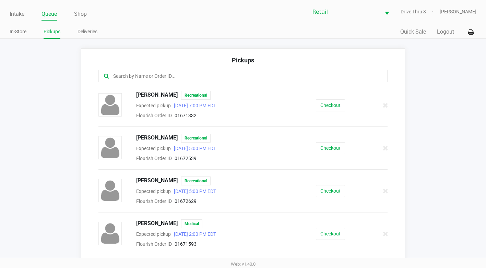
click at [171, 77] on input "text" at bounding box center [237, 76] width 250 height 8
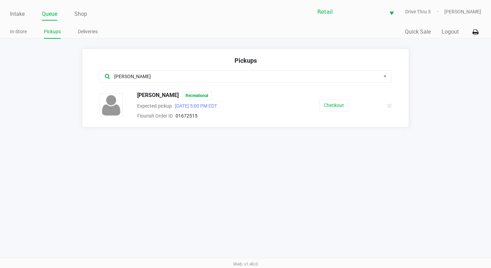
type input "harold"
click at [151, 98] on span "Harold Diaz" at bounding box center [157, 95] width 41 height 9
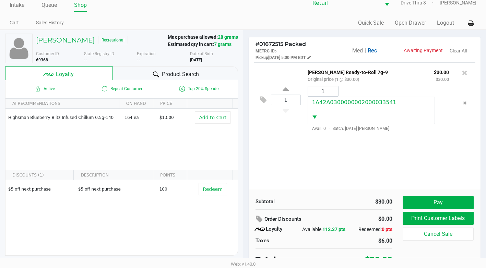
scroll to position [13, 0]
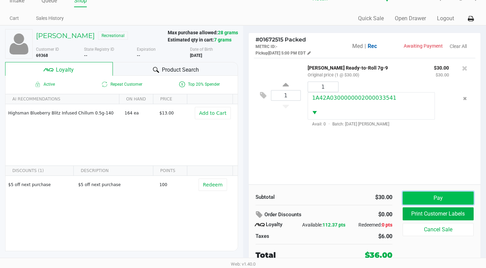
click at [440, 196] on button "Pay" at bounding box center [438, 198] width 71 height 13
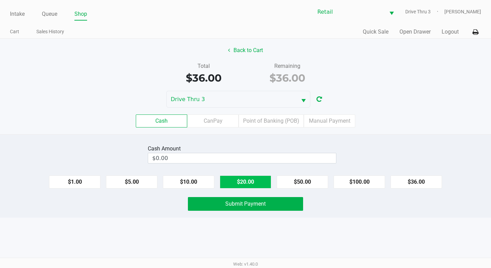
click at [260, 180] on button "$20.00" at bounding box center [245, 182] width 51 height 13
type input "$40.00"
drag, startPoint x: 266, startPoint y: 202, endPoint x: 350, endPoint y: 224, distance: 87.3
click at [267, 203] on button "Submit Payment" at bounding box center [245, 204] width 115 height 14
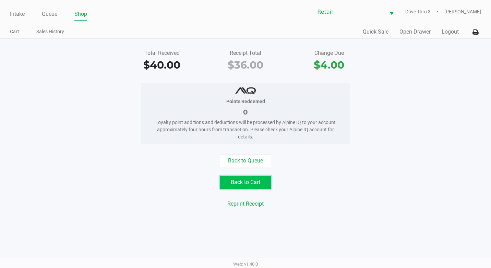
click at [244, 177] on button "Back to Cart" at bounding box center [245, 182] width 51 height 13
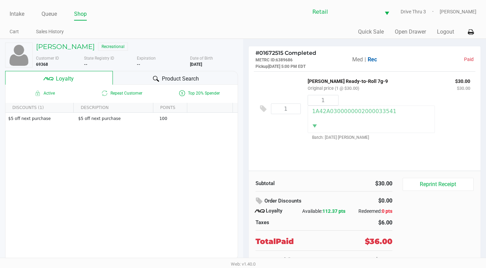
drag, startPoint x: 36, startPoint y: 64, endPoint x: 52, endPoint y: 65, distance: 15.5
click at [52, 65] on div "Customer ID 69368" at bounding box center [57, 61] width 53 height 12
copy b "69368"
click at [47, 14] on link "Queue" at bounding box center [48, 14] width 15 height 10
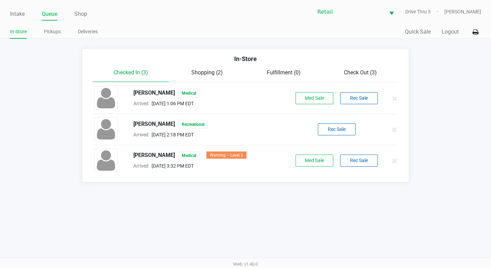
click at [59, 45] on app-point-of-sale "Intake Queue Shop Retail Drive Thru 3 Adil Ramos In-Store Pickups Deliveries Qu…" at bounding box center [245, 91] width 491 height 182
click at [58, 32] on link "Pickups" at bounding box center [52, 31] width 17 height 9
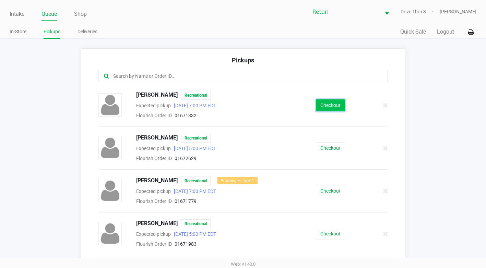
click at [320, 99] on button "Checkout" at bounding box center [330, 105] width 29 height 12
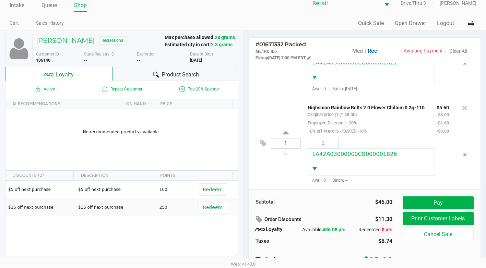
scroll to position [13, 0]
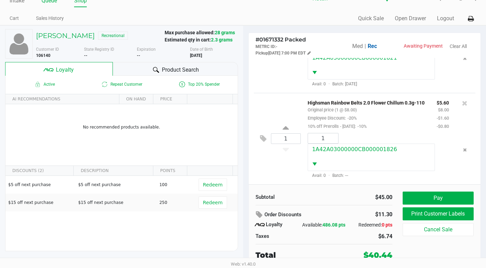
click at [50, 3] on link "Queue" at bounding box center [48, 1] width 15 height 10
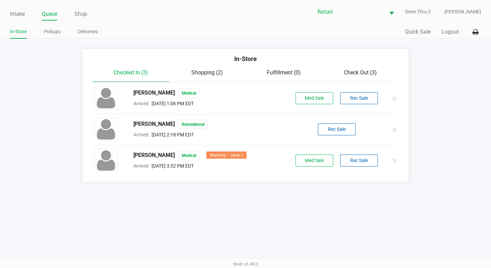
click at [42, 33] on ul "In-Store Pickups Deliveries" at bounding box center [128, 33] width 236 height 12
click at [49, 32] on link "Pickups" at bounding box center [52, 31] width 17 height 9
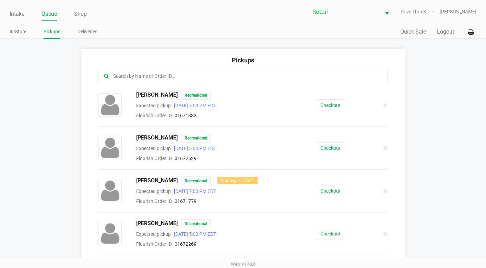
click at [180, 72] on div at bounding box center [242, 76] width 289 height 12
click at [180, 76] on input "text" at bounding box center [237, 76] width 250 height 8
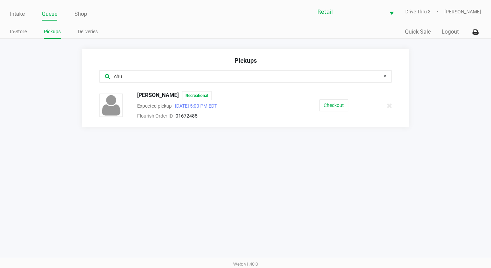
type input "chu"
click at [333, 112] on div "Chuck Oddih Recreational Expected pickup Sep 22, 2025 5:00 PM EDT Flourish Orde…" at bounding box center [245, 105] width 303 height 29
click at [333, 109] on button "Checkout" at bounding box center [333, 105] width 29 height 12
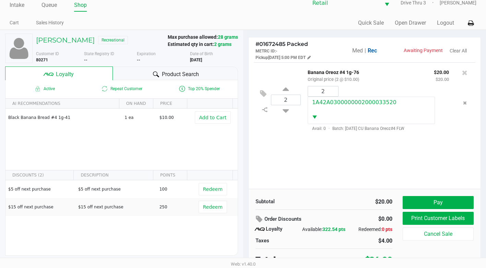
scroll to position [13, 0]
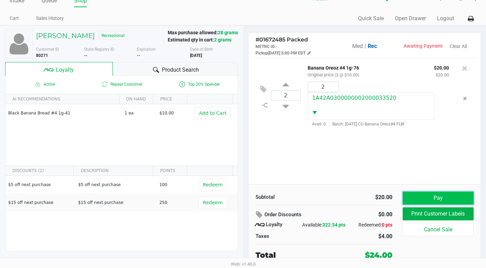
click at [427, 195] on button "Pay" at bounding box center [438, 198] width 71 height 13
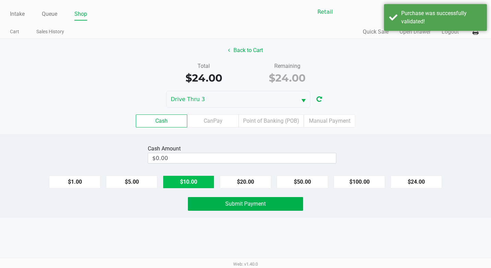
drag, startPoint x: 255, startPoint y: 180, endPoint x: 207, endPoint y: 181, distance: 48.4
click at [249, 183] on button "$20.00" at bounding box center [245, 182] width 51 height 13
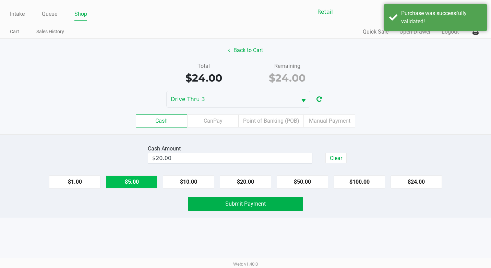
click at [141, 176] on div "$1.00 $5.00 $10.00 $20.00 $50.00 $100.00 $24.00" at bounding box center [245, 179] width 491 height 19
click at [141, 178] on button "$5.00" at bounding box center [131, 182] width 51 height 13
type input "$25.00"
drag, startPoint x: 232, startPoint y: 205, endPoint x: 320, endPoint y: 223, distance: 89.3
click at [233, 205] on span "Submit Payment" at bounding box center [245, 204] width 40 height 7
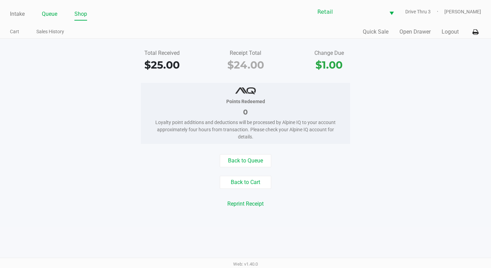
click at [49, 17] on link "Queue" at bounding box center [49, 14] width 15 height 10
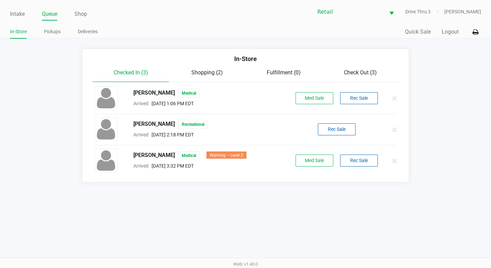
click at [51, 25] on div "Intake Queue Shop Retail Drive Thru 3 Adil Ramos In-Store Pickups Deliveries Qu…" at bounding box center [245, 19] width 491 height 39
click at [52, 29] on link "Pickups" at bounding box center [52, 31] width 17 height 9
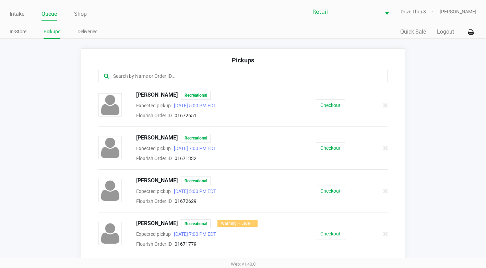
click at [147, 76] on input "text" at bounding box center [237, 76] width 250 height 8
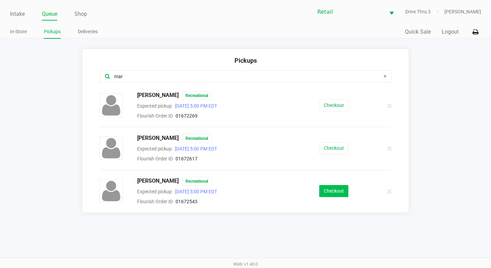
type input "mar"
click at [328, 187] on button "Checkout" at bounding box center [333, 191] width 29 height 12
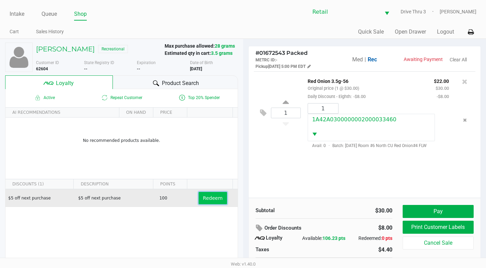
click at [203, 196] on span "Redeem" at bounding box center [213, 197] width 20 height 5
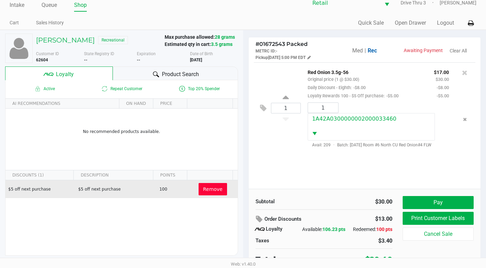
scroll to position [13, 0]
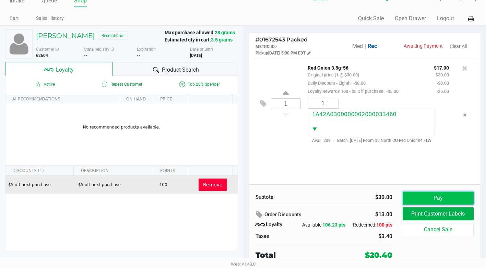
click at [412, 199] on button "Pay" at bounding box center [438, 198] width 71 height 13
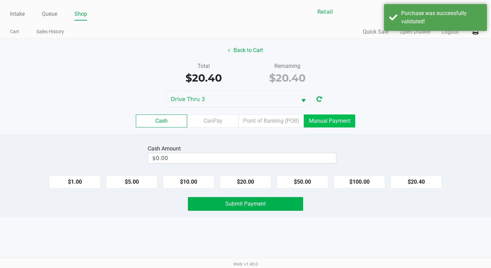
click at [323, 120] on label "Manual Payment" at bounding box center [329, 121] width 51 height 13
click at [0, 0] on 8 "Manual Payment" at bounding box center [0, 0] width 0 height 0
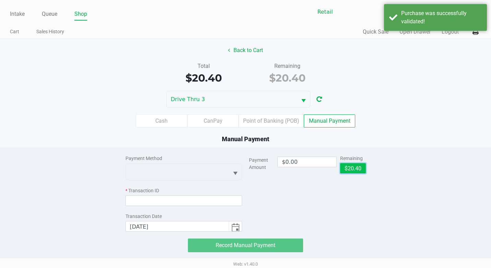
click at [351, 171] on button "$20.40" at bounding box center [353, 168] width 26 height 10
type input "$20.40"
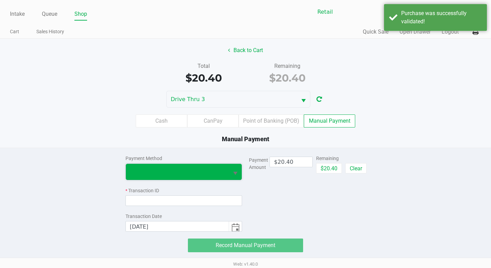
click at [216, 170] on span at bounding box center [177, 172] width 95 height 8
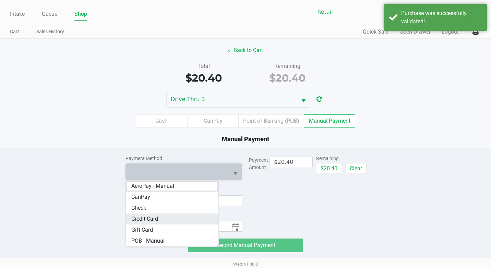
click at [162, 217] on Card "Credit Card" at bounding box center [172, 219] width 93 height 11
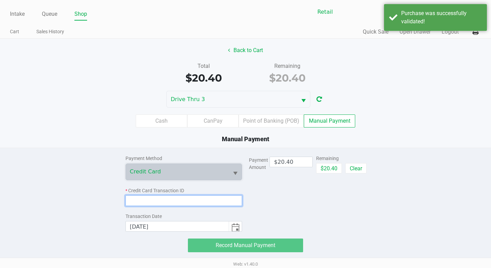
click at [168, 197] on input at bounding box center [183, 200] width 117 height 11
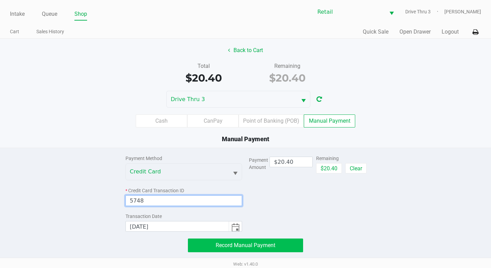
type input "5748"
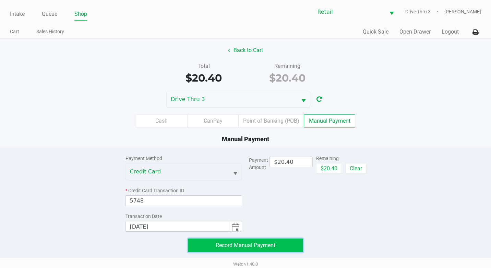
click at [237, 248] on span "Record Manual Payment" at bounding box center [246, 245] width 60 height 7
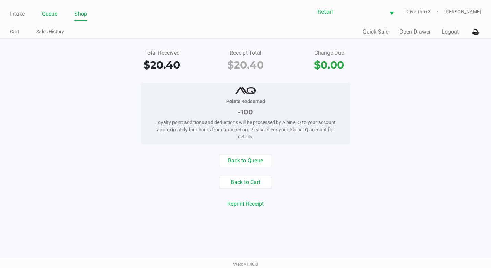
click at [45, 12] on link "Queue" at bounding box center [49, 14] width 15 height 10
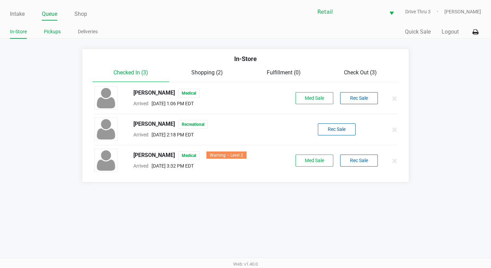
click at [51, 28] on link "Pickups" at bounding box center [52, 31] width 17 height 9
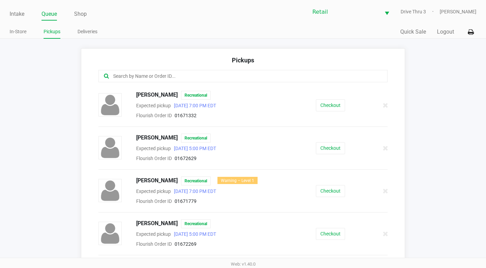
click at [162, 73] on input "text" at bounding box center [237, 76] width 250 height 8
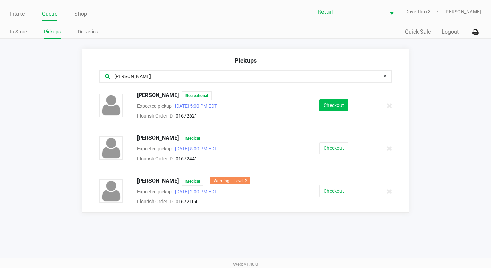
type input "eli"
click at [335, 105] on button "Checkout" at bounding box center [333, 105] width 29 height 12
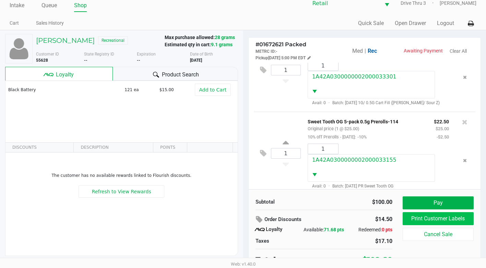
scroll to position [13, 0]
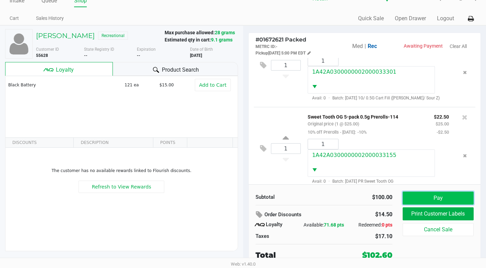
click at [433, 193] on button "Pay" at bounding box center [438, 198] width 71 height 13
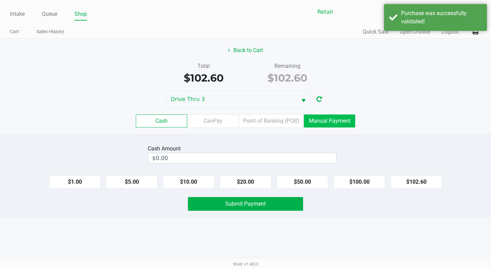
click at [350, 121] on label "Manual Payment" at bounding box center [329, 121] width 51 height 13
click at [0, 0] on 8 "Manual Payment" at bounding box center [0, 0] width 0 height 0
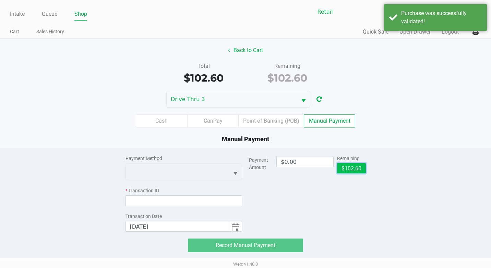
drag, startPoint x: 358, startPoint y: 170, endPoint x: 332, endPoint y: 171, distance: 26.8
click at [359, 170] on button "$102.60" at bounding box center [351, 168] width 29 height 10
type input "$102.60"
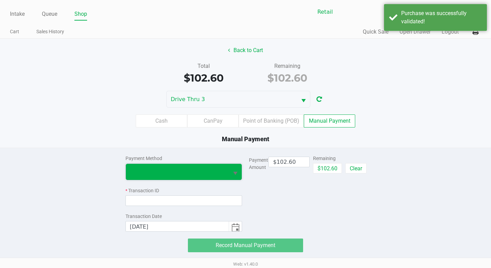
drag, startPoint x: 222, startPoint y: 171, endPoint x: 219, endPoint y: 178, distance: 7.7
click at [222, 171] on span at bounding box center [177, 172] width 95 height 8
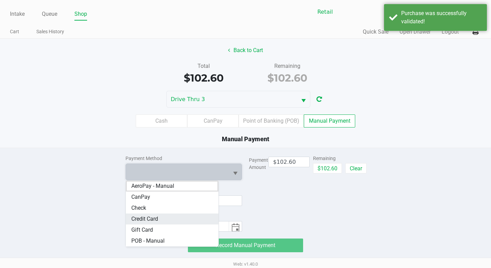
click at [194, 214] on Card "Credit Card" at bounding box center [172, 219] width 93 height 11
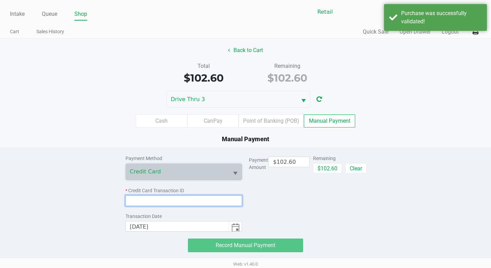
click at [197, 204] on input at bounding box center [183, 200] width 117 height 11
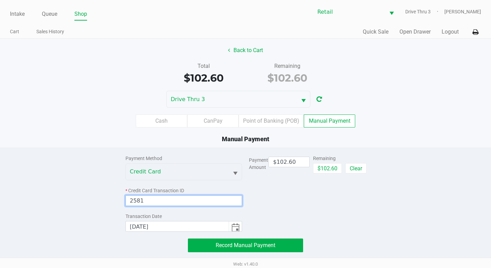
type input "2581"
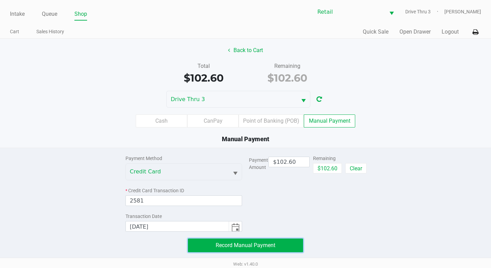
click at [246, 250] on button "Record Manual Payment" at bounding box center [245, 246] width 115 height 14
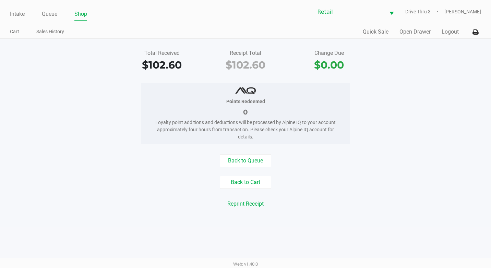
drag, startPoint x: 61, startPoint y: 14, endPoint x: 55, endPoint y: 13, distance: 6.6
click at [60, 14] on ul "Intake Queue Shop" at bounding box center [128, 15] width 236 height 12
click at [52, 13] on link "Queue" at bounding box center [49, 14] width 15 height 10
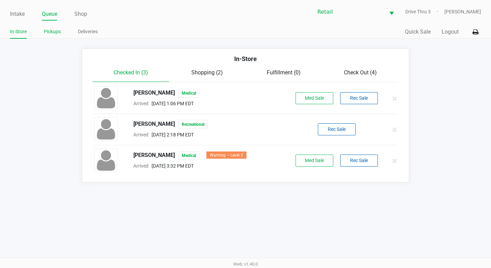
click at [57, 31] on link "Pickups" at bounding box center [52, 31] width 17 height 9
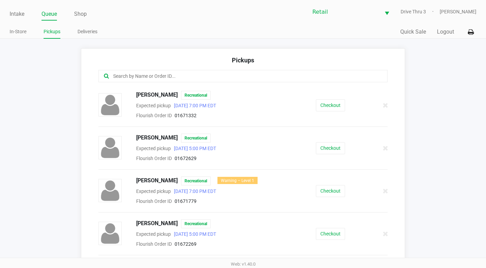
click at [152, 79] on input "text" at bounding box center [237, 76] width 250 height 8
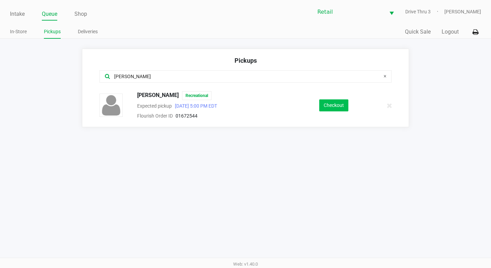
type input "liz"
click at [330, 104] on button "Checkout" at bounding box center [333, 105] width 29 height 12
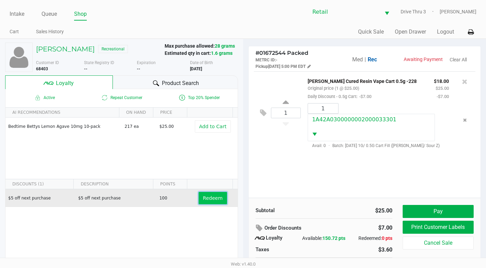
click at [203, 202] on button "Redeem" at bounding box center [213, 198] width 28 height 12
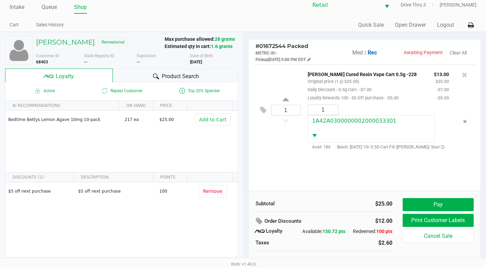
scroll to position [13, 0]
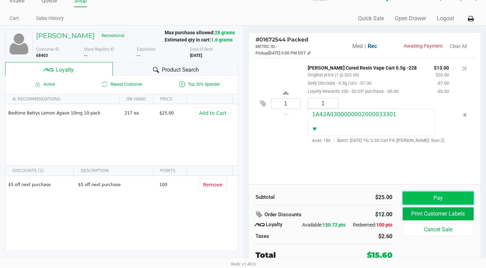
click at [440, 196] on button "Pay" at bounding box center [438, 198] width 71 height 13
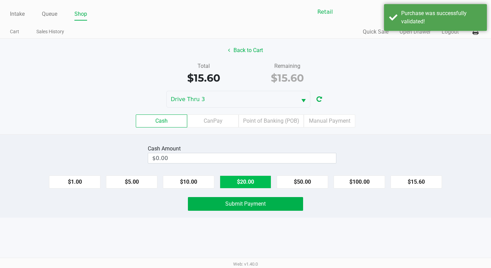
click at [253, 185] on button "$20.00" at bounding box center [245, 182] width 51 height 13
type input "$20.00"
click at [244, 219] on div "Intake Queue Shop Retail Drive Thru 3 Adil Ramos Cart Sales History Quick Sale …" at bounding box center [245, 134] width 491 height 268
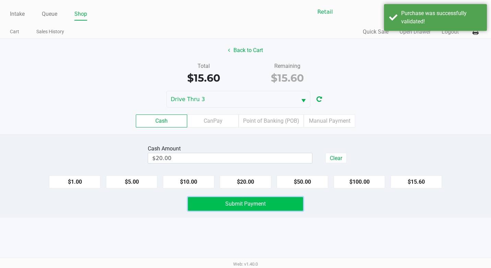
click at [260, 201] on span "Submit Payment" at bounding box center [245, 204] width 40 height 7
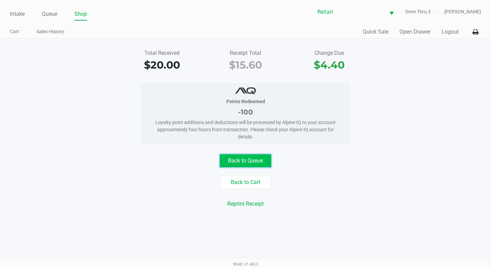
click at [227, 166] on button "Back to Queue" at bounding box center [245, 160] width 51 height 13
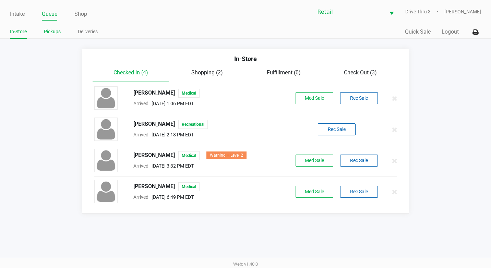
click at [51, 30] on link "Pickups" at bounding box center [52, 31] width 17 height 9
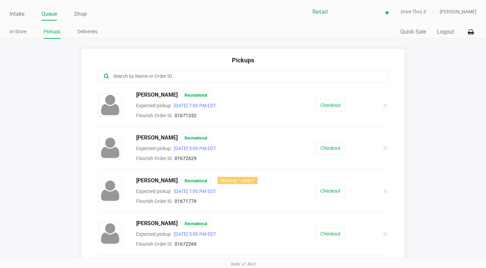
click at [236, 73] on input "text" at bounding box center [237, 76] width 250 height 8
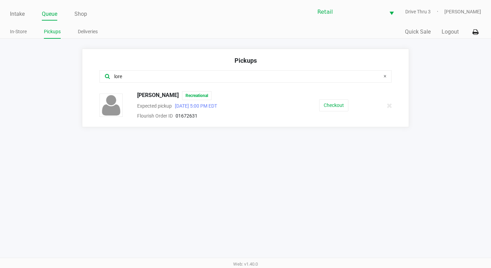
type input "lore"
click at [318, 103] on div "Checkout" at bounding box center [334, 105] width 76 height 12
click at [325, 104] on button "Checkout" at bounding box center [333, 105] width 29 height 12
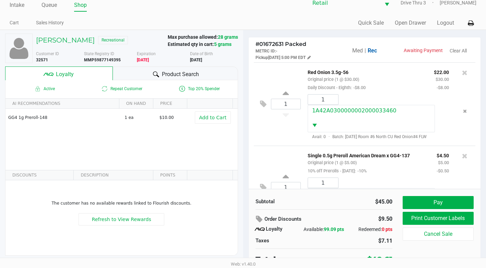
scroll to position [13, 0]
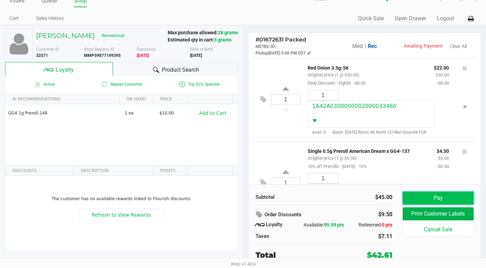
click at [430, 195] on button "Pay" at bounding box center [438, 198] width 71 height 13
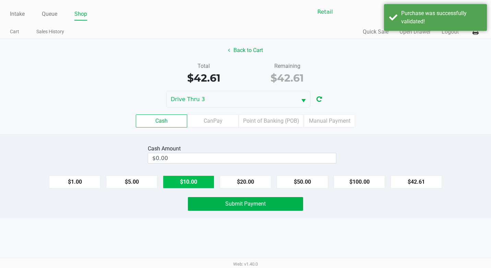
drag, startPoint x: 237, startPoint y: 181, endPoint x: 181, endPoint y: 186, distance: 55.5
click at [236, 182] on button "$20.00" at bounding box center [245, 182] width 51 height 13
click at [181, 186] on button "$10.00" at bounding box center [188, 182] width 51 height 13
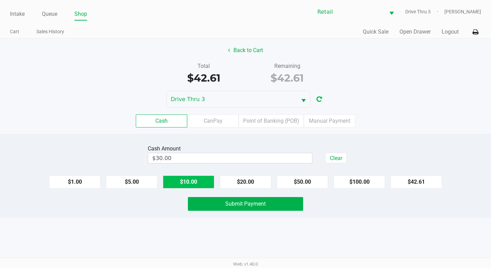
click at [198, 186] on button "$10.00" at bounding box center [188, 182] width 51 height 13
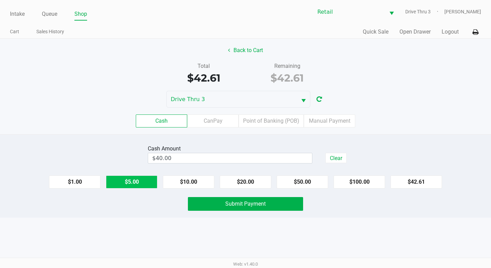
click at [137, 182] on button "$5.00" at bounding box center [131, 182] width 51 height 13
type input "$50.00"
click at [216, 208] on button "Submit Payment" at bounding box center [245, 204] width 115 height 14
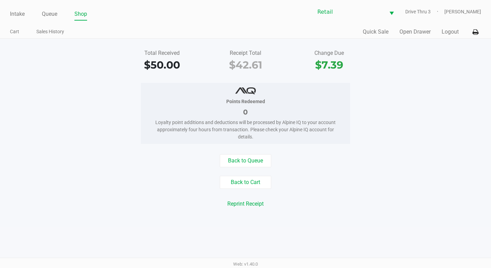
click at [58, 16] on ul "Intake Queue Shop" at bounding box center [128, 15] width 236 height 12
click at [50, 17] on link "Queue" at bounding box center [49, 14] width 15 height 10
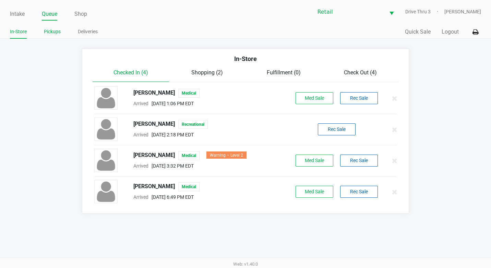
click at [52, 34] on link "Pickups" at bounding box center [52, 31] width 17 height 9
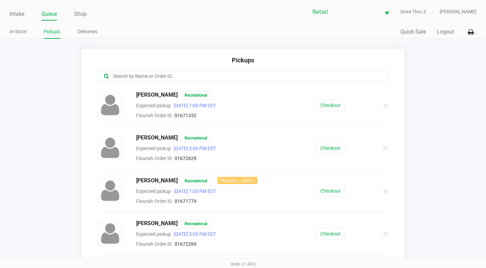
click at [136, 74] on input "text" at bounding box center [237, 76] width 250 height 8
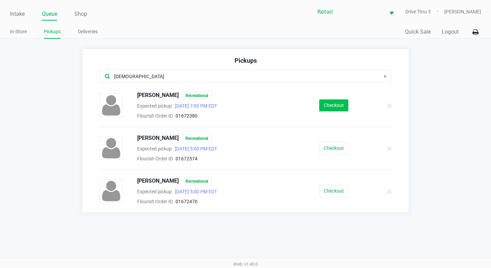
type input "christ"
click at [331, 106] on button "Checkout" at bounding box center [333, 105] width 29 height 12
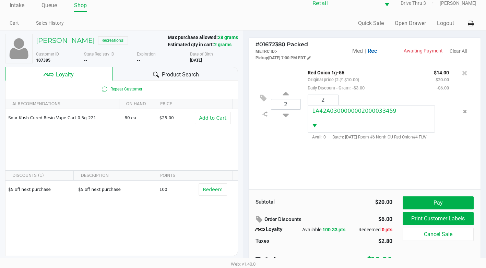
scroll to position [13, 0]
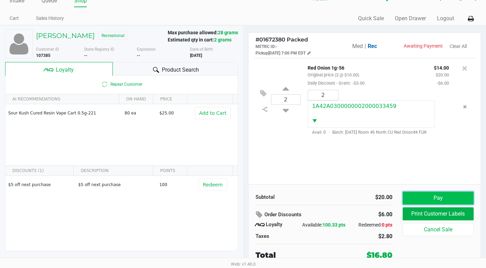
click at [431, 197] on button "Pay" at bounding box center [438, 198] width 71 height 13
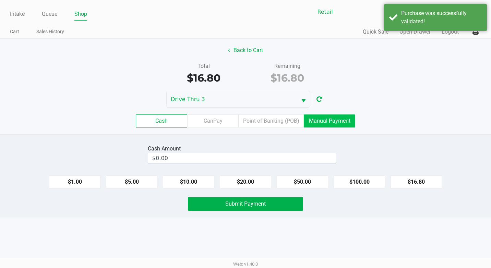
click at [341, 124] on label "Manual Payment" at bounding box center [329, 121] width 51 height 13
click at [0, 0] on 8 "Manual Payment" at bounding box center [0, 0] width 0 height 0
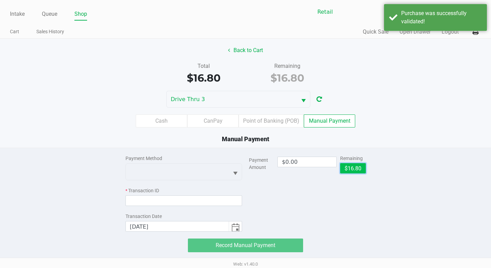
click at [361, 168] on button "$16.80" at bounding box center [353, 168] width 26 height 10
type input "$16.80"
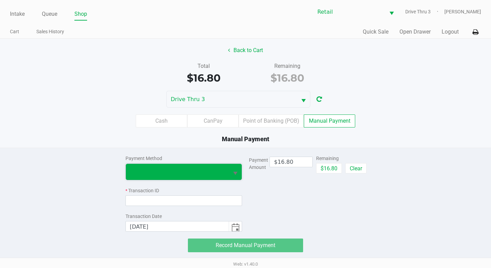
click at [146, 170] on span at bounding box center [177, 172] width 95 height 8
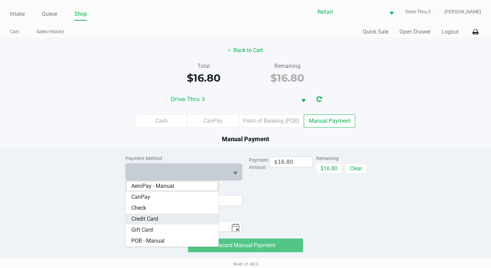
click at [162, 221] on Card "Credit Card" at bounding box center [172, 219] width 93 height 11
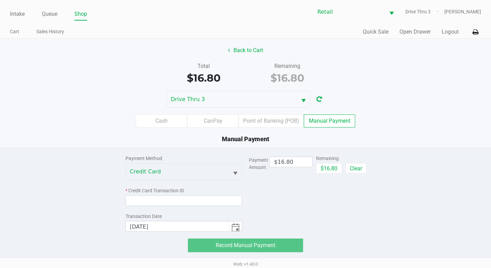
click at [183, 194] on div "* Credit Card Transaction ID" at bounding box center [183, 196] width 117 height 19
click at [183, 195] on input at bounding box center [183, 200] width 117 height 11
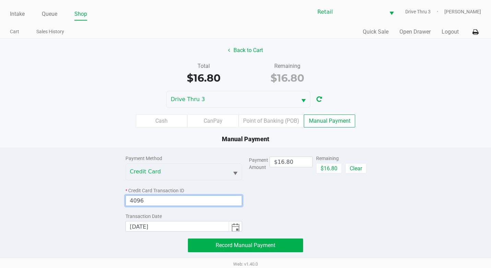
type input "4096"
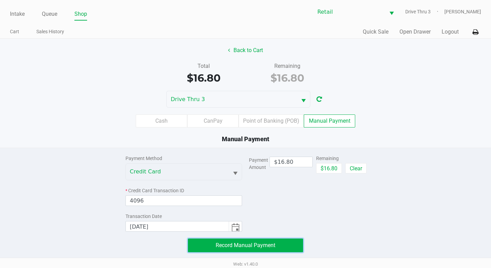
click at [268, 241] on button "Record Manual Payment" at bounding box center [245, 246] width 115 height 14
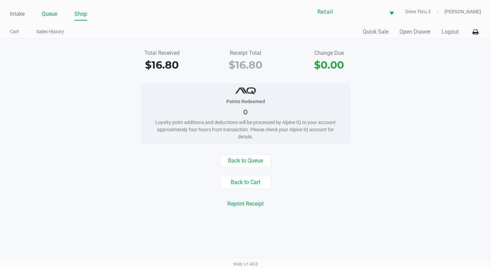
click at [52, 20] on li "Queue" at bounding box center [49, 15] width 15 height 12
click at [53, 19] on link "Queue" at bounding box center [49, 14] width 15 height 10
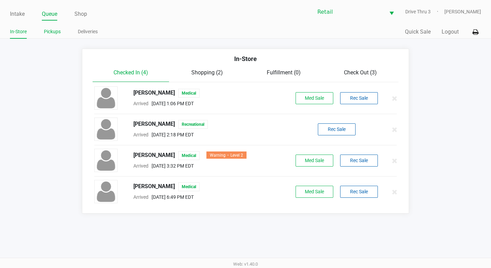
click at [53, 31] on link "Pickups" at bounding box center [52, 31] width 17 height 9
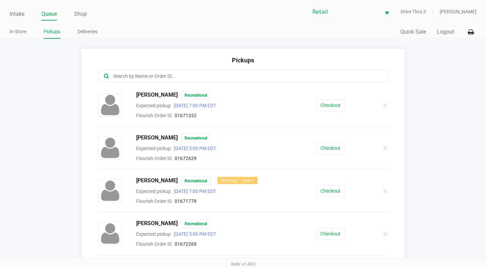
click at [194, 79] on input "text" at bounding box center [237, 76] width 250 height 8
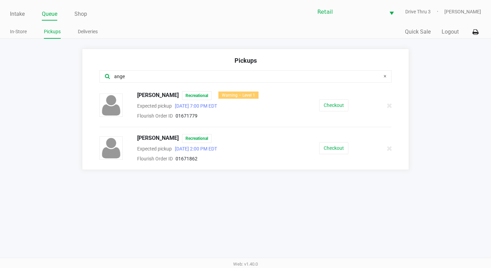
type input "ange"
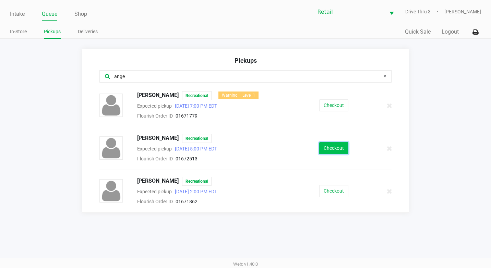
click at [331, 148] on button "Checkout" at bounding box center [333, 148] width 29 height 12
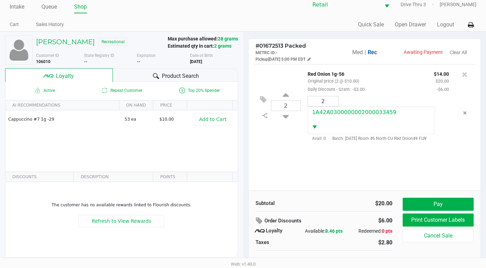
scroll to position [13, 0]
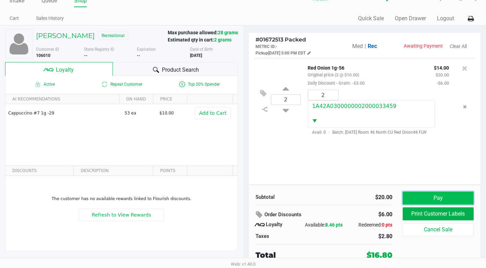
click at [429, 199] on button "Pay" at bounding box center [438, 198] width 71 height 13
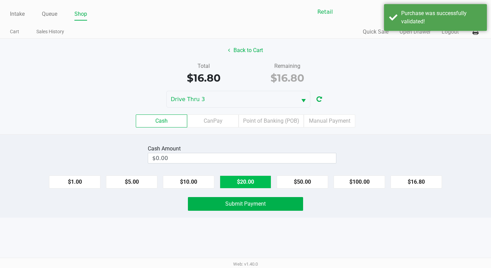
click at [252, 182] on button "$20.00" at bounding box center [245, 182] width 51 height 13
type input "$20.00"
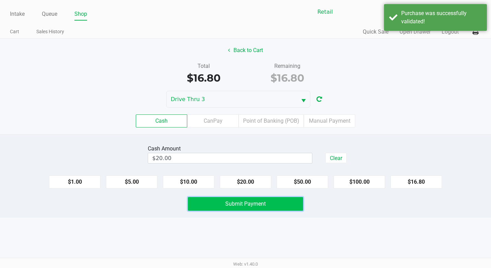
click at [264, 210] on button "Submit Payment" at bounding box center [245, 204] width 115 height 14
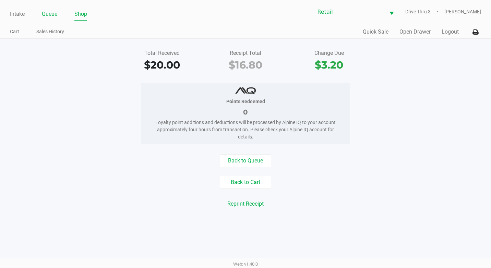
click at [52, 14] on link "Queue" at bounding box center [49, 14] width 15 height 10
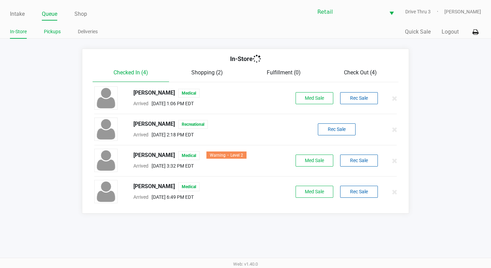
click at [53, 32] on link "Pickups" at bounding box center [52, 31] width 17 height 9
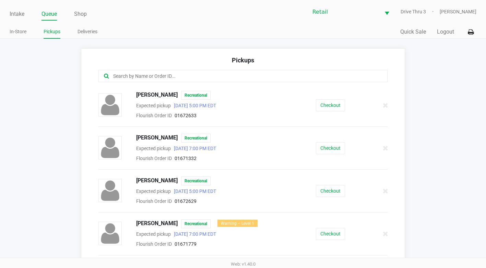
click at [135, 76] on input "text" at bounding box center [237, 76] width 250 height 8
click at [316, 107] on button "Checkout" at bounding box center [330, 105] width 29 height 12
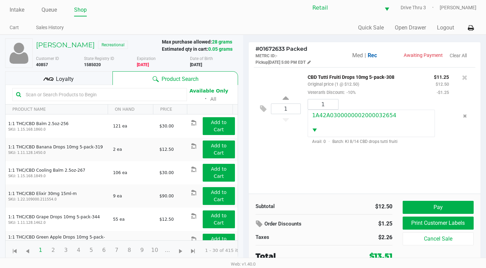
scroll to position [5, 0]
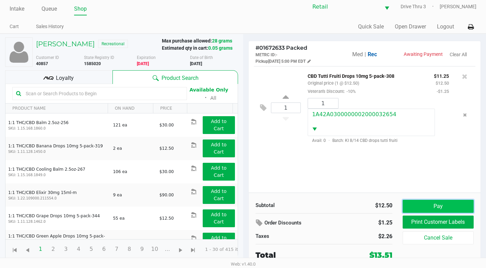
click at [438, 202] on button "Pay" at bounding box center [438, 206] width 71 height 13
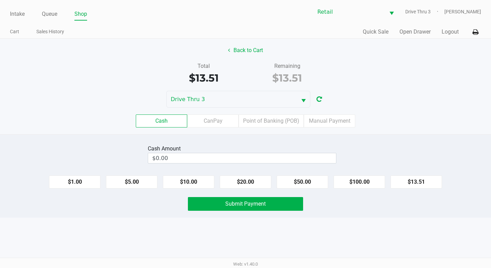
click at [184, 192] on div "Cash Amount $0.00 $1.00 $5.00 $10.00 $20.00 $50.00 $100.00 $13.51 Submit Payment" at bounding box center [245, 175] width 491 height 83
click at [187, 187] on button "$10.00" at bounding box center [188, 182] width 51 height 13
click at [69, 180] on button "$1.00" at bounding box center [74, 182] width 51 height 13
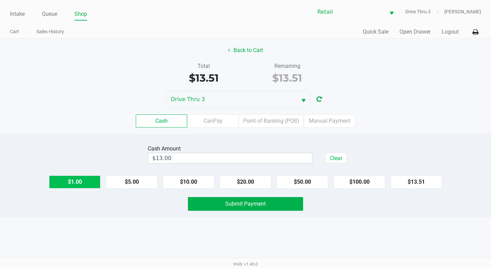
click at [69, 180] on button "$1.00" at bounding box center [74, 182] width 51 height 13
type input "$14.00"
click at [222, 196] on div "Cash Amount $14.00 Clear $1.00 $5.00 $10.00 $20.00 $50.00 $100.00 $13.51 Submit…" at bounding box center [245, 175] width 491 height 83
click at [223, 199] on button "Submit Payment" at bounding box center [245, 204] width 115 height 14
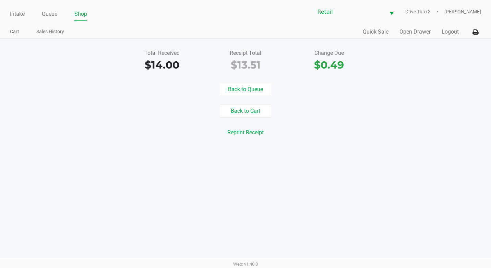
click at [252, 77] on div "Total Received $14.00 Receipt Total $13.51 Change Due $0.49 Back to Queue Back …" at bounding box center [245, 97] width 491 height 117
click at [248, 86] on button "Back to Queue" at bounding box center [245, 89] width 51 height 13
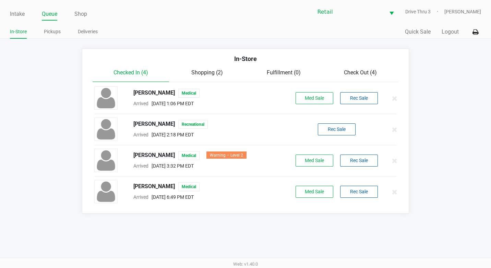
click at [63, 31] on ul "In-Store Pickups Deliveries" at bounding box center [128, 33] width 236 height 12
click at [56, 30] on link "Pickups" at bounding box center [52, 31] width 17 height 9
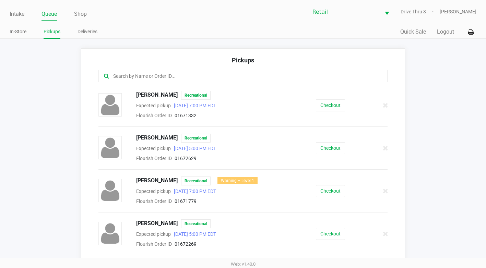
click at [151, 76] on input "text" at bounding box center [237, 76] width 250 height 8
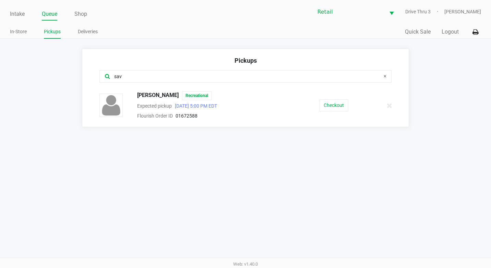
type input "sav"
drag, startPoint x: 304, startPoint y: 100, endPoint x: 328, endPoint y: 107, distance: 24.3
click at [306, 101] on div "Checkout" at bounding box center [334, 105] width 76 height 12
click at [328, 107] on button "Checkout" at bounding box center [333, 105] width 29 height 12
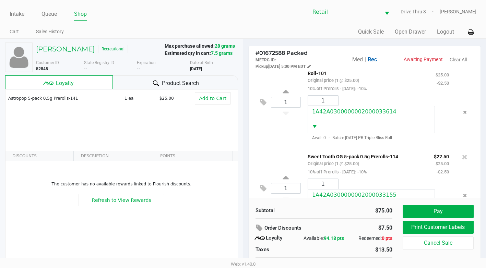
scroll to position [138, 0]
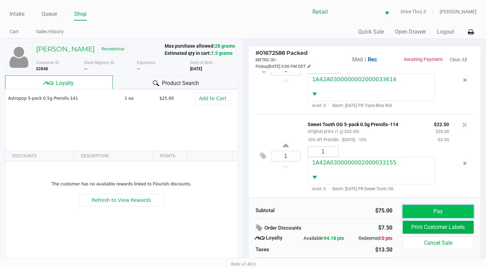
click at [446, 208] on button "Pay" at bounding box center [438, 211] width 71 height 13
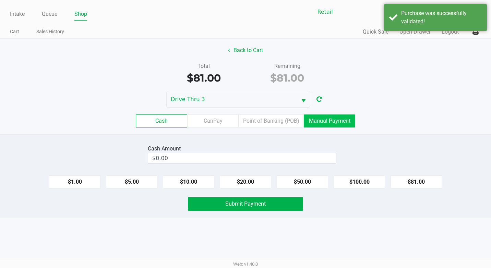
drag, startPoint x: 326, startPoint y: 116, endPoint x: 338, endPoint y: 133, distance: 21.1
click at [326, 116] on label "Manual Payment" at bounding box center [329, 121] width 51 height 13
click at [0, 0] on 8 "Manual Payment" at bounding box center [0, 0] width 0 height 0
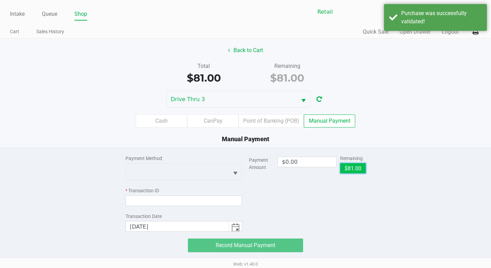
click at [360, 168] on button "$81.00" at bounding box center [353, 168] width 26 height 10
type input "$81.00"
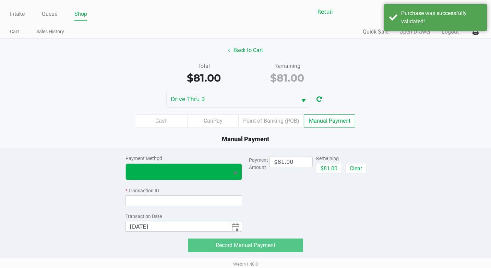
drag, startPoint x: 183, startPoint y: 162, endPoint x: 183, endPoint y: 174, distance: 12.0
click at [182, 167] on div "Payment Method" at bounding box center [183, 167] width 117 height 25
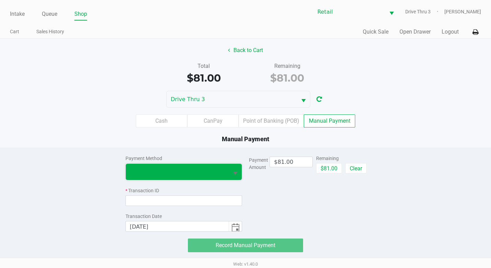
click at [183, 174] on span at bounding box center [177, 172] width 95 height 8
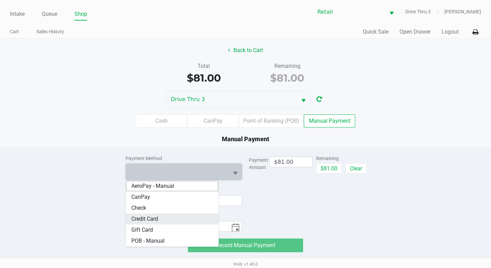
drag, startPoint x: 180, startPoint y: 212, endPoint x: 178, endPoint y: 217, distance: 4.8
click at [178, 217] on ul "AeroPay - Manual CanPay Check Credit Card Gift Card POB - Manual" at bounding box center [172, 214] width 93 height 66
click at [176, 218] on Card "Credit Card" at bounding box center [172, 219] width 93 height 11
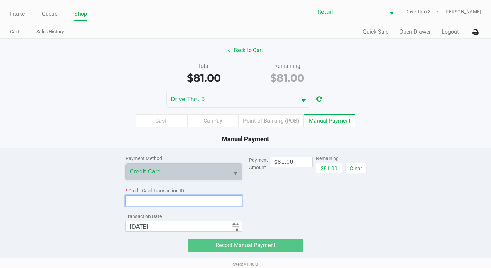
click at [184, 202] on input at bounding box center [183, 200] width 117 height 11
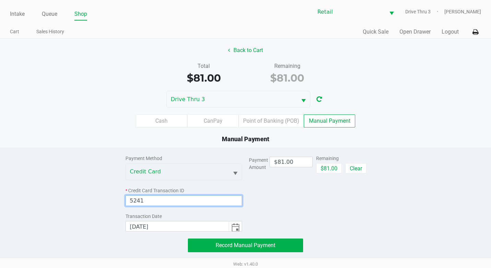
type input "5241"
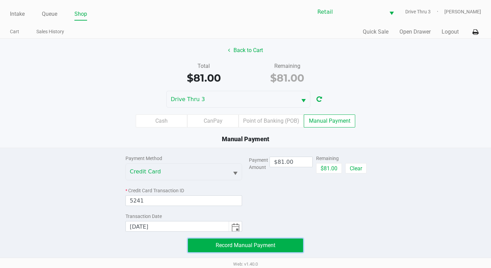
click at [278, 246] on button "Record Manual Payment" at bounding box center [245, 246] width 115 height 14
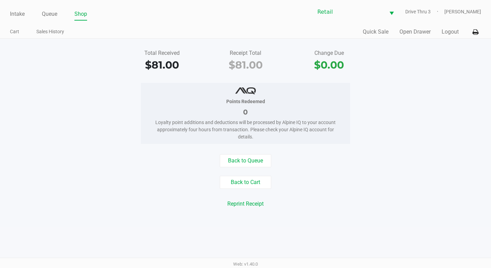
click at [263, 150] on div "Total Received $81.00 Receipt Total $81.00 Change Due $0.00 Points Redeemed 0 L…" at bounding box center [245, 133] width 491 height 189
click at [254, 159] on button "Back to Queue" at bounding box center [245, 160] width 51 height 13
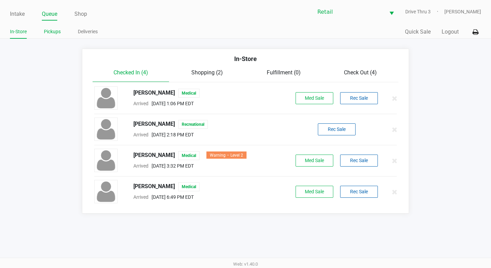
click at [58, 34] on link "Pickups" at bounding box center [52, 31] width 17 height 9
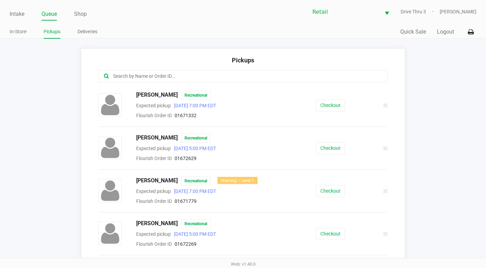
click at [162, 74] on input "text" at bounding box center [237, 76] width 250 height 8
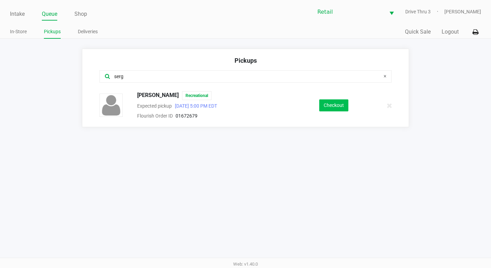
type input "serg"
click at [341, 111] on div "Sergio Saldarriaga Recreational Expected pickup Sep 22, 2025 5:00 PM EDT Flouri…" at bounding box center [245, 105] width 303 height 29
click at [342, 111] on button "Checkout" at bounding box center [333, 105] width 29 height 12
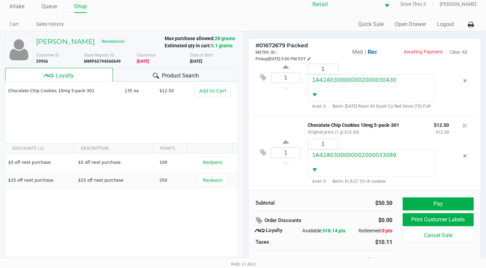
scroll to position [13, 0]
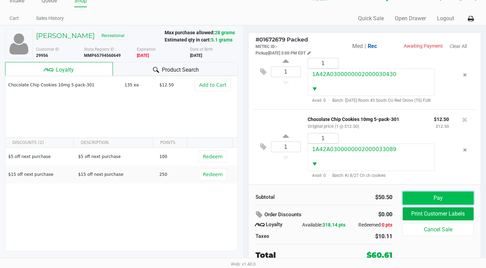
click at [440, 196] on button "Pay" at bounding box center [438, 198] width 71 height 13
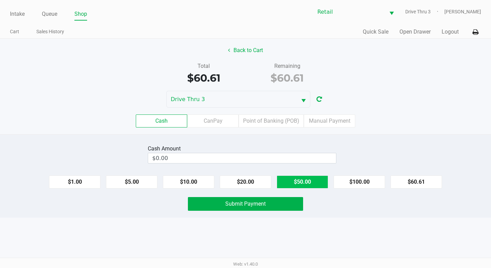
click at [305, 181] on button "$50.00" at bounding box center [302, 182] width 51 height 13
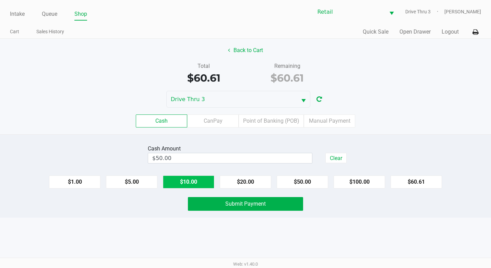
click at [202, 181] on button "$10.00" at bounding box center [188, 182] width 51 height 13
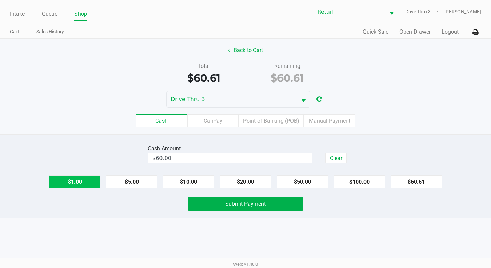
click at [84, 177] on button "$1.00" at bounding box center [74, 182] width 51 height 13
type input "$61.00"
click at [227, 202] on span "Submit Payment" at bounding box center [245, 204] width 40 height 7
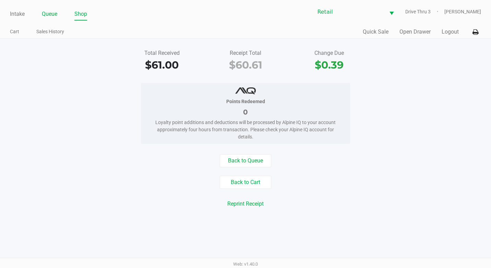
click at [51, 11] on link "Queue" at bounding box center [49, 14] width 15 height 10
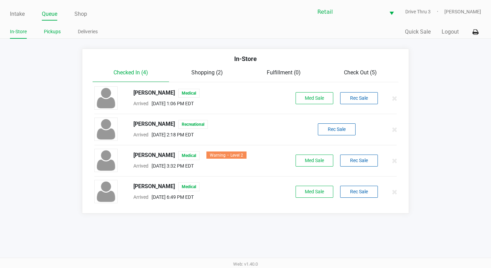
click at [50, 37] on li "Pickups" at bounding box center [52, 33] width 17 height 12
click at [55, 32] on link "Pickups" at bounding box center [52, 31] width 17 height 9
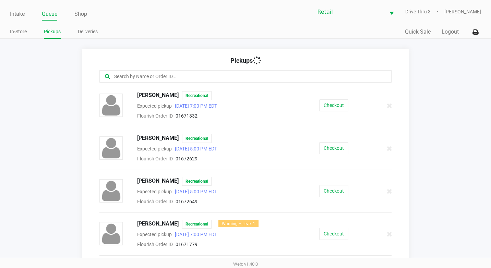
click at [159, 80] on input "text" at bounding box center [239, 77] width 253 height 8
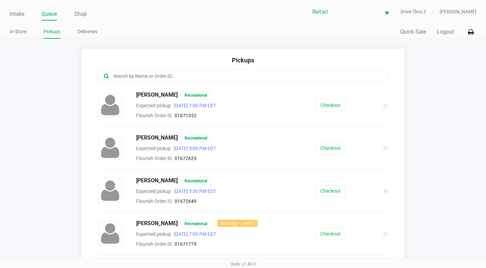
click at [160, 77] on input "text" at bounding box center [237, 76] width 250 height 8
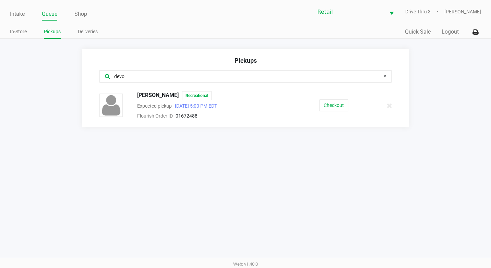
type input "devo"
click at [316, 103] on div "Checkout" at bounding box center [334, 105] width 76 height 12
click at [321, 104] on button "Checkout" at bounding box center [333, 105] width 29 height 12
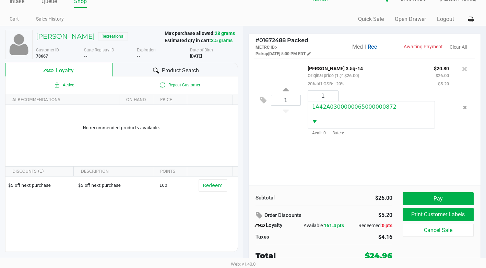
scroll to position [13, 0]
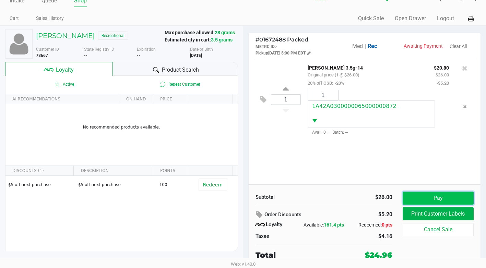
click at [446, 201] on button "Pay" at bounding box center [438, 198] width 71 height 13
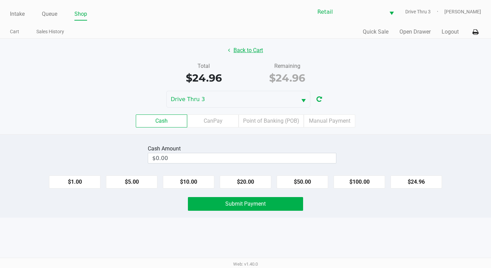
click at [248, 46] on button "Back to Cart" at bounding box center [246, 50] width 44 height 13
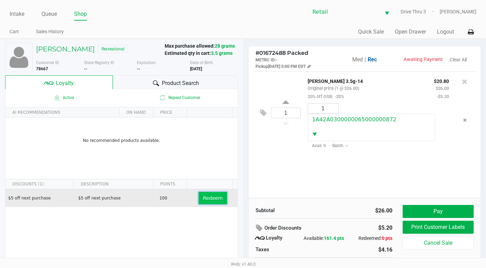
click at [212, 202] on button "Redeem" at bounding box center [213, 198] width 28 height 12
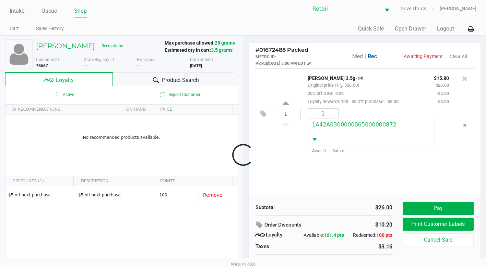
scroll to position [13, 0]
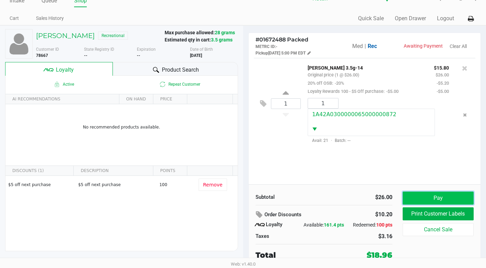
click at [449, 196] on button "Pay" at bounding box center [438, 198] width 71 height 13
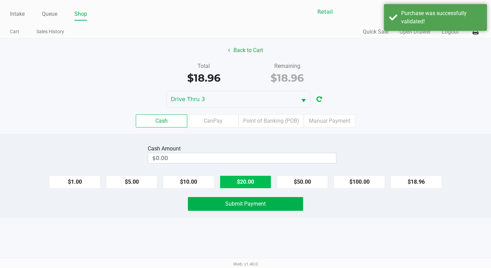
click at [237, 178] on button "$20.00" at bounding box center [245, 182] width 51 height 13
type input "$20.00"
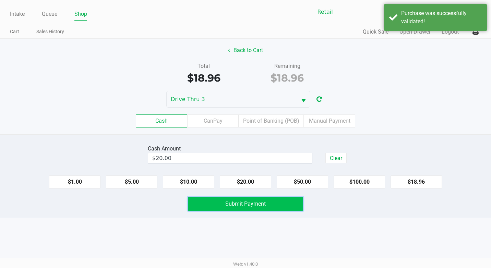
click at [260, 203] on span "Submit Payment" at bounding box center [245, 204] width 40 height 7
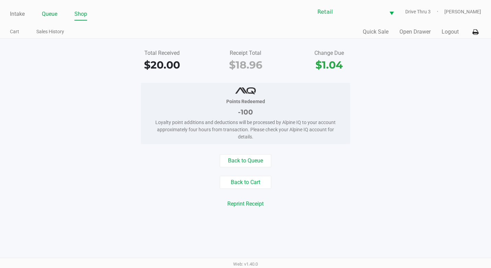
click at [44, 19] on link "Queue" at bounding box center [49, 14] width 15 height 10
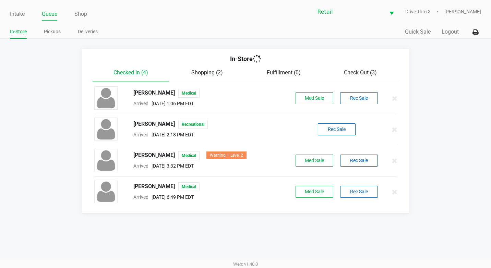
click at [53, 29] on link "Pickups" at bounding box center [52, 31] width 17 height 9
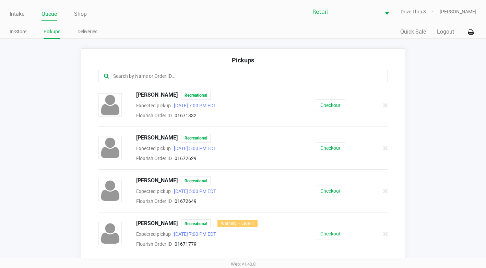
click at [242, 79] on input "text" at bounding box center [237, 76] width 250 height 8
click at [245, 77] on input "text" at bounding box center [237, 76] width 250 height 8
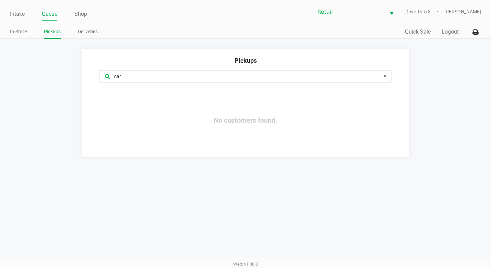
type input "car"
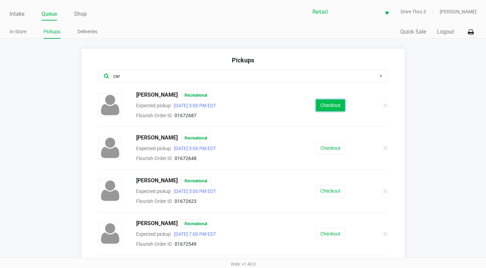
click at [329, 105] on button "Checkout" at bounding box center [330, 105] width 29 height 12
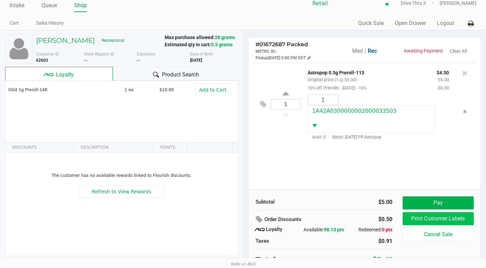
scroll to position [13, 0]
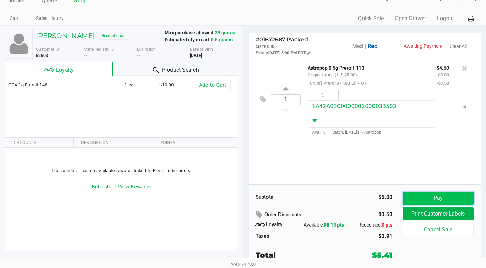
click at [440, 197] on button "Pay" at bounding box center [438, 198] width 71 height 13
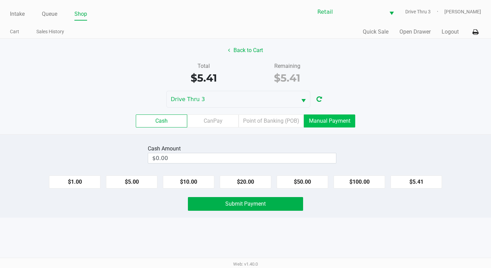
drag, startPoint x: 336, startPoint y: 123, endPoint x: 341, endPoint y: 122, distance: 5.5
click at [336, 122] on label "Manual Payment" at bounding box center [329, 121] width 51 height 13
click at [0, 0] on 8 "Manual Payment" at bounding box center [0, 0] width 0 height 0
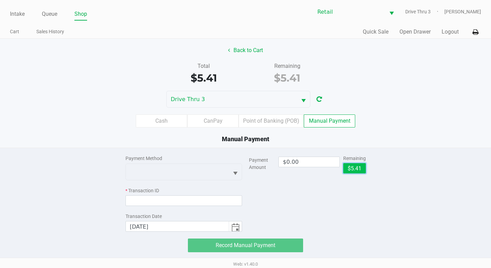
click at [358, 167] on button "$5.41" at bounding box center [354, 168] width 23 height 10
type input "$5.41"
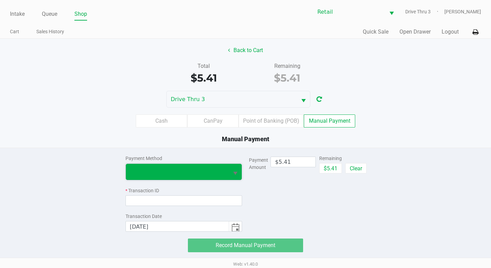
click at [195, 167] on span at bounding box center [177, 172] width 103 height 16
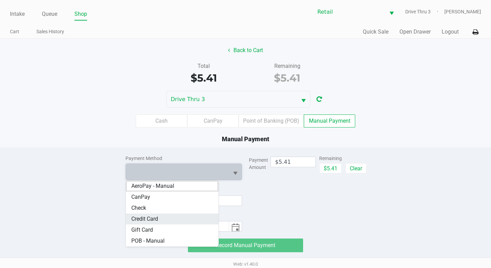
click at [159, 222] on Card "Credit Card" at bounding box center [172, 219] width 93 height 11
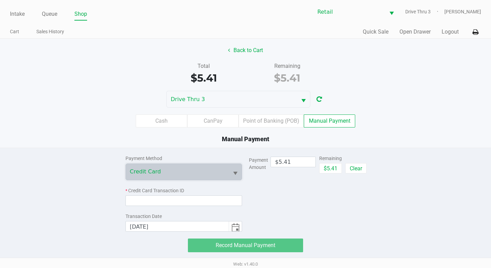
click at [180, 207] on div "Payment Method Credit Card * Credit Card Transaction ID Transaction Date 9/22/2…" at bounding box center [183, 190] width 117 height 84
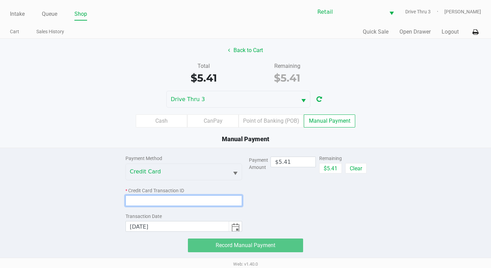
click at [195, 201] on input at bounding box center [183, 200] width 117 height 11
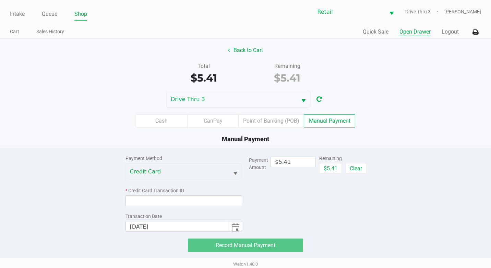
click at [415, 35] on button "Open Drawer" at bounding box center [414, 32] width 31 height 8
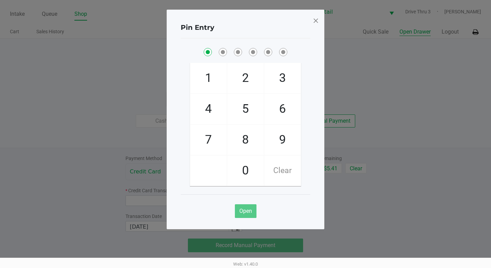
checkbox input "true"
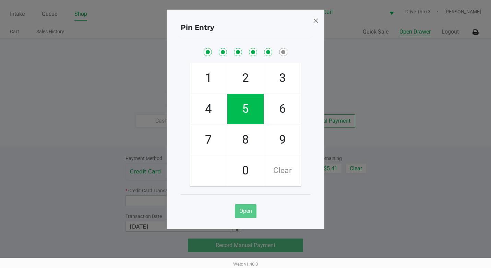
checkbox input "true"
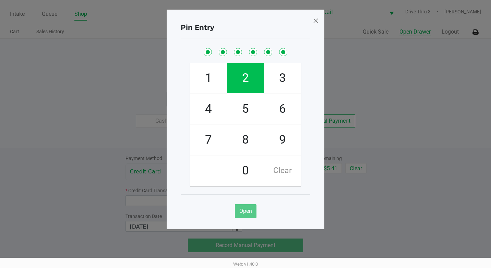
checkbox input "true"
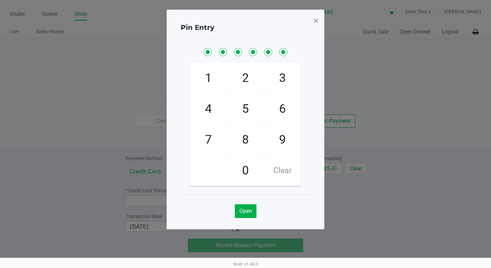
click at [319, 21] on ngb-modal-window "Pin Entry 1 4 7 2 5 8 0 3 6 9 Clear Open" at bounding box center [245, 134] width 491 height 268
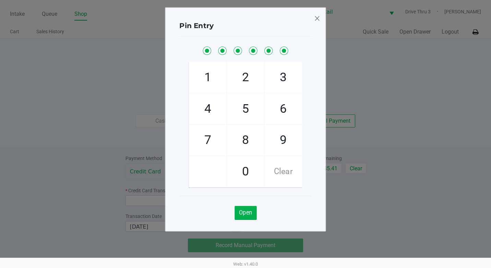
click at [310, 21] on div "Pin Entry" at bounding box center [245, 26] width 132 height 22
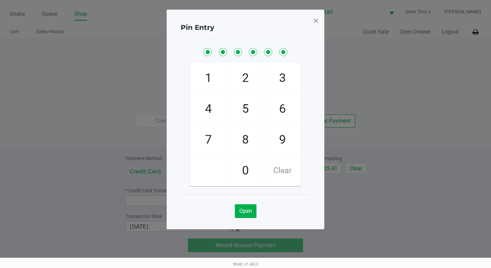
click at [313, 25] on span at bounding box center [316, 20] width 6 height 11
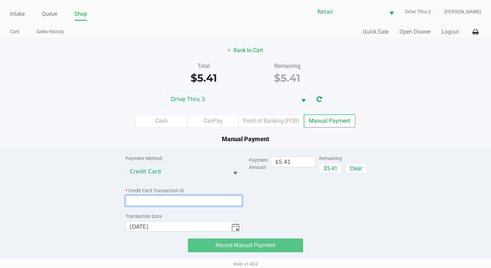
click at [220, 199] on input at bounding box center [183, 200] width 117 height 11
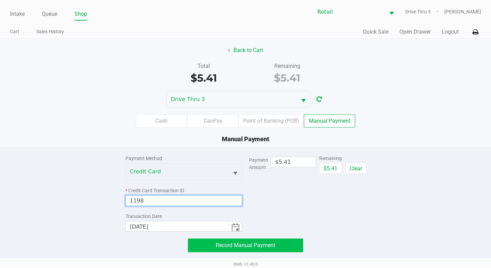
type input "1198"
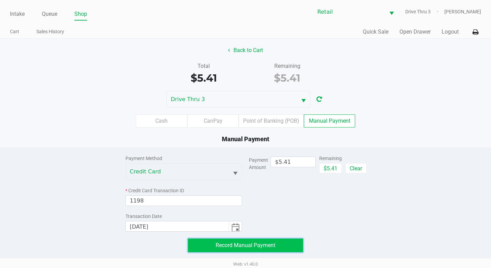
click at [263, 244] on span "Record Manual Payment" at bounding box center [246, 245] width 60 height 7
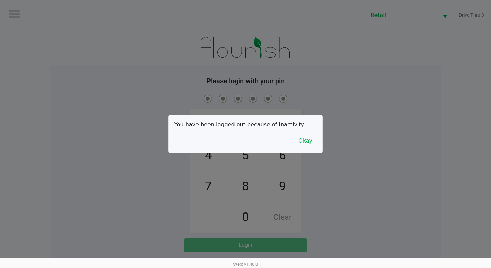
click at [311, 146] on button "Okay" at bounding box center [305, 140] width 23 height 13
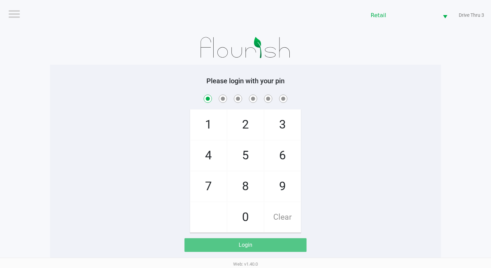
checkbox input "true"
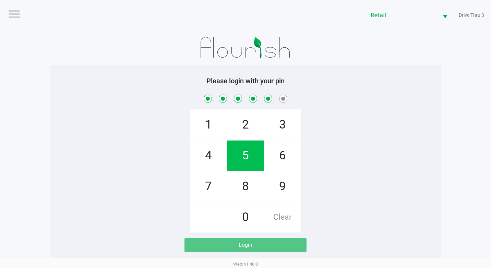
checkbox input "true"
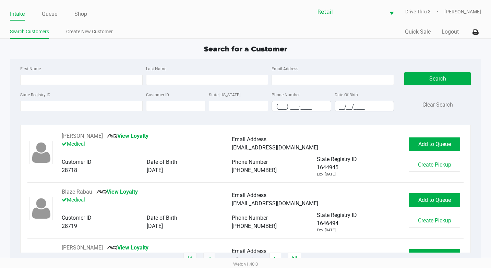
click at [46, 70] on div "First Name" at bounding box center [82, 74] width 126 height 21
click at [52, 20] on li "Queue" at bounding box center [49, 15] width 15 height 12
click at [55, 14] on link "Queue" at bounding box center [49, 14] width 15 height 10
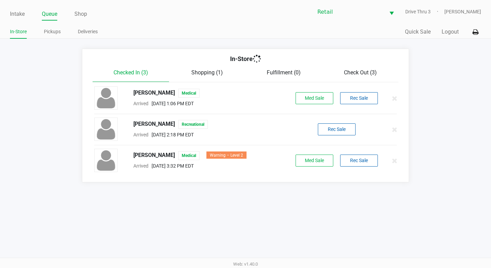
click at [52, 32] on link "Pickups" at bounding box center [52, 31] width 17 height 9
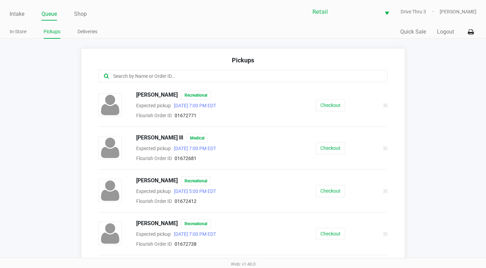
click at [143, 78] on input "text" at bounding box center [237, 76] width 250 height 8
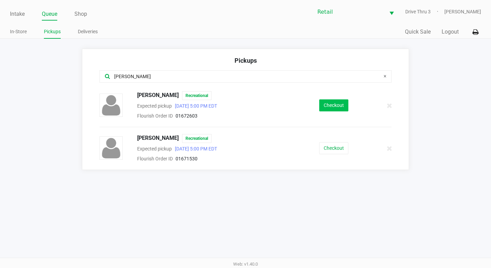
type input "david"
click at [324, 100] on button "Checkout" at bounding box center [333, 105] width 29 height 12
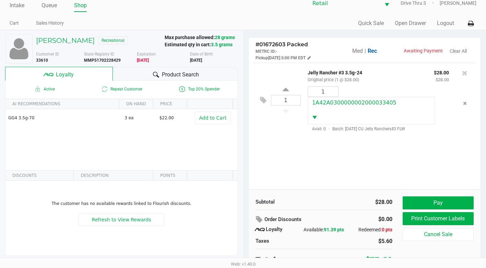
scroll to position [13, 0]
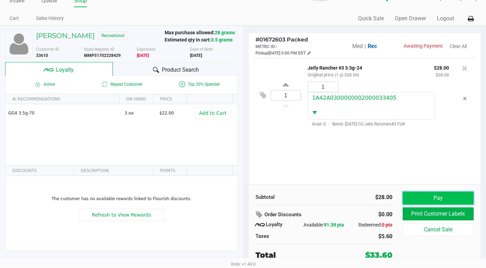
click at [459, 199] on button "Pay" at bounding box center [438, 198] width 71 height 13
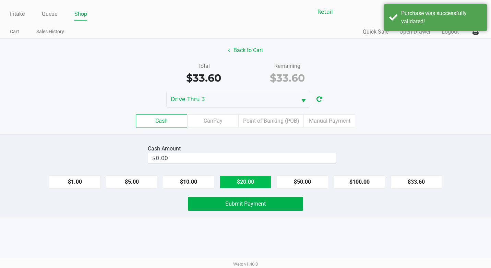
click at [234, 183] on button "$20.00" at bounding box center [245, 182] width 51 height 13
drag, startPoint x: 234, startPoint y: 183, endPoint x: 236, endPoint y: 189, distance: 6.2
click at [234, 186] on button "$20.00" at bounding box center [245, 182] width 51 height 13
type input "$40.00"
click at [237, 193] on div "Cash Amount $40.00 Clear $1.00 $5.00 $10.00 $20.00 $50.00 $100.00 $33.60 Submit…" at bounding box center [245, 175] width 491 height 83
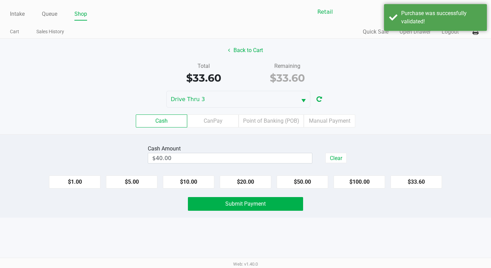
click at [237, 197] on div "Cash Amount $40.00 Clear $1.00 $5.00 $10.00 $20.00 $50.00 $100.00 $33.60 Submit…" at bounding box center [245, 175] width 491 height 83
click at [237, 197] on button "Submit Payment" at bounding box center [245, 204] width 115 height 14
click at [237, 202] on div "Submit Payment" at bounding box center [245, 204] width 115 height 14
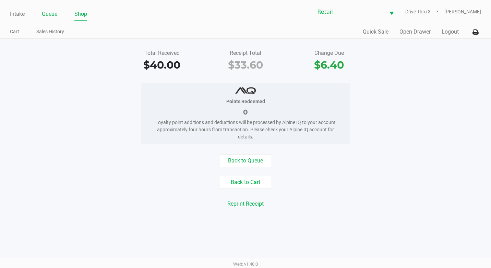
click at [52, 11] on link "Queue" at bounding box center [49, 14] width 15 height 10
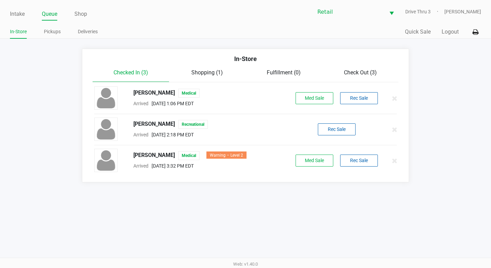
click at [53, 26] on div "In-Store Pickups Deliveries" at bounding box center [128, 32] width 236 height 13
click at [53, 36] on link "Pickups" at bounding box center [52, 31] width 17 height 9
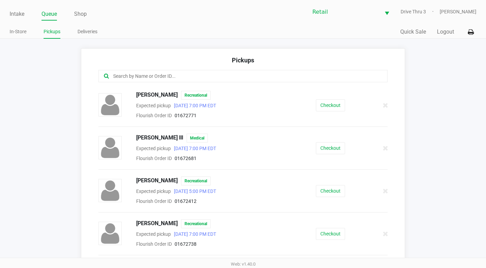
click at [162, 71] on div at bounding box center [242, 76] width 289 height 12
click at [162, 75] on input "text" at bounding box center [237, 76] width 250 height 8
type input "michae"
click at [319, 194] on button "Checkout" at bounding box center [330, 191] width 29 height 12
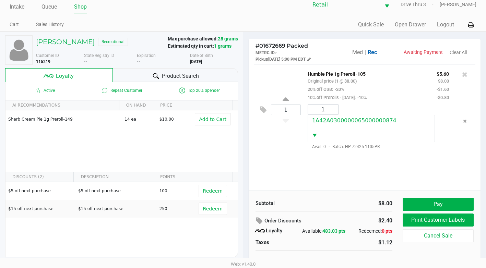
scroll to position [13, 0]
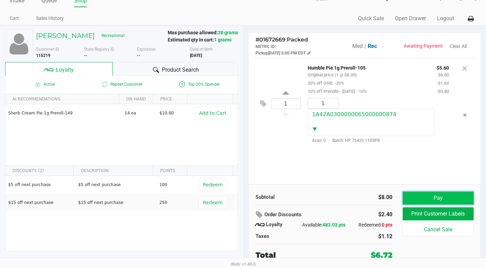
click at [454, 199] on button "Pay" at bounding box center [438, 198] width 71 height 13
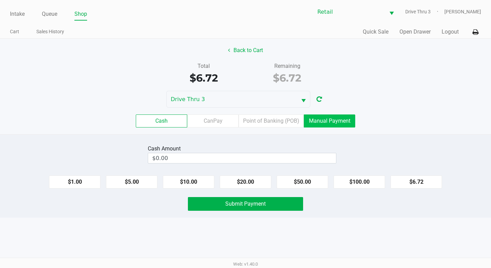
click at [308, 122] on label "Manual Payment" at bounding box center [329, 121] width 51 height 13
click at [0, 0] on 8 "Manual Payment" at bounding box center [0, 0] width 0 height 0
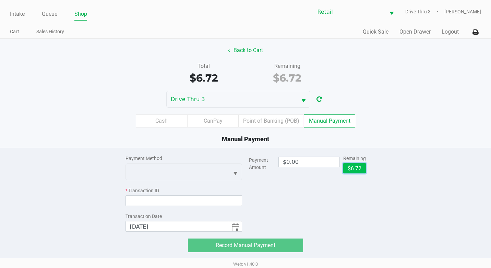
click at [348, 169] on button "$6.72" at bounding box center [354, 168] width 23 height 10
type input "$6.72"
click at [242, 170] on div "Payment Method * Transaction ID Transaction Date 9/22/2025 Payment Amount $6.72…" at bounding box center [245, 190] width 240 height 84
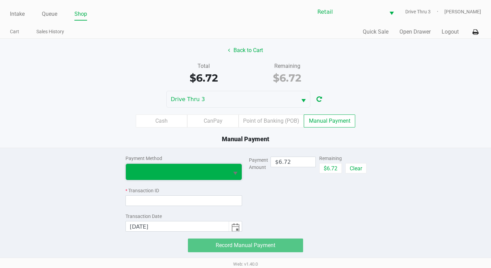
click at [211, 174] on span at bounding box center [177, 172] width 95 height 8
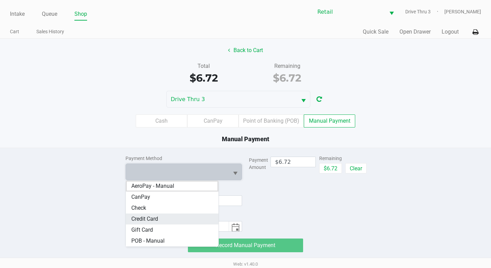
click at [176, 218] on Card "Credit Card" at bounding box center [172, 219] width 93 height 11
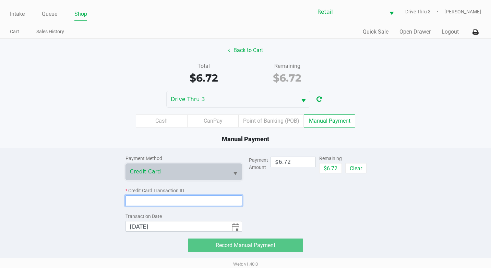
click at [187, 201] on input at bounding box center [183, 200] width 117 height 11
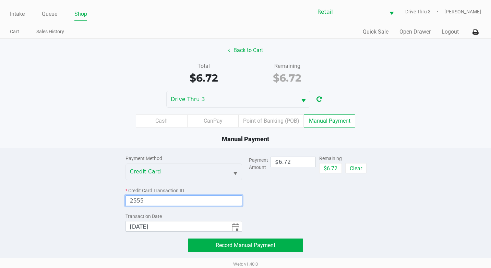
type input "2555"
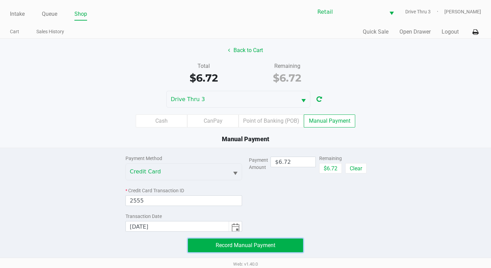
click at [263, 244] on span "Record Manual Payment" at bounding box center [246, 245] width 60 height 7
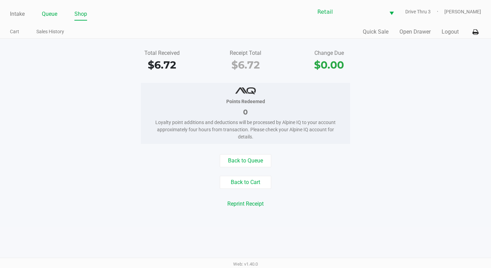
click at [54, 14] on link "Queue" at bounding box center [49, 14] width 15 height 10
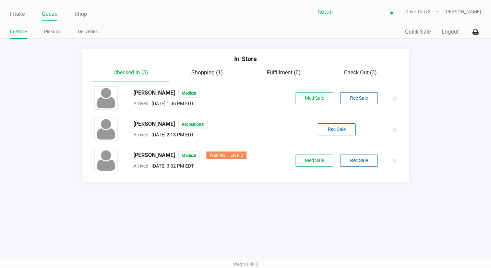
click at [57, 26] on div "In-Store Pickups Deliveries" at bounding box center [128, 32] width 236 height 13
click at [57, 30] on link "Pickups" at bounding box center [52, 31] width 17 height 9
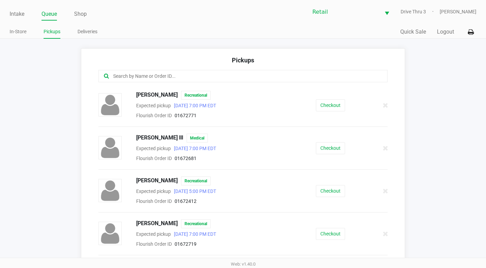
click at [168, 75] on input "text" at bounding box center [237, 76] width 250 height 8
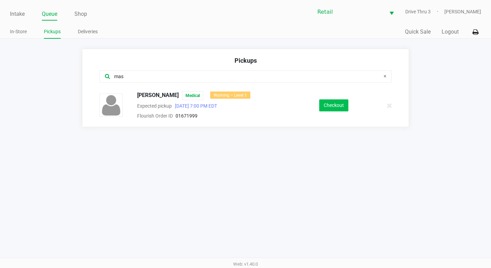
type input "mas"
click at [347, 106] on button "Checkout" at bounding box center [333, 105] width 29 height 12
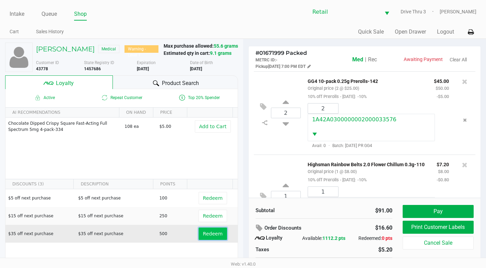
click at [204, 228] on button "Redeem" at bounding box center [213, 234] width 28 height 12
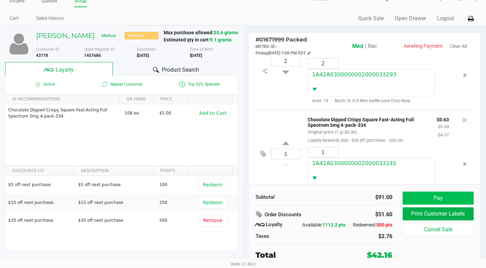
scroll to position [369, 0]
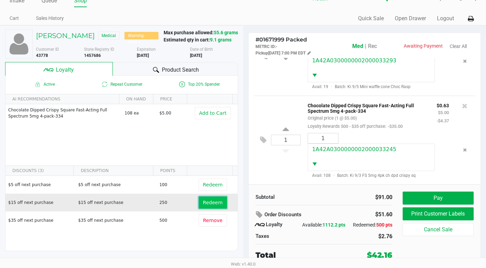
click at [203, 206] on button "Redeem" at bounding box center [213, 202] width 28 height 12
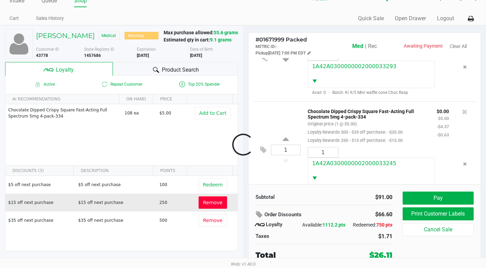
scroll to position [410, 0]
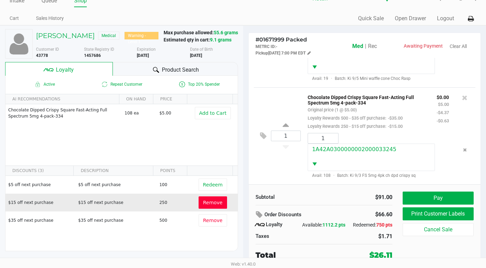
click at [204, 198] on button "Remove" at bounding box center [213, 202] width 28 height 12
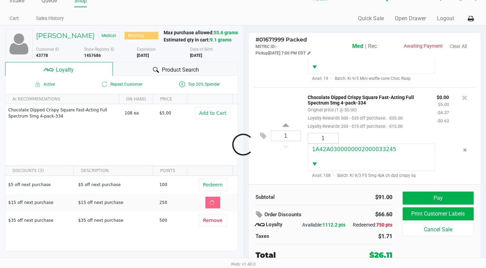
scroll to position [369, 0]
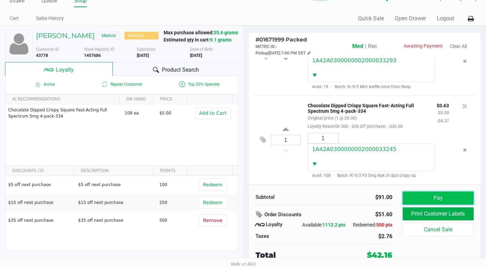
click at [441, 199] on button "Pay" at bounding box center [438, 198] width 71 height 13
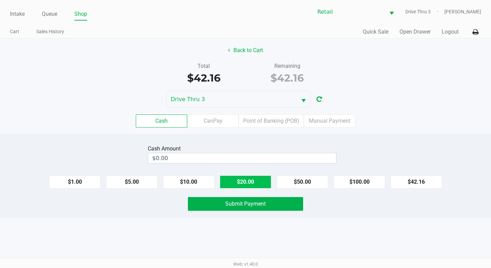
click at [255, 177] on button "$20.00" at bounding box center [245, 182] width 51 height 13
type input "$60.00"
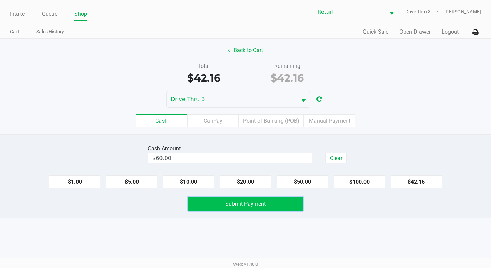
click at [252, 201] on span "Submit Payment" at bounding box center [245, 204] width 40 height 7
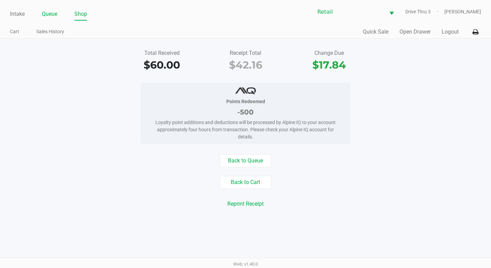
click at [46, 14] on link "Queue" at bounding box center [49, 14] width 15 height 10
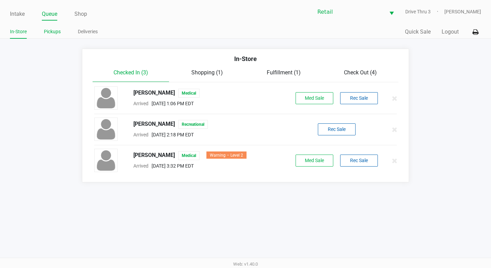
click at [48, 29] on link "Pickups" at bounding box center [52, 31] width 17 height 9
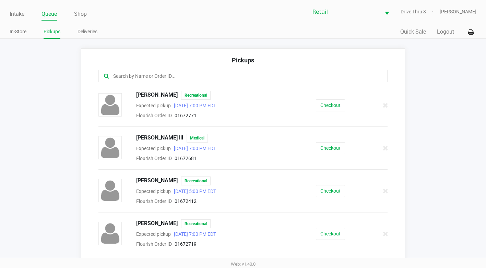
click at [174, 79] on input "text" at bounding box center [237, 76] width 250 height 8
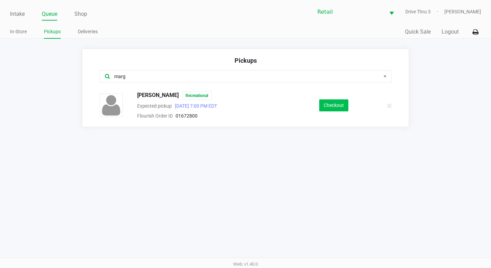
type input "marg"
click at [331, 108] on button "Checkout" at bounding box center [333, 105] width 29 height 12
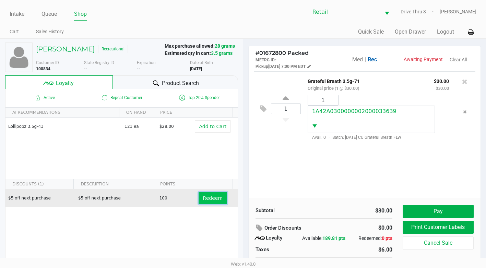
click at [206, 196] on span "Redeem" at bounding box center [213, 197] width 20 height 5
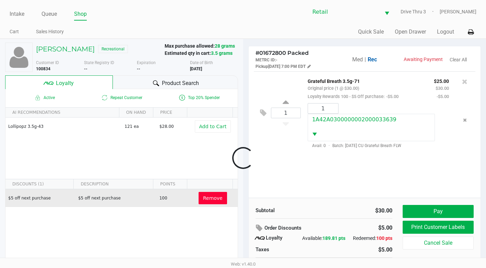
scroll to position [13, 0]
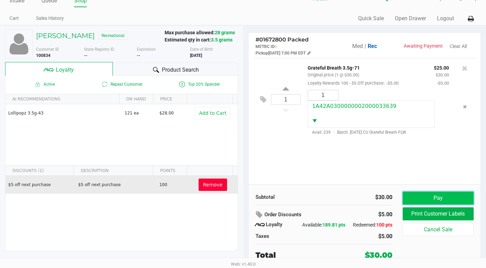
click at [423, 200] on button "Pay" at bounding box center [438, 198] width 71 height 13
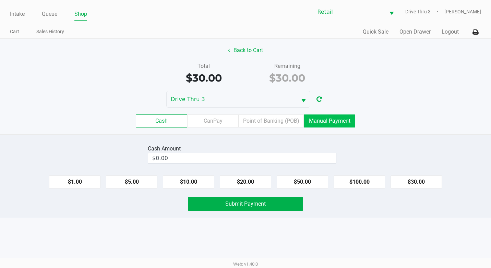
drag, startPoint x: 304, startPoint y: 110, endPoint x: 321, endPoint y: 122, distance: 20.9
click at [308, 114] on div "Cash CanPay Point of Banking (POB) Manual Payment" at bounding box center [245, 121] width 501 height 27
click at [322, 122] on label "Manual Payment" at bounding box center [329, 121] width 51 height 13
click at [0, 0] on 8 "Manual Payment" at bounding box center [0, 0] width 0 height 0
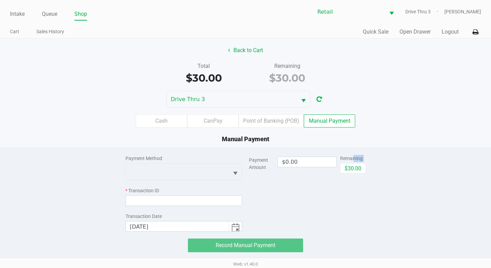
drag, startPoint x: 360, startPoint y: 170, endPoint x: 373, endPoint y: 181, distance: 17.3
click at [373, 181] on div "Payment Method * Transaction ID Transaction Date 9/22/2025 Payment Amount $0.00…" at bounding box center [245, 200] width 501 height 104
drag, startPoint x: 373, startPoint y: 181, endPoint x: 347, endPoint y: 168, distance: 29.1
click at [347, 168] on button "$30.00" at bounding box center [353, 168] width 26 height 10
type input "$30.00"
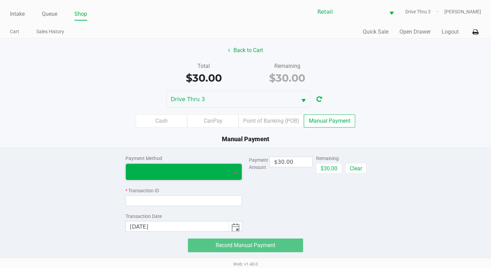
click at [223, 171] on span at bounding box center [177, 172] width 95 height 8
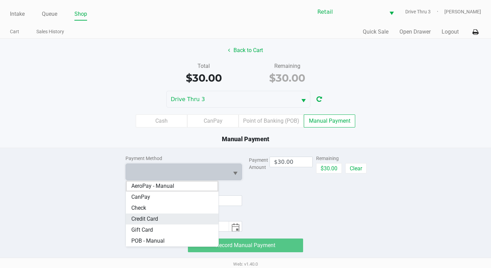
click at [159, 220] on Card "Credit Card" at bounding box center [172, 219] width 93 height 11
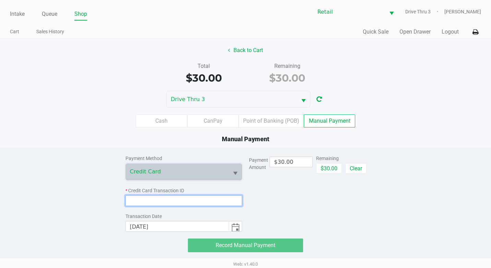
click at [194, 203] on input at bounding box center [183, 200] width 117 height 11
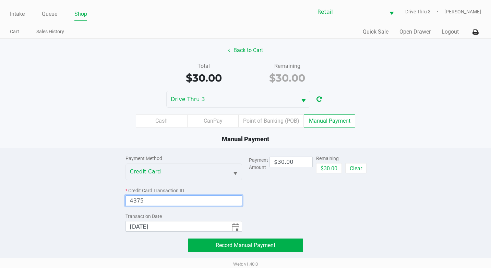
type input "4375"
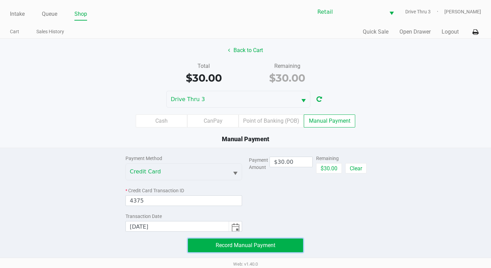
click at [254, 247] on span "Record Manual Payment" at bounding box center [246, 245] width 60 height 7
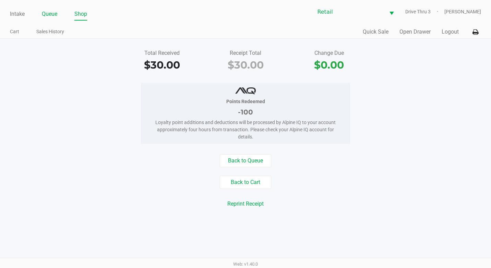
click at [48, 13] on link "Queue" at bounding box center [49, 14] width 15 height 10
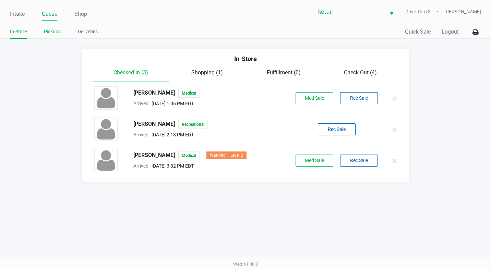
click at [56, 33] on link "Pickups" at bounding box center [52, 31] width 17 height 9
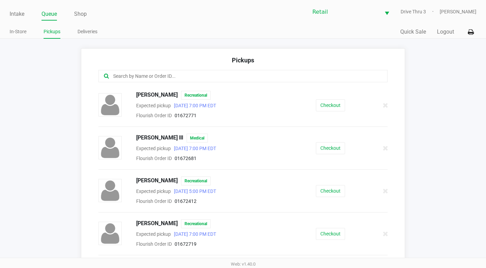
click at [149, 79] on input "text" at bounding box center [237, 76] width 250 height 8
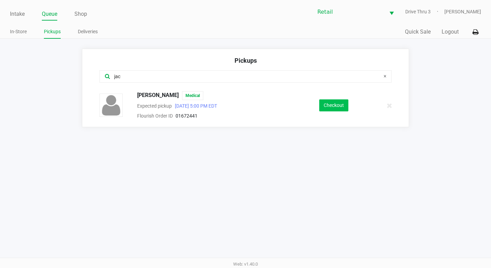
type input "jac"
click at [325, 104] on button "Checkout" at bounding box center [333, 105] width 29 height 12
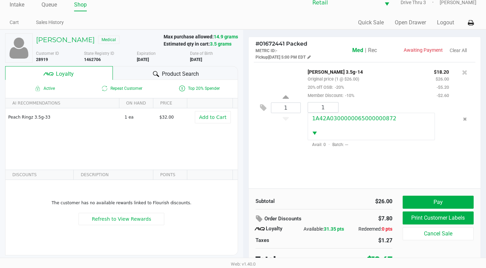
scroll to position [13, 0]
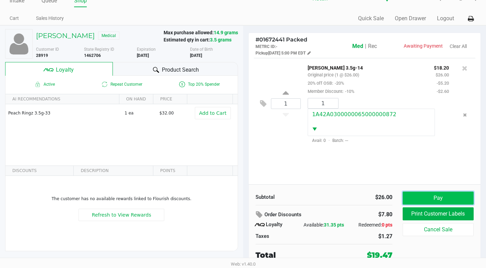
click at [454, 193] on button "Pay" at bounding box center [438, 198] width 71 height 13
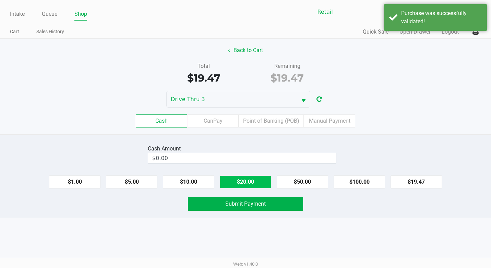
click at [253, 180] on button "$20.00" at bounding box center [245, 182] width 51 height 13
type input "$20.00"
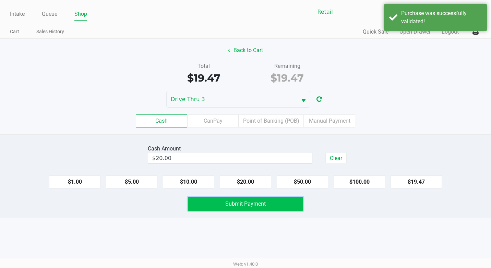
click at [251, 204] on span "Submit Payment" at bounding box center [245, 204] width 40 height 7
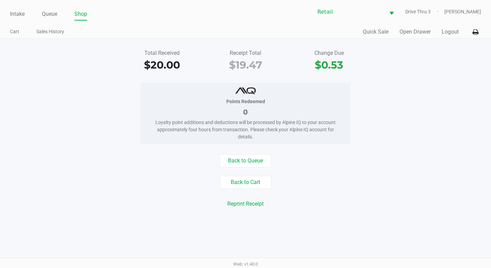
drag, startPoint x: 62, startPoint y: 12, endPoint x: 58, endPoint y: 14, distance: 4.9
click at [59, 14] on ul "Intake Queue Shop" at bounding box center [128, 15] width 236 height 12
click at [58, 14] on ul "Intake Queue Shop" at bounding box center [128, 15] width 236 height 12
drag, startPoint x: 41, startPoint y: 11, endPoint x: 46, endPoint y: 15, distance: 7.1
click at [42, 13] on ul "Intake Queue Shop" at bounding box center [128, 15] width 236 height 12
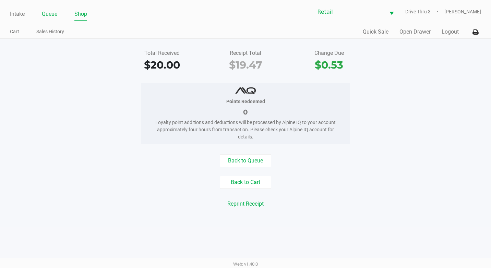
click at [46, 15] on link "Queue" at bounding box center [49, 14] width 15 height 10
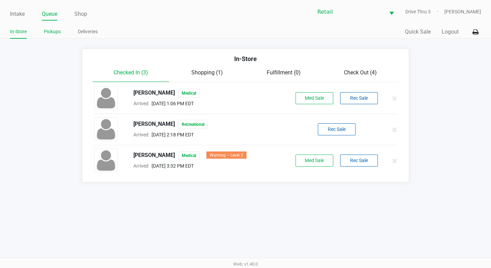
click at [58, 36] on link "Pickups" at bounding box center [52, 31] width 17 height 9
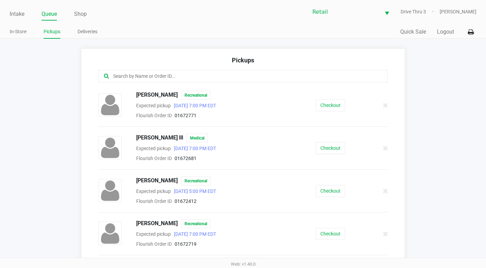
click at [155, 77] on input "text" at bounding box center [237, 76] width 250 height 8
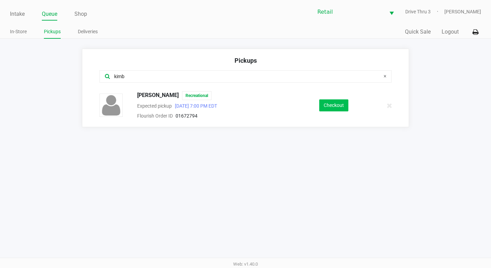
type input "kimb"
click at [335, 108] on button "Checkout" at bounding box center [333, 105] width 29 height 12
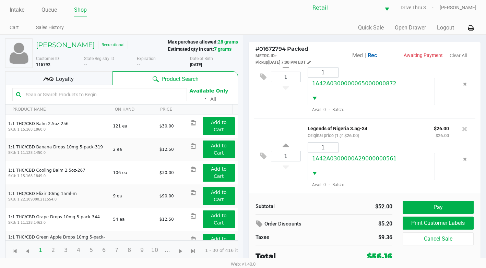
scroll to position [5, 0]
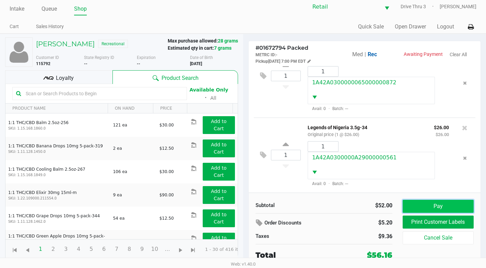
click at [420, 207] on button "Pay" at bounding box center [438, 206] width 71 height 13
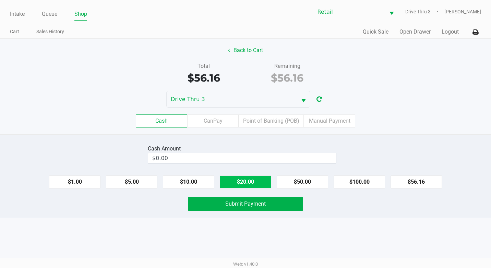
click at [261, 180] on button "$20.00" at bounding box center [245, 182] width 51 height 13
click at [262, 180] on button "$20.00" at bounding box center [245, 182] width 51 height 13
type input "$60.00"
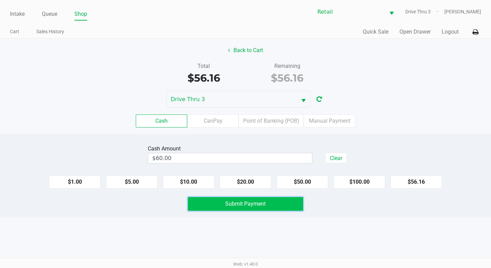
click at [259, 206] on span "Submit Payment" at bounding box center [245, 204] width 40 height 7
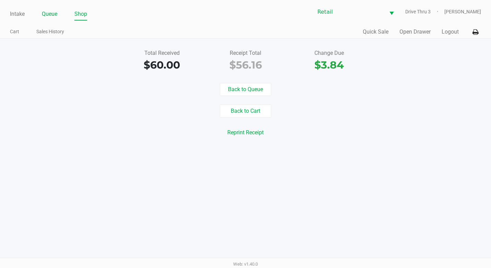
drag, startPoint x: 60, startPoint y: 12, endPoint x: 55, endPoint y: 13, distance: 5.1
click at [57, 12] on ul "Intake Queue Shop" at bounding box center [128, 15] width 236 height 12
click at [55, 13] on link "Queue" at bounding box center [49, 14] width 15 height 10
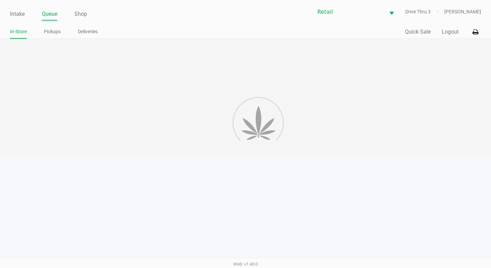
click at [48, 33] on link "Pickups" at bounding box center [52, 31] width 17 height 9
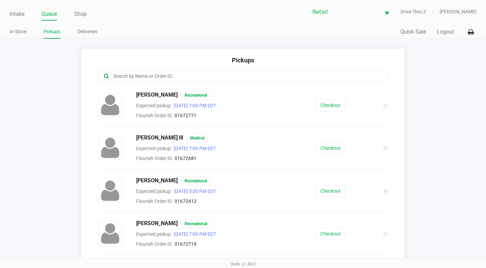
click at [165, 78] on input "text" at bounding box center [237, 76] width 250 height 8
type input ","
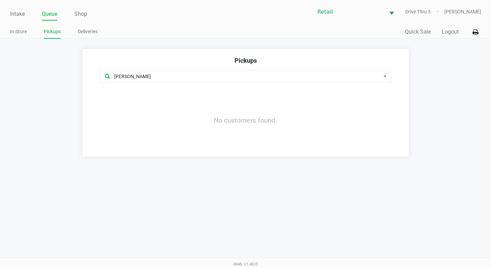
click at [115, 78] on input "nario" at bounding box center [239, 77] width 253 height 8
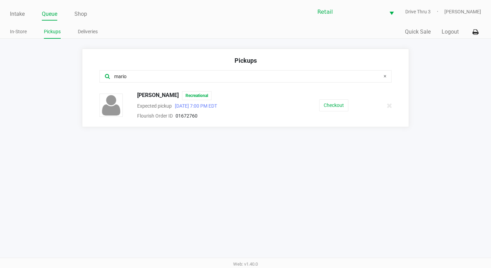
type input "mario"
click at [328, 98] on div "Mario Garnica Recreational Expected pickup Sep 22, 2025 7:00 PM EDT Flourish Or…" at bounding box center [245, 105] width 303 height 29
click at [327, 103] on button "Checkout" at bounding box center [333, 105] width 29 height 12
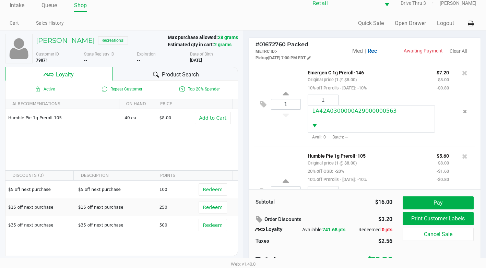
scroll to position [13, 0]
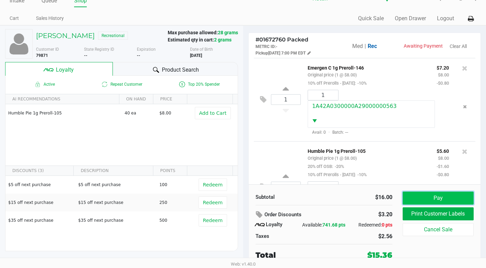
click at [417, 196] on button "Pay" at bounding box center [438, 198] width 71 height 13
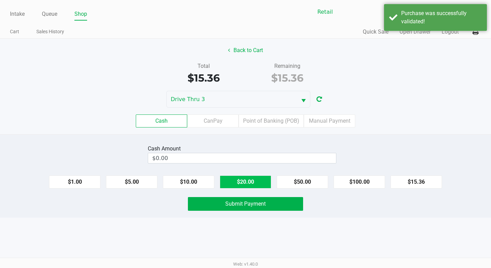
click at [262, 188] on button "$20.00" at bounding box center [245, 182] width 51 height 13
type input "$20.00"
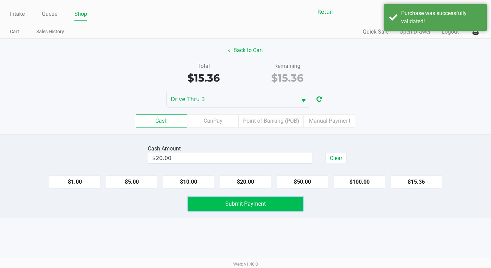
click at [252, 197] on button "Submit Payment" at bounding box center [245, 204] width 115 height 14
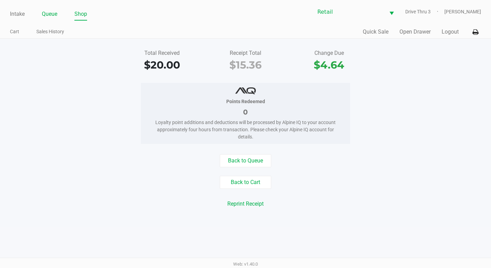
click at [48, 17] on link "Queue" at bounding box center [49, 14] width 15 height 10
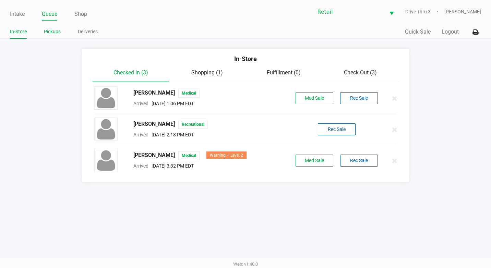
click at [56, 35] on link "Pickups" at bounding box center [52, 31] width 17 height 9
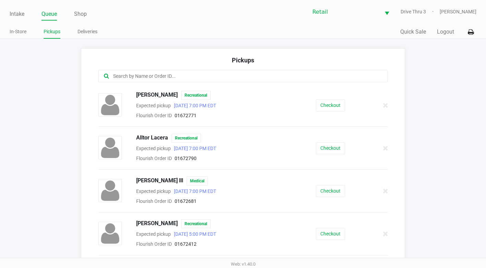
click at [157, 76] on input "text" at bounding box center [237, 76] width 250 height 8
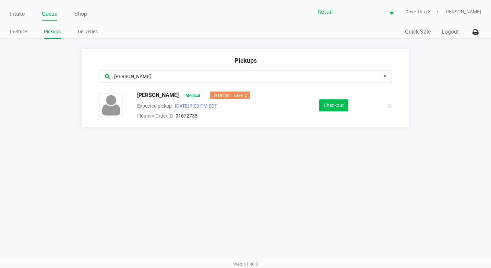
type input "erica"
click at [335, 107] on button "Checkout" at bounding box center [333, 105] width 29 height 12
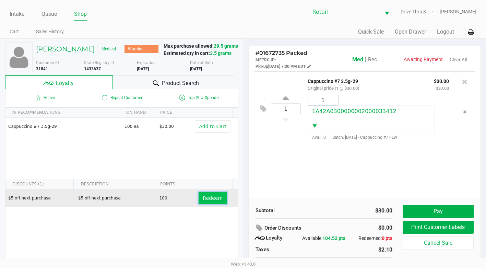
click at [206, 204] on button "Redeem" at bounding box center [213, 198] width 28 height 12
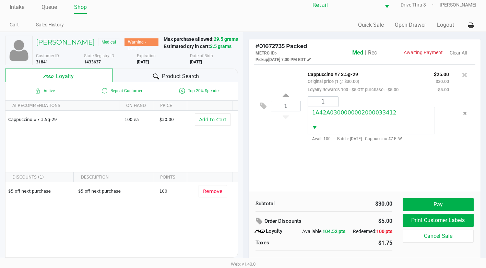
scroll to position [13, 0]
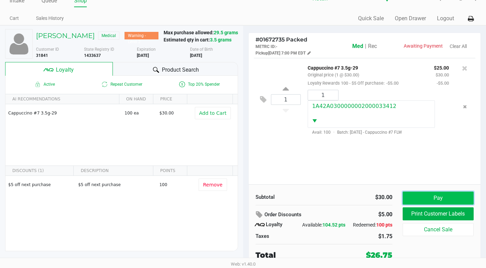
click at [425, 204] on button "Pay" at bounding box center [438, 198] width 71 height 13
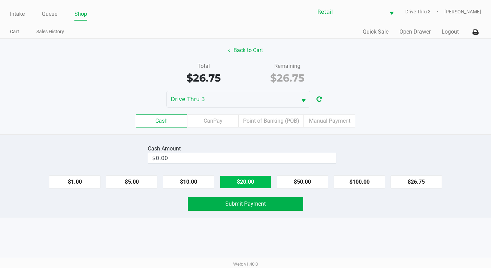
click at [235, 180] on button "$20.00" at bounding box center [245, 182] width 51 height 13
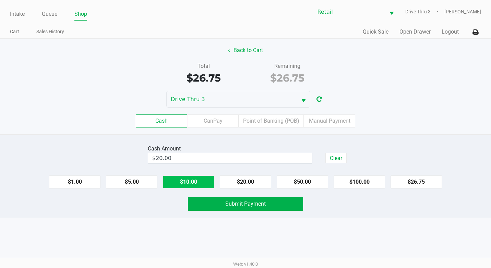
click at [176, 184] on button "$10.00" at bounding box center [188, 182] width 51 height 13
type input "$30.00"
click at [214, 209] on button "Submit Payment" at bounding box center [245, 204] width 115 height 14
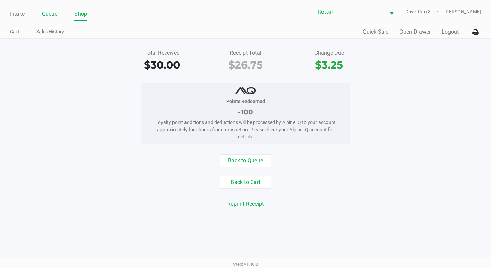
click at [52, 19] on link "Queue" at bounding box center [49, 14] width 15 height 10
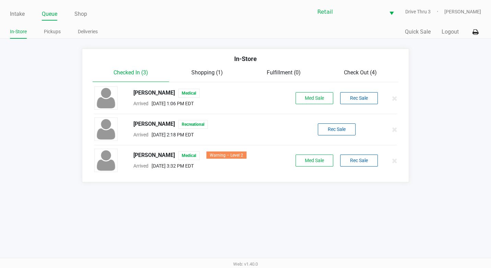
click at [51, 25] on div "Intake Queue Shop Retail Drive Thru 3 Adil Ramos In-Store Pickups Deliveries Qu…" at bounding box center [245, 19] width 491 height 39
click at [55, 32] on link "Pickups" at bounding box center [52, 31] width 17 height 9
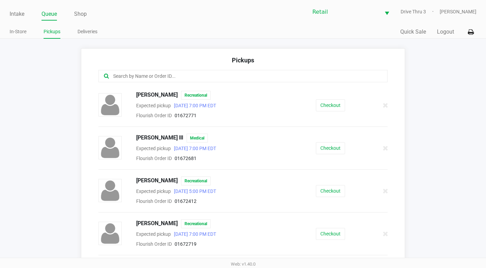
click at [133, 74] on input "text" at bounding box center [237, 76] width 250 height 8
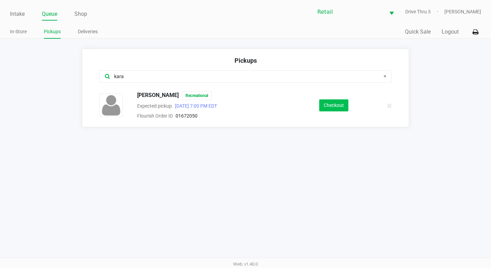
type input "kara"
click at [328, 110] on button "Checkout" at bounding box center [333, 105] width 29 height 12
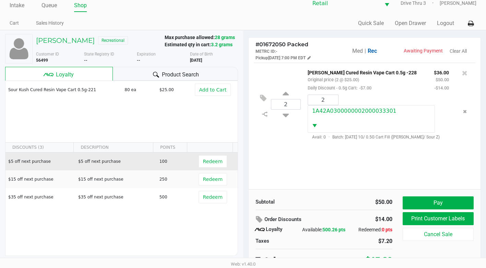
scroll to position [13, 0]
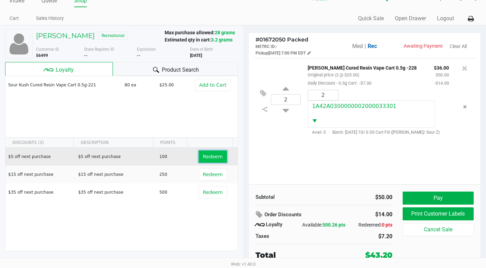
click at [211, 156] on span "Redeem" at bounding box center [213, 156] width 20 height 5
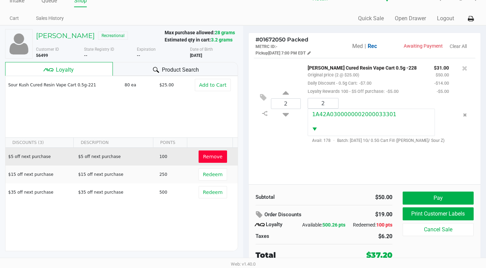
click at [210, 157] on span "Remove" at bounding box center [213, 156] width 20 height 5
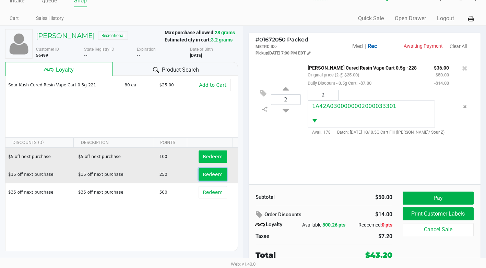
click at [205, 174] on span "Redeem" at bounding box center [213, 174] width 20 height 5
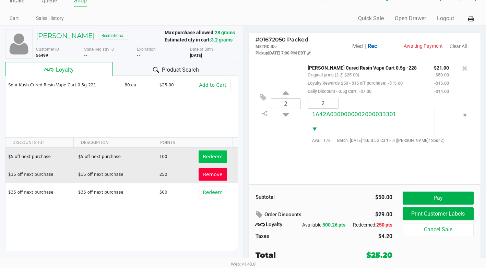
click at [205, 174] on span "Remove" at bounding box center [213, 174] width 20 height 5
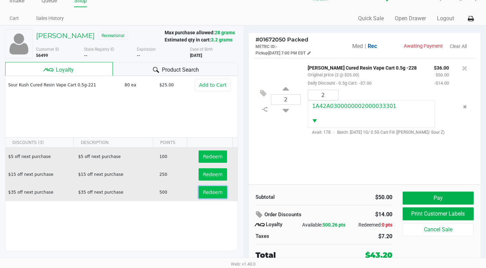
click at [203, 193] on span "Redeem" at bounding box center [213, 192] width 20 height 5
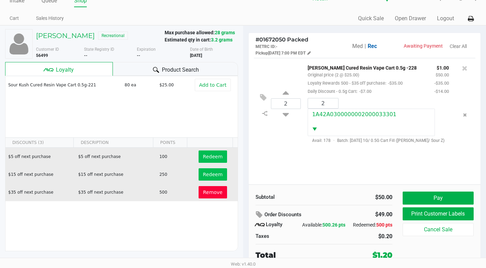
click at [205, 191] on span "Remove" at bounding box center [213, 192] width 20 height 5
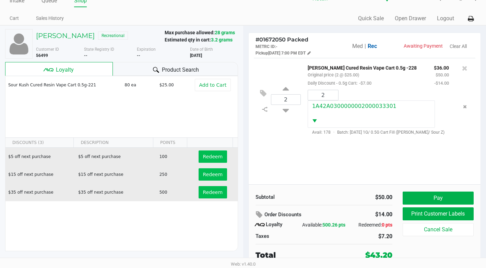
click at [213, 199] on td "Redeem" at bounding box center [214, 192] width 46 height 18
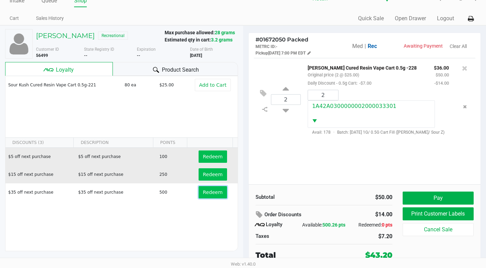
click at [210, 195] on span "Redeem" at bounding box center [213, 192] width 20 height 5
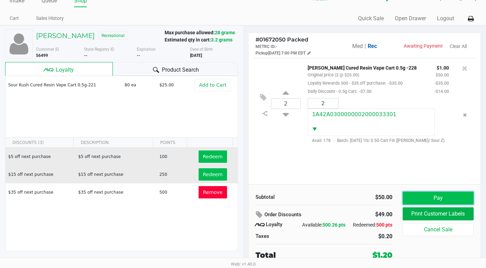
click at [427, 198] on button "Pay" at bounding box center [438, 198] width 71 height 13
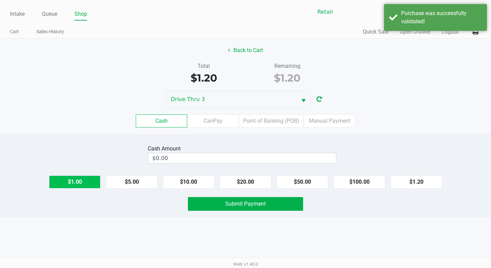
click at [84, 185] on button "$1.00" at bounding box center [74, 182] width 51 height 13
type input "$2.00"
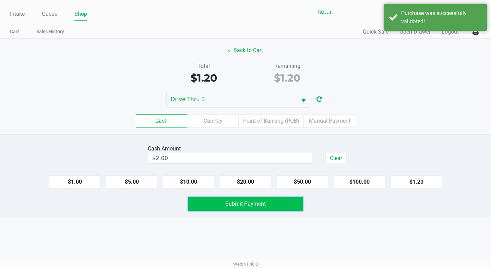
click at [213, 207] on button "Submit Payment" at bounding box center [245, 204] width 115 height 14
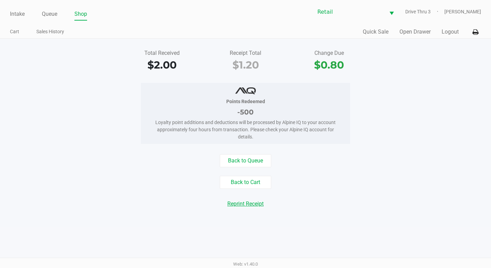
click at [237, 203] on button "Reprint Receipt" at bounding box center [245, 204] width 45 height 13
click at [229, 163] on button "Back to Queue" at bounding box center [245, 160] width 51 height 13
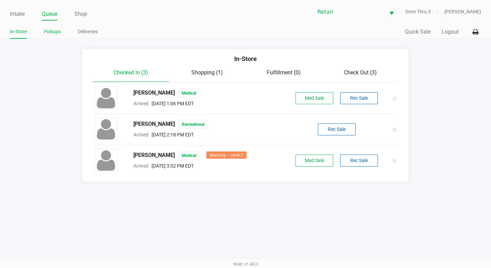
click at [47, 36] on li "Pickups" at bounding box center [52, 33] width 17 height 12
click at [51, 25] on div "Intake Queue Shop Retail Drive Thru 3 Adil Ramos In-Store Pickups Deliveries Qu…" at bounding box center [245, 19] width 491 height 39
click at [48, 31] on link "Pickups" at bounding box center [52, 31] width 17 height 9
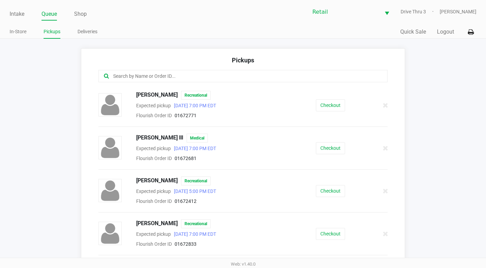
click at [130, 79] on input "text" at bounding box center [237, 76] width 250 height 8
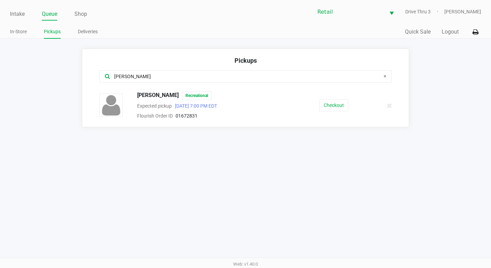
type input "eli"
click at [326, 100] on div "Elian Chacon Recreational Expected pickup Sep 22, 2025 7:00 PM EDT Flourish Ord…" at bounding box center [245, 105] width 303 height 29
click at [331, 103] on button "Checkout" at bounding box center [333, 105] width 29 height 12
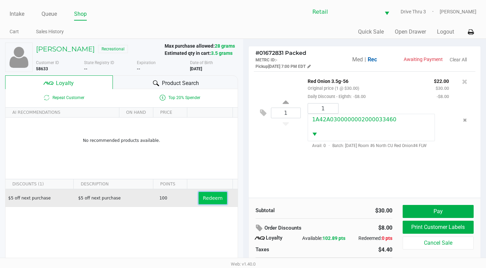
click at [207, 199] on span "Redeem" at bounding box center [213, 197] width 20 height 5
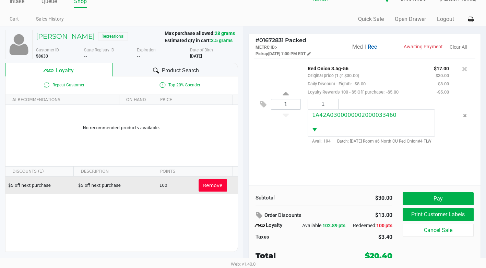
scroll to position [13, 0]
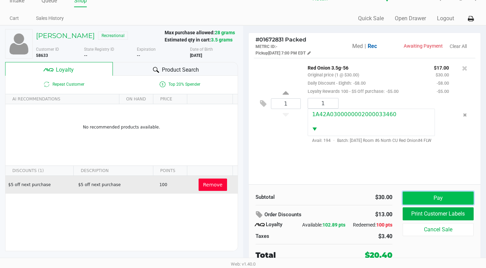
click at [418, 194] on button "Pay" at bounding box center [438, 198] width 71 height 13
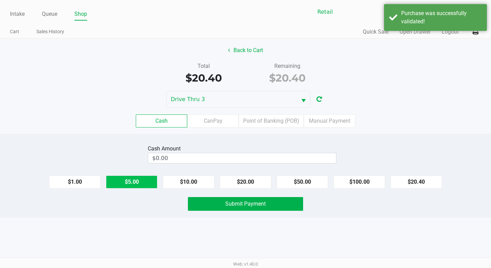
drag, startPoint x: 257, startPoint y: 183, endPoint x: 115, endPoint y: 178, distance: 142.4
click at [234, 187] on button "$20.00" at bounding box center [245, 182] width 51 height 13
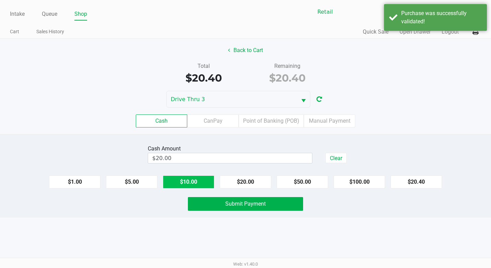
click at [193, 176] on button "$10.00" at bounding box center [188, 182] width 51 height 13
type input "$30.00"
click at [223, 202] on button "Submit Payment" at bounding box center [245, 204] width 115 height 14
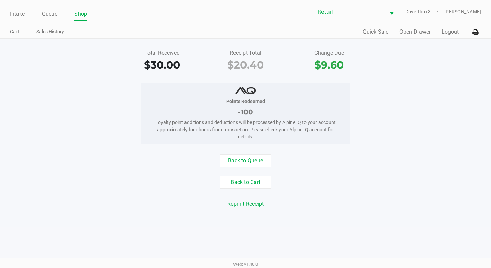
click at [41, 15] on ul "Intake Queue Shop" at bounding box center [128, 15] width 236 height 12
click at [45, 13] on link "Queue" at bounding box center [49, 14] width 15 height 10
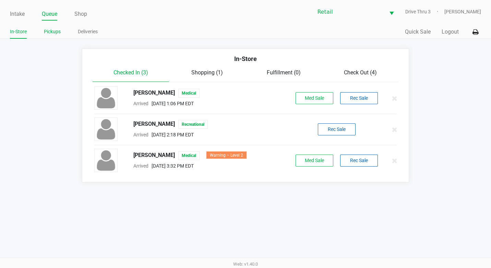
drag, startPoint x: 54, startPoint y: 29, endPoint x: 70, endPoint y: 41, distance: 20.2
click at [54, 30] on link "Pickups" at bounding box center [52, 31] width 17 height 9
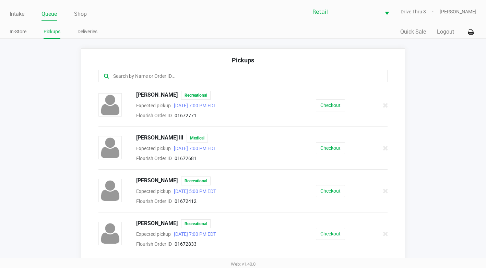
click at [162, 77] on input "text" at bounding box center [237, 76] width 250 height 8
type input "a"
type input "san"
click at [336, 232] on button "Checkout" at bounding box center [330, 234] width 29 height 12
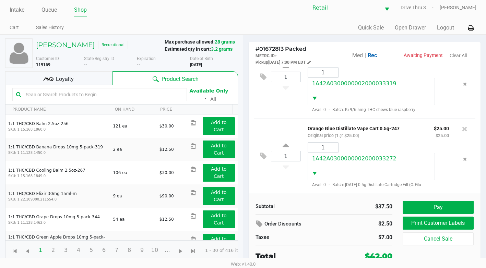
scroll to position [5, 0]
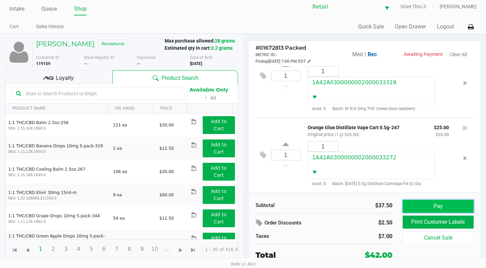
click at [429, 203] on button "Pay" at bounding box center [438, 206] width 71 height 13
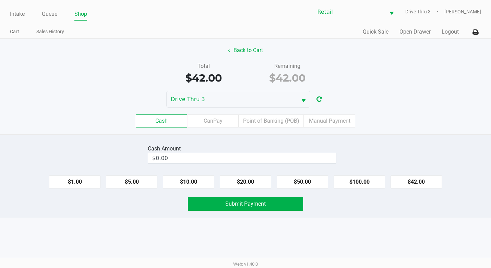
drag, startPoint x: 446, startPoint y: 188, endPoint x: 422, endPoint y: 174, distance: 27.6
click at [441, 185] on div "$1.00 $5.00 $10.00 $20.00 $50.00 $100.00 $42.00" at bounding box center [245, 179] width 491 height 19
click at [422, 174] on div "$1.00 $5.00 $10.00 $20.00 $50.00 $100.00 $42.00" at bounding box center [245, 179] width 491 height 19
click at [416, 181] on button "$42.00" at bounding box center [416, 182] width 51 height 13
type input "$42.00"
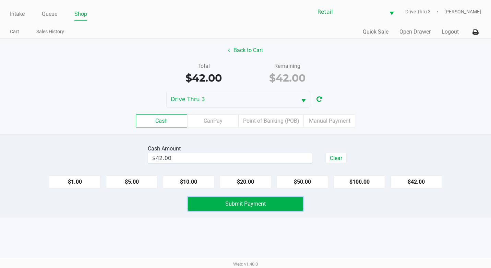
drag, startPoint x: 270, startPoint y: 201, endPoint x: 284, endPoint y: 205, distance: 14.6
click at [270, 201] on button "Submit Payment" at bounding box center [245, 204] width 115 height 14
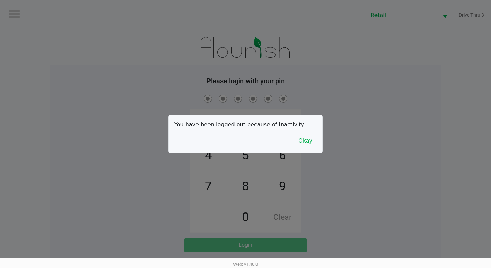
click at [305, 143] on button "Okay" at bounding box center [305, 140] width 23 height 13
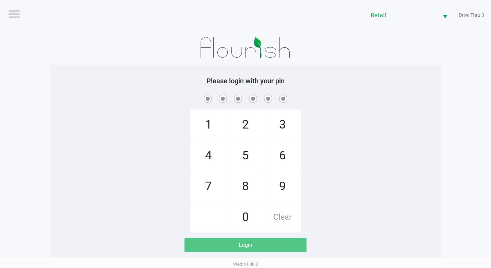
click at [208, 183] on span "7" at bounding box center [208, 186] width 36 height 30
checkbox input "true"
drag, startPoint x: 208, startPoint y: 161, endPoint x: 210, endPoint y: 177, distance: 16.2
click at [208, 162] on span "4" at bounding box center [208, 156] width 36 height 30
checkbox input "true"
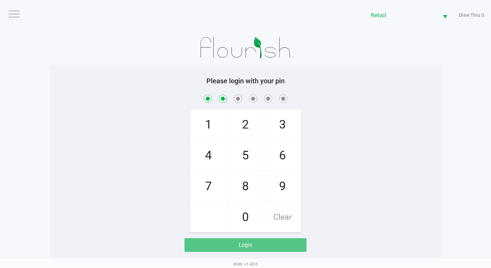
click at [210, 177] on span "7" at bounding box center [208, 186] width 36 height 30
checkbox input "true"
click at [249, 154] on span "5" at bounding box center [245, 156] width 36 height 30
checkbox input "true"
drag, startPoint x: 256, startPoint y: 112, endPoint x: 257, endPoint y: 119, distance: 7.3
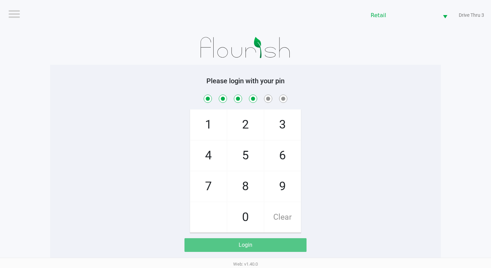
click at [256, 112] on span "2" at bounding box center [245, 125] width 36 height 30
checkbox input "true"
click at [297, 127] on span "3" at bounding box center [282, 125] width 36 height 30
checkbox input "true"
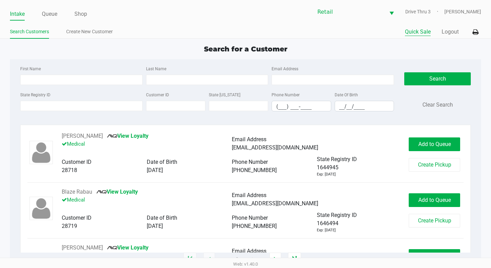
click at [408, 31] on button "Quick Sale" at bounding box center [418, 32] width 26 height 8
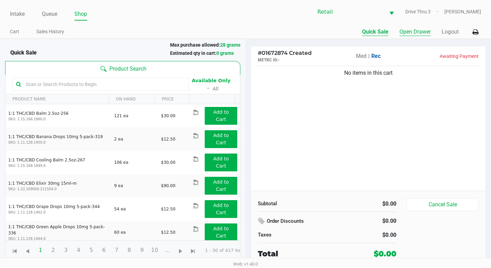
click at [426, 33] on button "Open Drawer" at bounding box center [414, 32] width 31 height 8
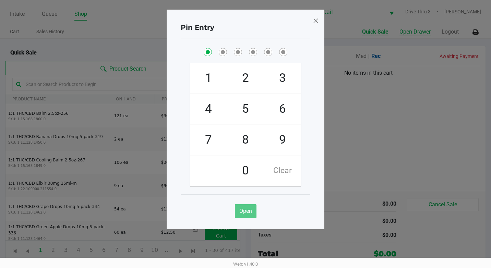
checkbox input "true"
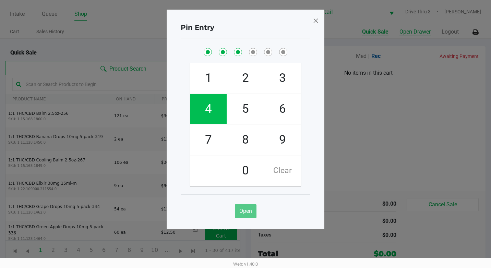
checkbox input "true"
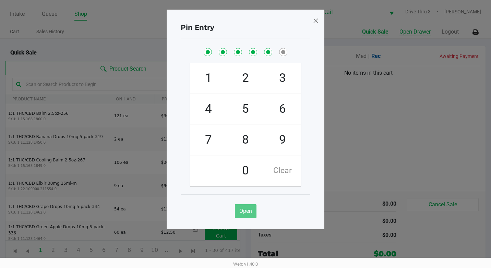
checkbox input "true"
click at [324, 14] on div "Pin Entry 1 4 7 2 5 8 0 3 6 9 Clear Open" at bounding box center [246, 120] width 158 height 220
click at [313, 20] on span at bounding box center [316, 20] width 6 height 11
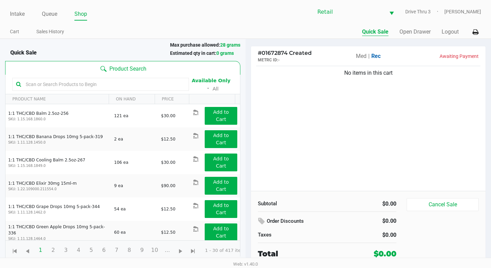
click at [491, 127] on html "Intake Queue Shop Retail Drive Thru 3 Adil Ramos Cart Sales History Quick Sale …" at bounding box center [245, 134] width 491 height 268
drag, startPoint x: 491, startPoint y: 129, endPoint x: 491, endPoint y: 266, distance: 137.2
click at [491, 137] on html "Intake Queue Shop Retail Drive Thru 3 Adil Ramos Cart Sales History Quick Sale …" at bounding box center [245, 134] width 491 height 268
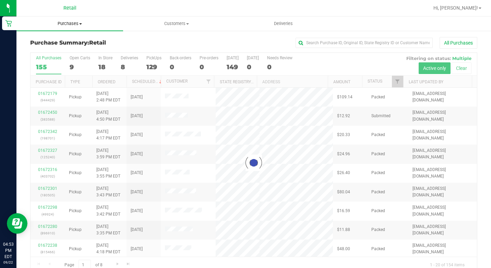
drag, startPoint x: 0, startPoint y: 0, endPoint x: 71, endPoint y: 21, distance: 74.0
click at [71, 21] on span "Purchases" at bounding box center [69, 24] width 107 height 6
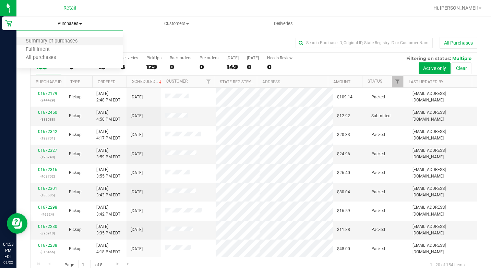
click at [77, 37] on li "Summary of purchases" at bounding box center [69, 41] width 107 height 8
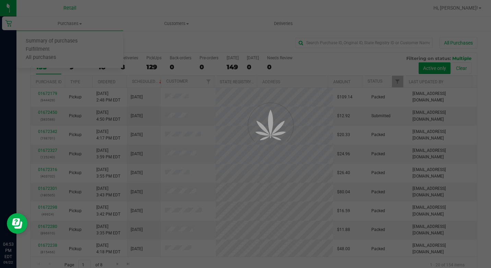
click at [359, 42] on div at bounding box center [245, 134] width 491 height 268
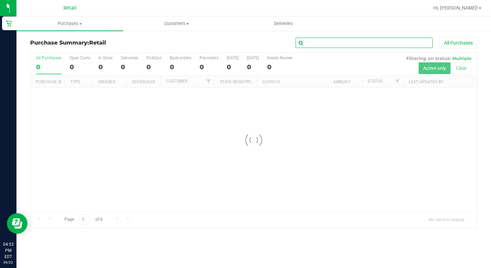
click at [364, 41] on input "text" at bounding box center [364, 43] width 137 height 10
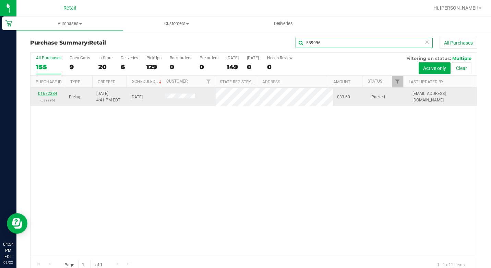
type input "539996"
click at [46, 94] on link "01672384" at bounding box center [47, 93] width 19 height 5
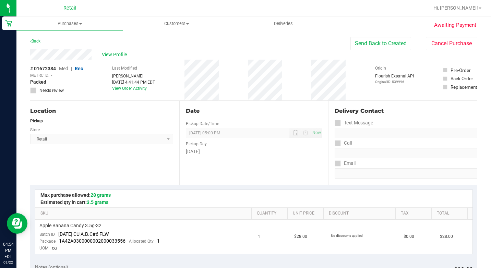
click at [122, 55] on span "View Profile" at bounding box center [115, 54] width 27 height 7
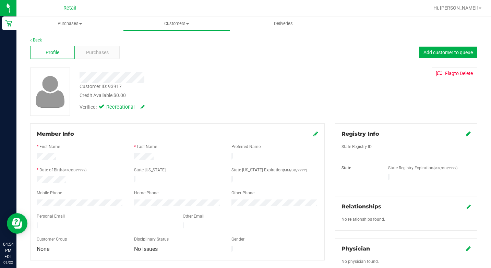
click at [37, 41] on link "Back" at bounding box center [36, 40] width 12 height 5
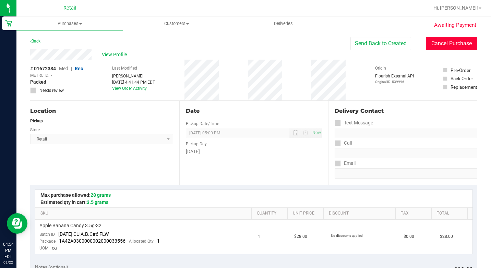
click at [444, 47] on button "Cancel Purchase" at bounding box center [451, 43] width 51 height 13
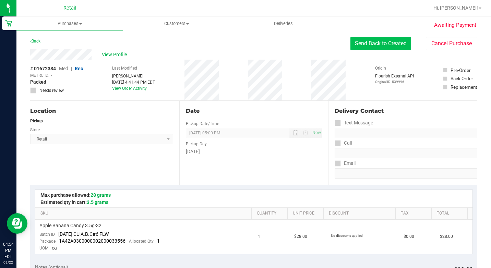
click at [378, 46] on button "Send Back to Created" at bounding box center [380, 43] width 61 height 13
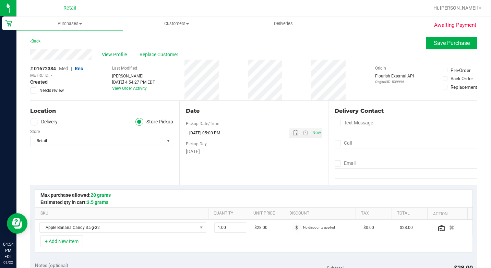
click at [145, 54] on span "Replace Customer" at bounding box center [160, 54] width 41 height 7
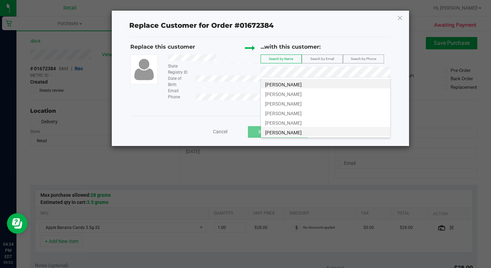
click at [303, 130] on li "Michael Vaughan" at bounding box center [325, 132] width 129 height 10
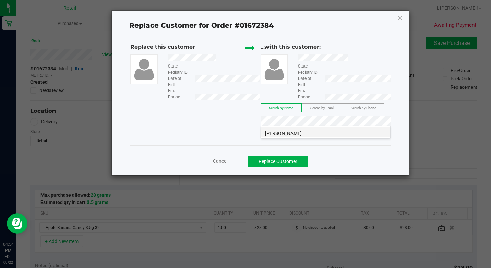
click at [338, 128] on li "Michael Vaughan" at bounding box center [325, 133] width 129 height 10
click at [291, 158] on button "Replace Customer" at bounding box center [278, 162] width 60 height 12
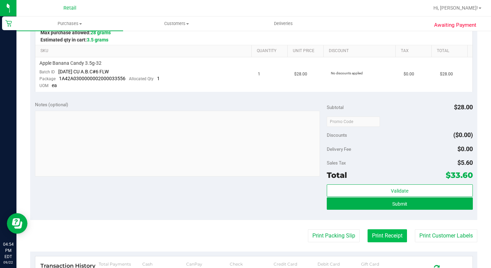
scroll to position [240, 0]
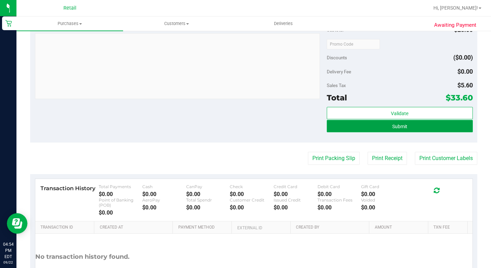
click at [411, 129] on button "Submit" at bounding box center [400, 126] width 146 height 12
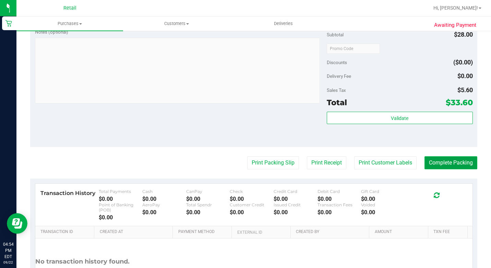
click at [446, 169] on button "Complete Packing" at bounding box center [450, 162] width 53 height 13
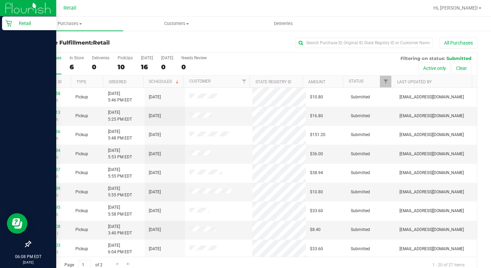
click at [10, 29] on div "Retail" at bounding box center [29, 23] width 54 height 14
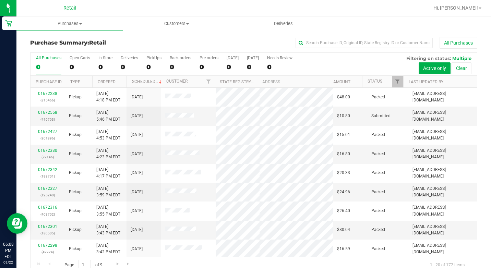
click at [323, 37] on div "Purchase Summary: Retail All Purchases All Purchases 0 Open Carts 0 In Store 0 …" at bounding box center [253, 155] width 475 height 250
click at [322, 44] on input "text" at bounding box center [364, 43] width 137 height 10
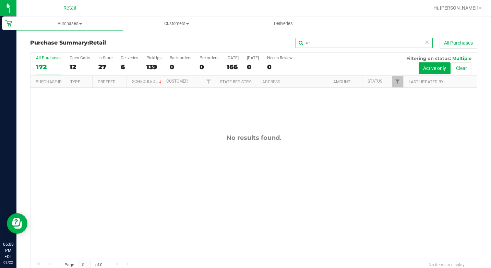
type input "a"
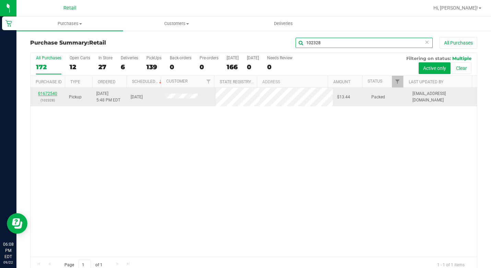
type input "102328"
click at [50, 93] on link "01672540" at bounding box center [47, 93] width 19 height 5
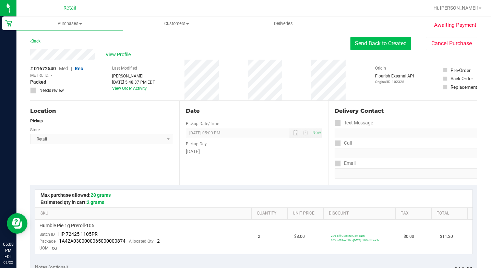
click at [389, 43] on button "Send Back to Created" at bounding box center [380, 43] width 61 height 13
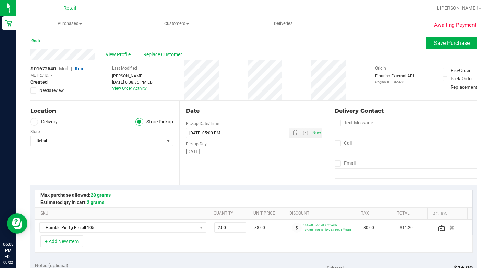
click at [162, 53] on span "Replace Customer" at bounding box center [163, 54] width 41 height 7
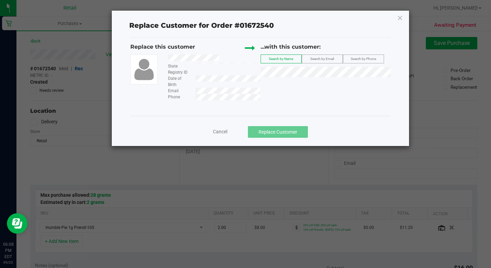
click at [228, 130] on div "Cancel Replace Customer" at bounding box center [260, 132] width 250 height 12
click at [305, 87] on li "ariel johnson" at bounding box center [325, 84] width 129 height 10
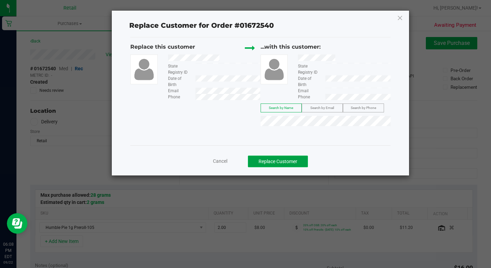
click at [293, 160] on button "Replace Customer" at bounding box center [278, 162] width 60 height 12
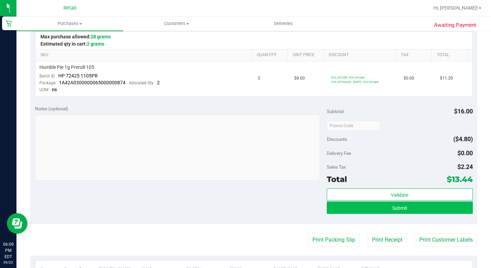
scroll to position [240, 0]
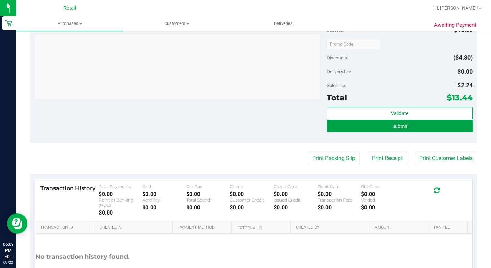
click at [403, 123] on button "Submit" at bounding box center [400, 126] width 146 height 12
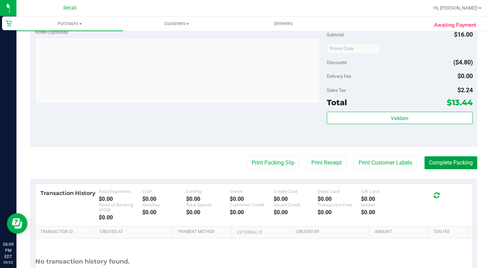
click at [446, 166] on button "Complete Packing" at bounding box center [450, 162] width 53 height 13
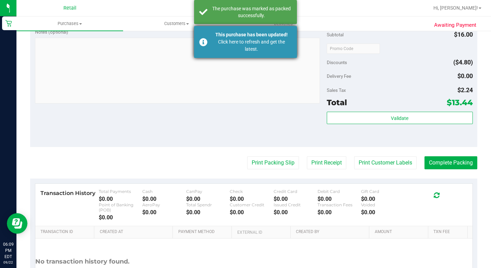
click at [218, 49] on div "Click here to refresh and get the latest." at bounding box center [251, 45] width 81 height 14
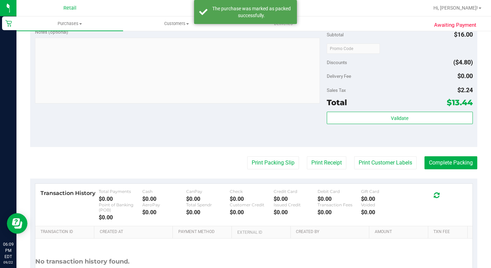
scroll to position [230, 0]
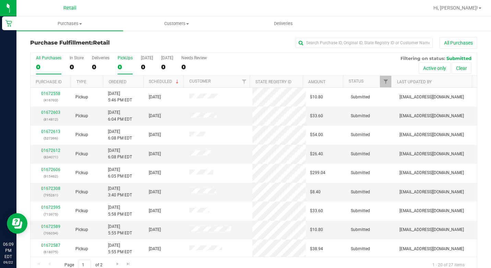
click at [120, 64] on div "0" at bounding box center [125, 67] width 15 height 8
click at [0, 0] on input "PickUps 0" at bounding box center [0, 0] width 0 height 0
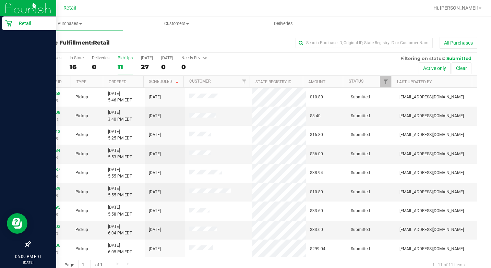
click at [8, 16] on img at bounding box center [28, 8] width 46 height 16
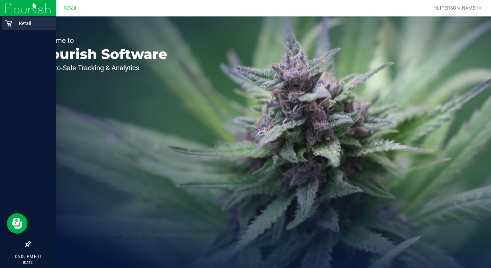
click at [15, 28] on div "Retail" at bounding box center [29, 23] width 54 height 14
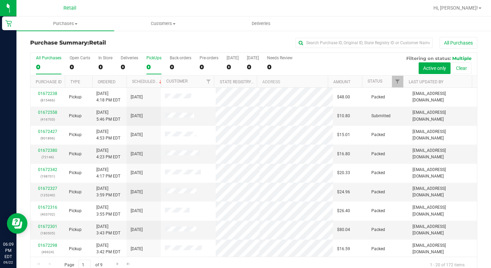
click at [148, 61] on label "PickUps 0" at bounding box center [153, 65] width 15 height 19
click at [0, 0] on input "PickUps 0" at bounding box center [0, 0] width 0 height 0
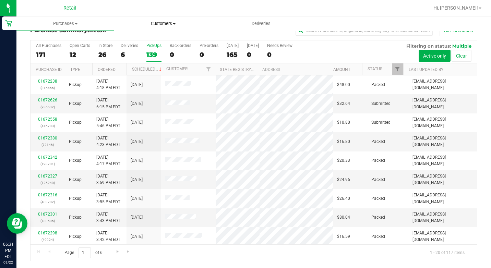
click at [149, 25] on span "Customers" at bounding box center [163, 24] width 97 height 6
click at [137, 42] on span "All customers" at bounding box center [138, 41] width 49 height 6
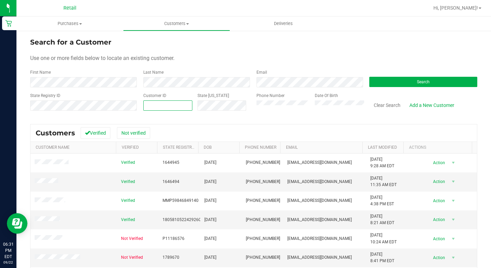
paste input "69368"
type input "69368"
click at [379, 85] on button "Search" at bounding box center [423, 82] width 108 height 10
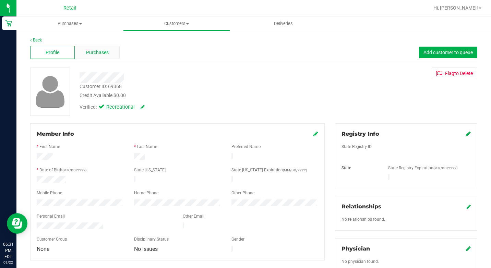
click at [109, 50] on div "Purchases" at bounding box center [97, 52] width 45 height 13
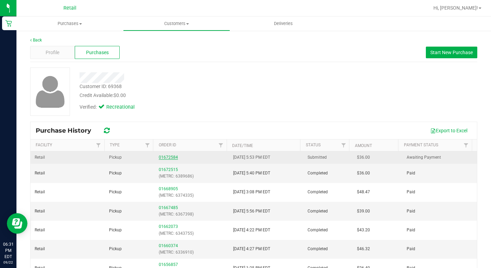
click at [166, 155] on link "01672584" at bounding box center [168, 157] width 19 height 5
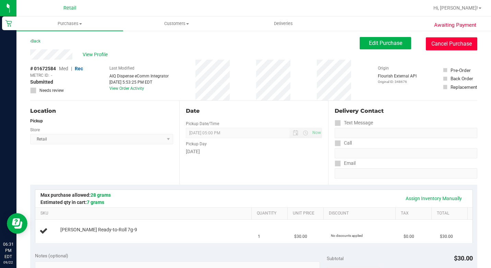
click at [443, 44] on button "Cancel Purchase" at bounding box center [451, 43] width 51 height 13
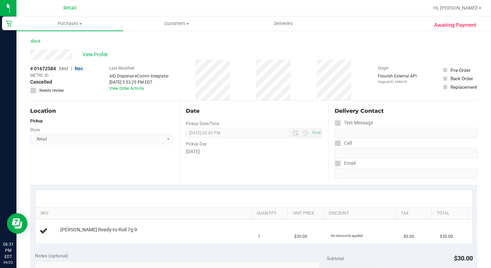
scroll to position [206, 0]
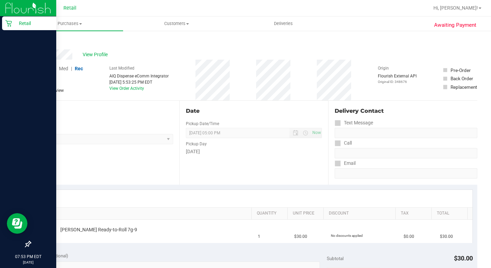
click at [13, 26] on p "Retail" at bounding box center [32, 23] width 41 height 8
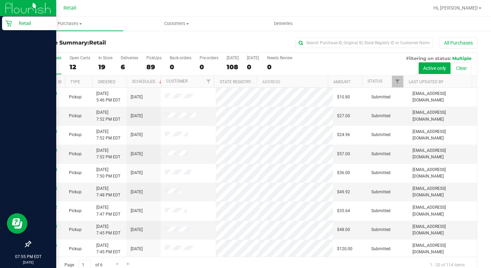
click at [8, 22] on icon at bounding box center [8, 23] width 7 height 7
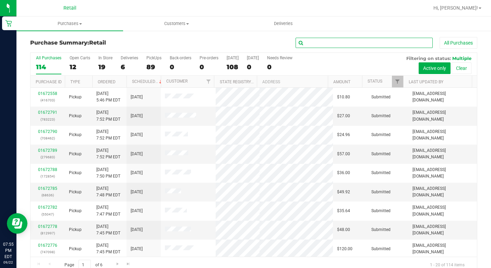
click at [374, 43] on input "text" at bounding box center [364, 43] width 137 height 10
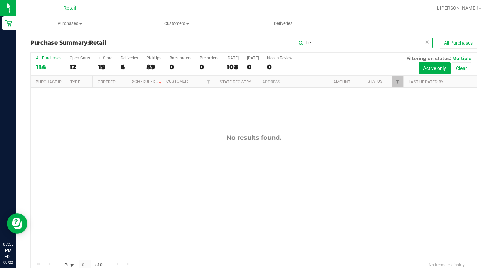
type input "b"
type input "[PERSON_NAME]"
click at [317, 43] on input "[PERSON_NAME]" at bounding box center [364, 43] width 137 height 10
